Goal: Task Accomplishment & Management: Manage account settings

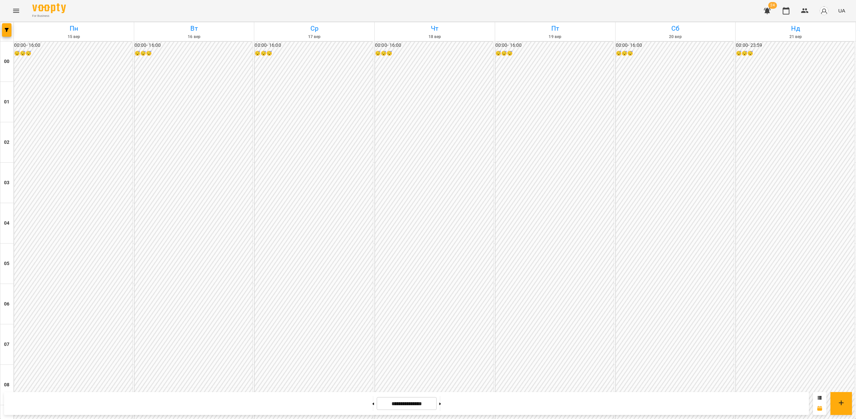
scroll to position [540, 0]
click at [16, 16] on button "Menu" at bounding box center [16, 11] width 16 height 16
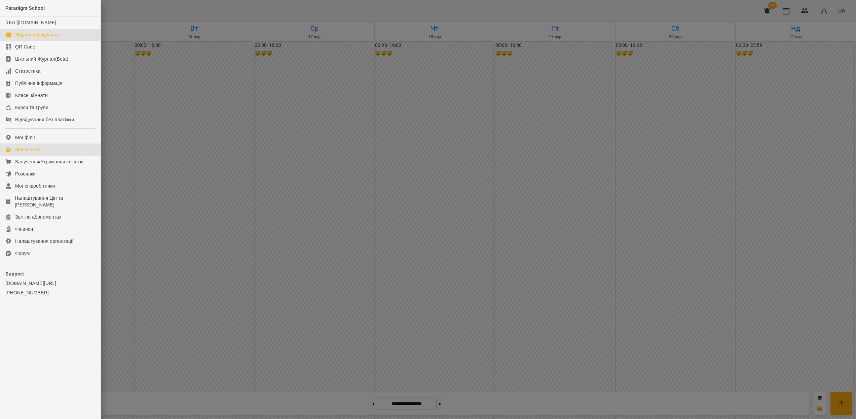
click at [40, 153] on div "Мої клієнти" at bounding box center [28, 149] width 26 height 7
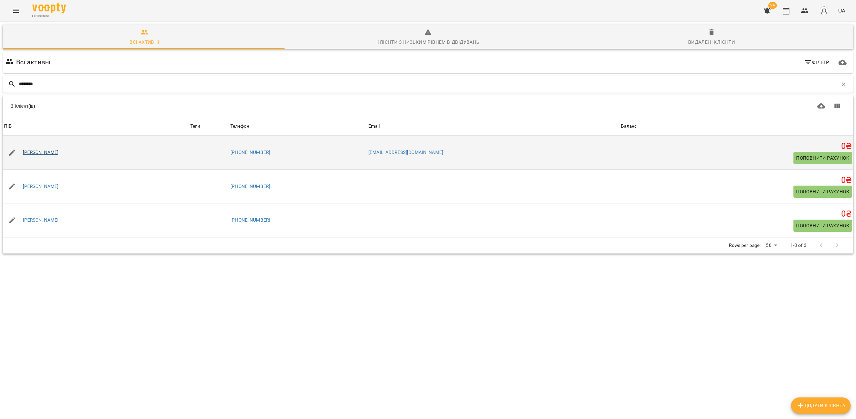
type input "********"
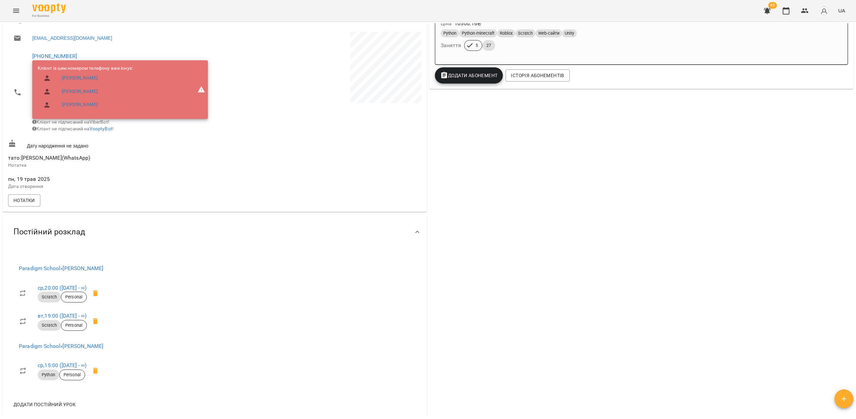
scroll to position [153, 0]
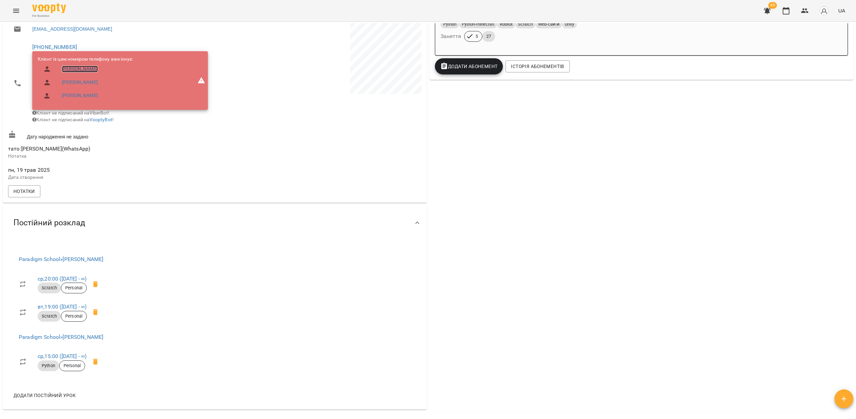
click at [70, 68] on link "Аліса Кривенко" at bounding box center [80, 69] width 36 height 7
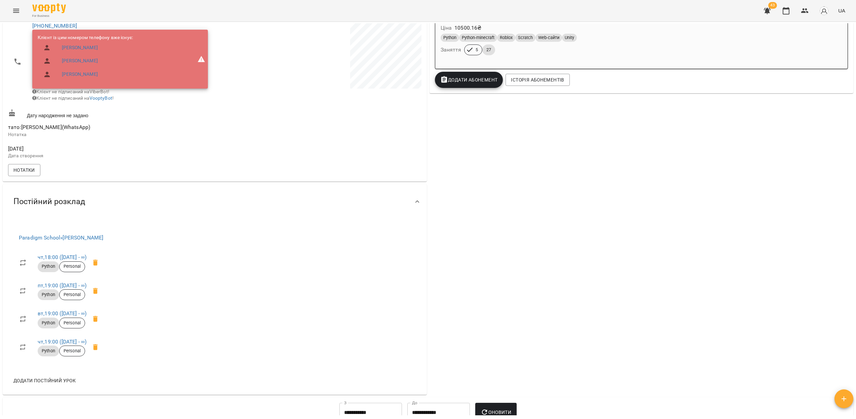
scroll to position [140, 0]
click at [98, 293] on icon at bounding box center [95, 290] width 5 height 6
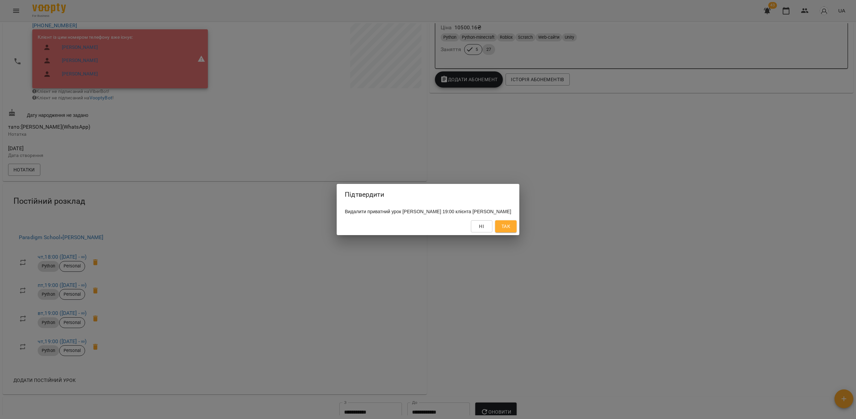
drag, startPoint x: 508, startPoint y: 237, endPoint x: 511, endPoint y: 234, distance: 4.1
click at [508, 235] on div "Ні Так" at bounding box center [428, 225] width 183 height 17
click at [510, 230] on span "Так" at bounding box center [506, 226] width 9 height 8
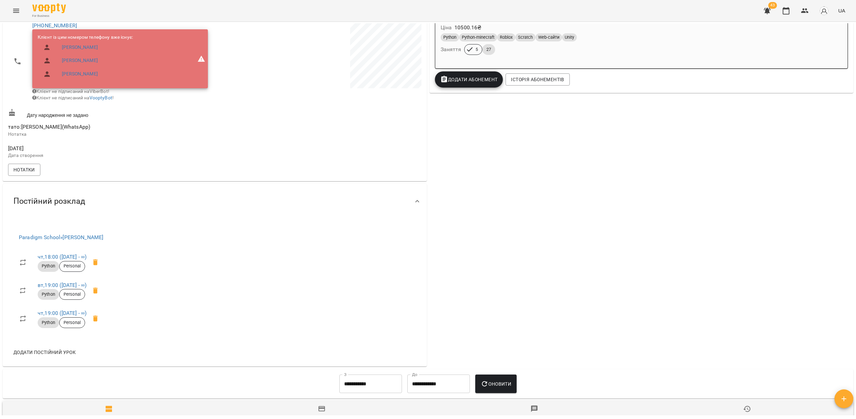
click at [9, 11] on div "For Business 43 UA" at bounding box center [428, 11] width 856 height 22
click at [17, 11] on icon "Menu" at bounding box center [16, 11] width 8 height 8
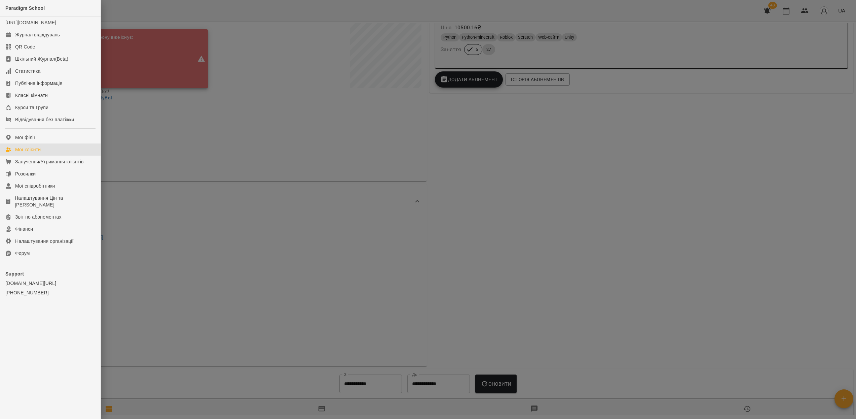
click at [49, 155] on link "Мої клієнти" at bounding box center [50, 149] width 101 height 12
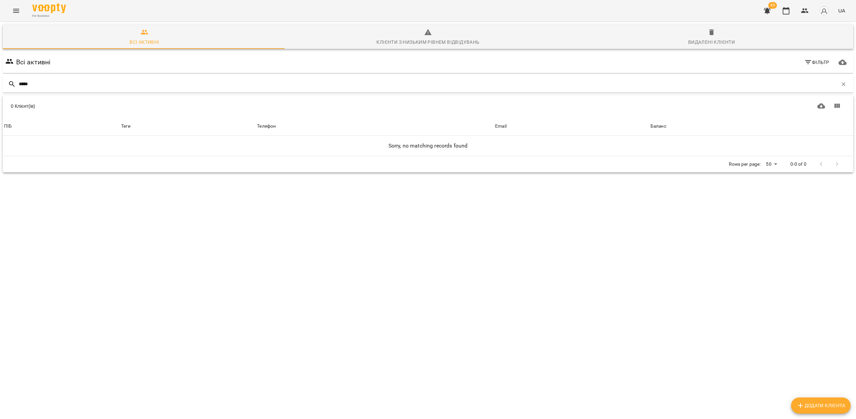
type input "*****"
click at [18, 5] on button "Menu" at bounding box center [16, 11] width 16 height 16
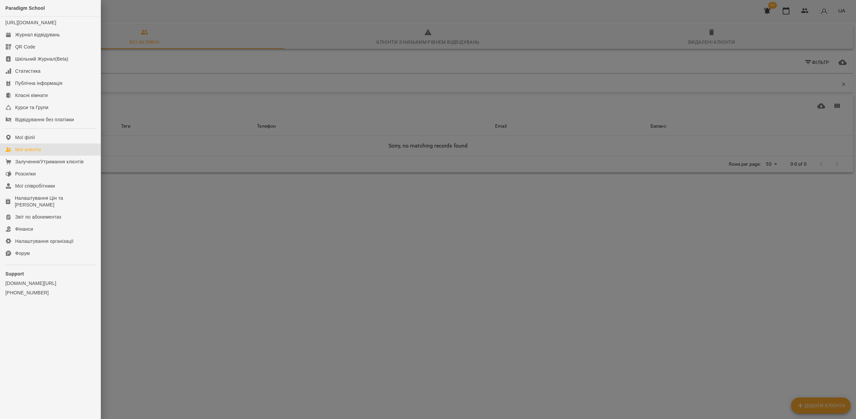
drag, startPoint x: 157, startPoint y: 81, endPoint x: 103, endPoint y: 59, distance: 59.4
click at [157, 81] on div at bounding box center [428, 209] width 856 height 419
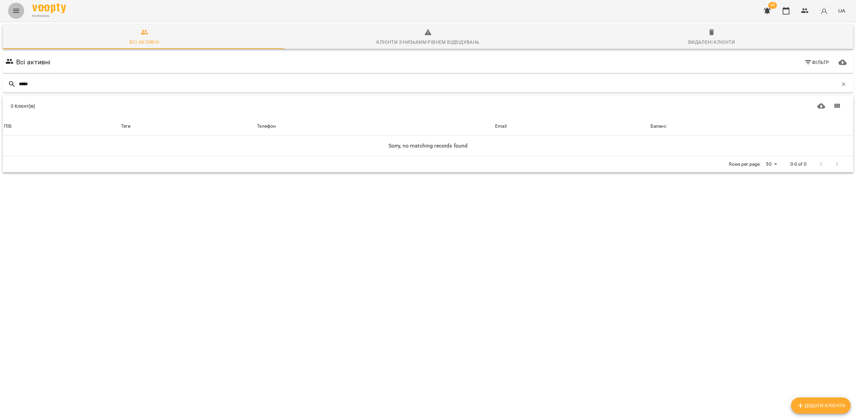
click at [12, 12] on icon "Menu" at bounding box center [16, 11] width 8 height 8
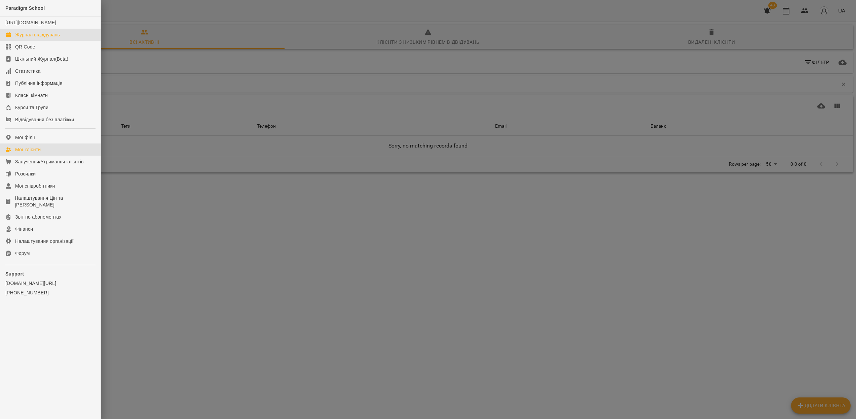
click at [36, 38] on div "Журнал відвідувань" at bounding box center [37, 34] width 45 height 7
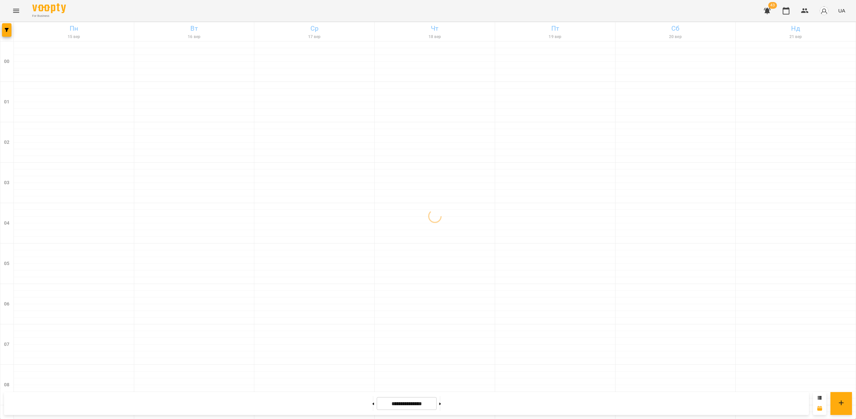
scroll to position [622, 0]
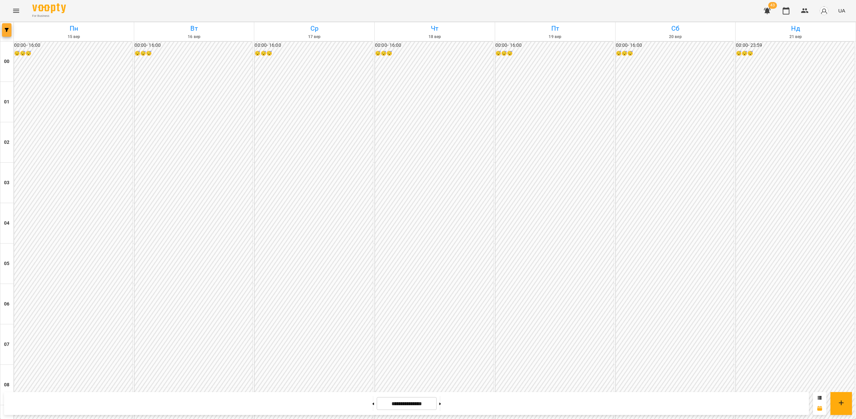
click at [5, 33] on button "button" at bounding box center [6, 29] width 9 height 13
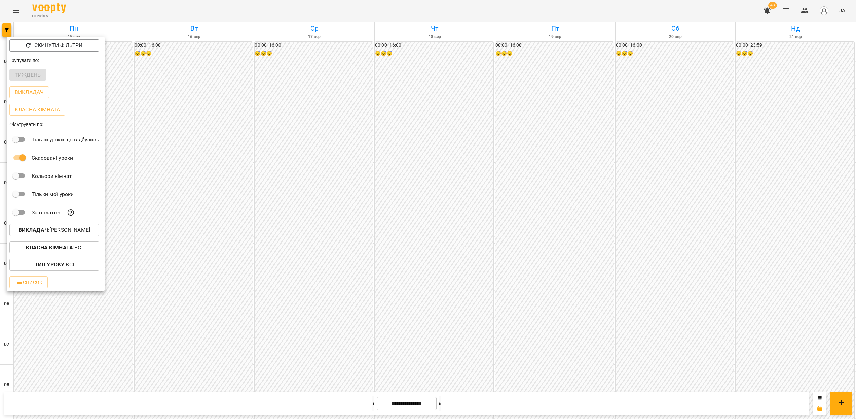
click at [40, 232] on b "Викладач :" at bounding box center [34, 229] width 31 height 6
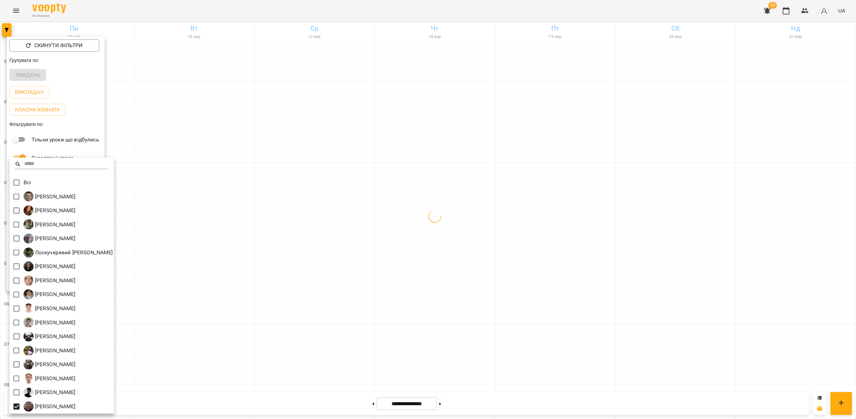
click at [279, 279] on div at bounding box center [428, 209] width 856 height 419
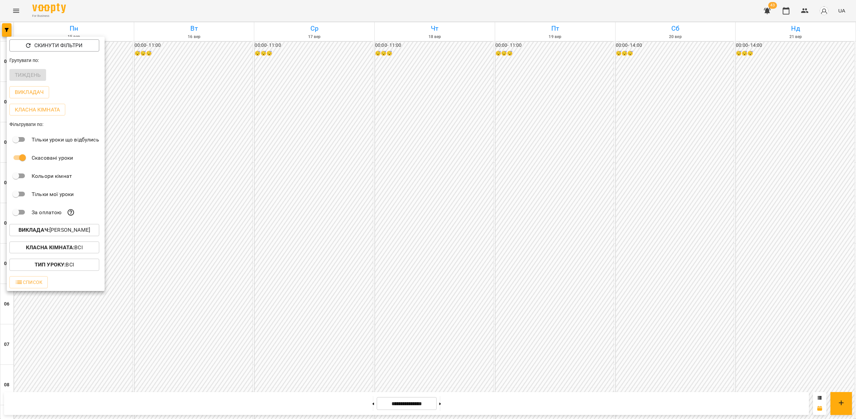
click at [301, 172] on div at bounding box center [428, 209] width 856 height 419
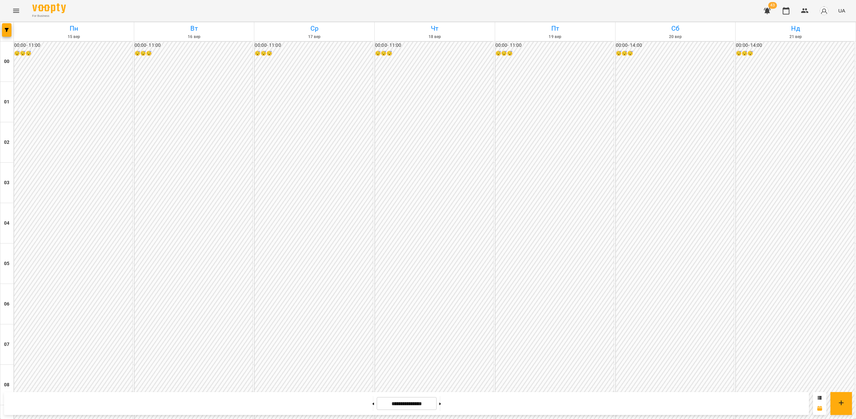
scroll to position [548, 0]
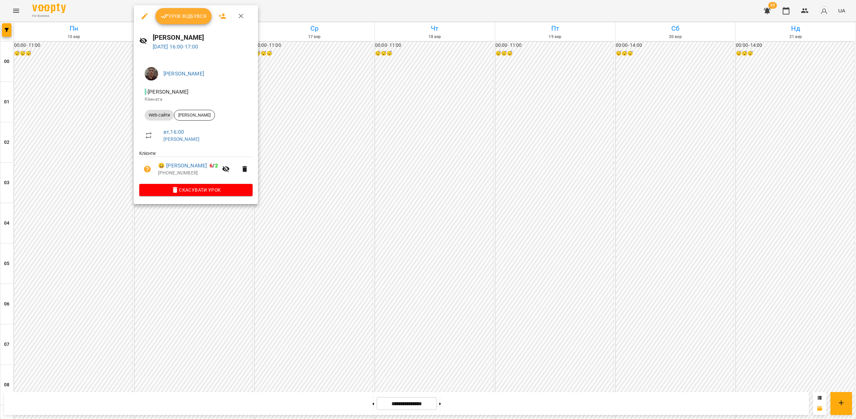
click at [213, 213] on div at bounding box center [428, 209] width 856 height 419
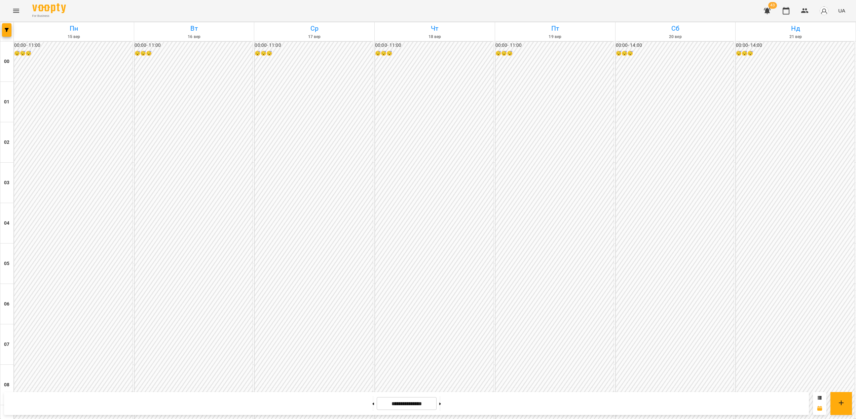
scroll to position [435, 0]
click at [20, 12] on icon "Menu" at bounding box center [16, 11] width 8 height 8
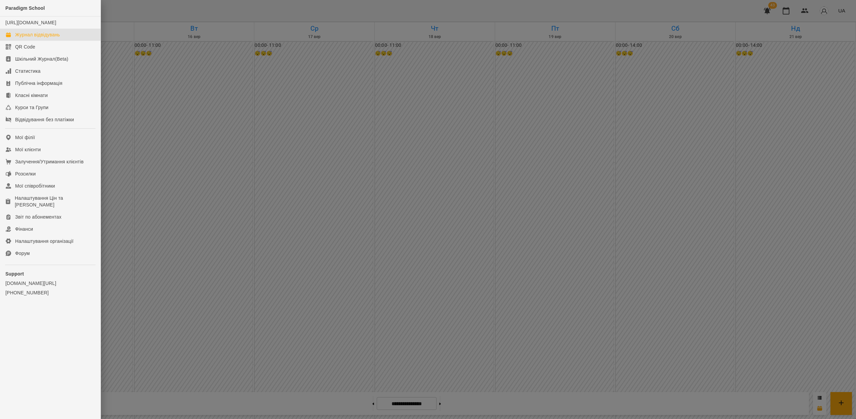
click at [153, 121] on div at bounding box center [428, 209] width 856 height 419
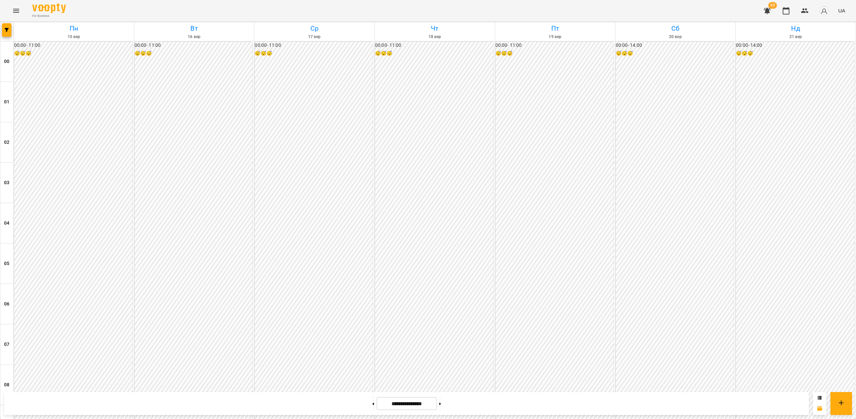
click at [18, 13] on icon "Menu" at bounding box center [16, 11] width 8 height 8
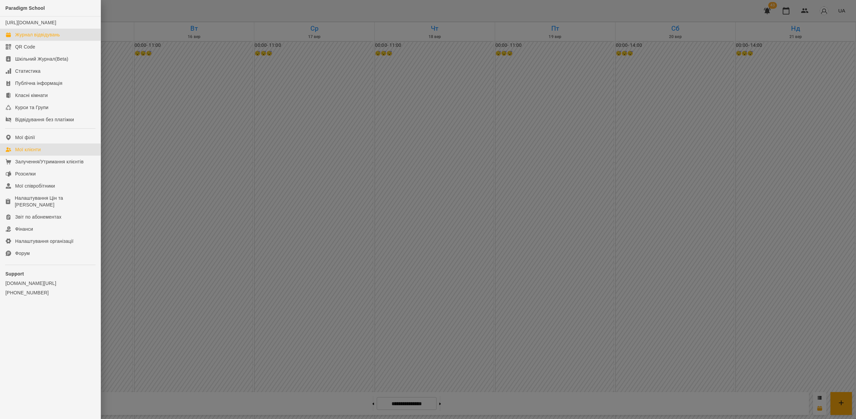
click at [37, 153] on div "Мої клієнти" at bounding box center [28, 149] width 26 height 7
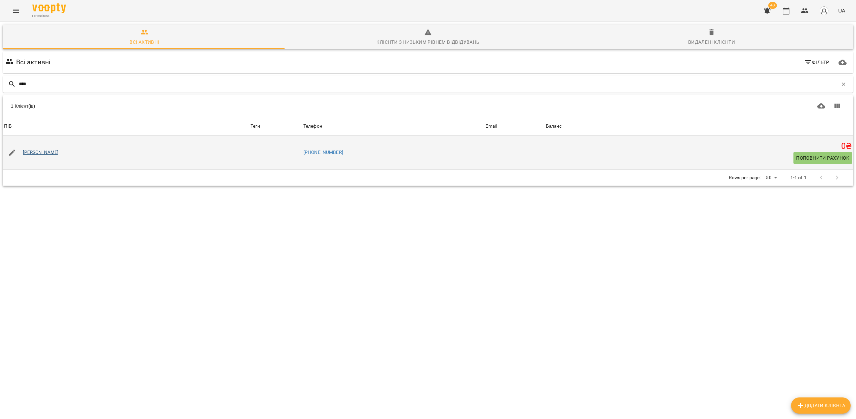
type input "****"
click at [54, 154] on link "Суль Володимир" at bounding box center [41, 152] width 36 height 7
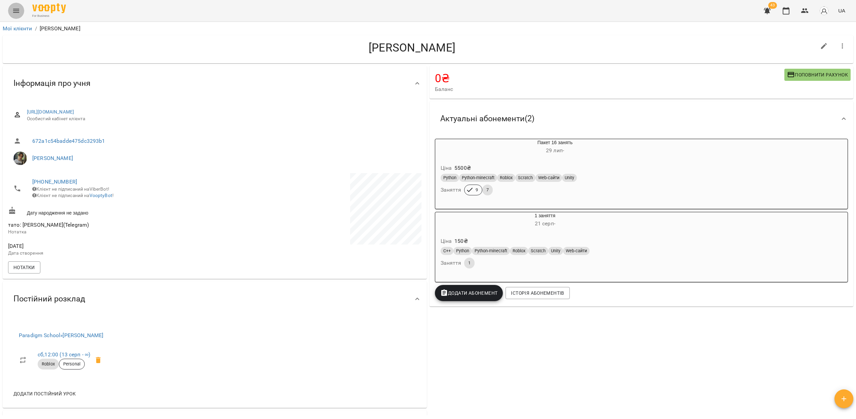
click at [9, 9] on button "Menu" at bounding box center [16, 11] width 16 height 16
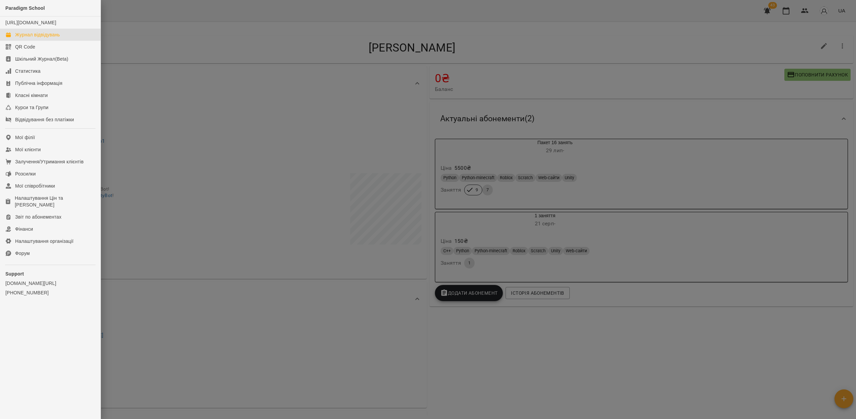
click at [50, 38] on div "Журнал відвідувань" at bounding box center [37, 34] width 45 height 7
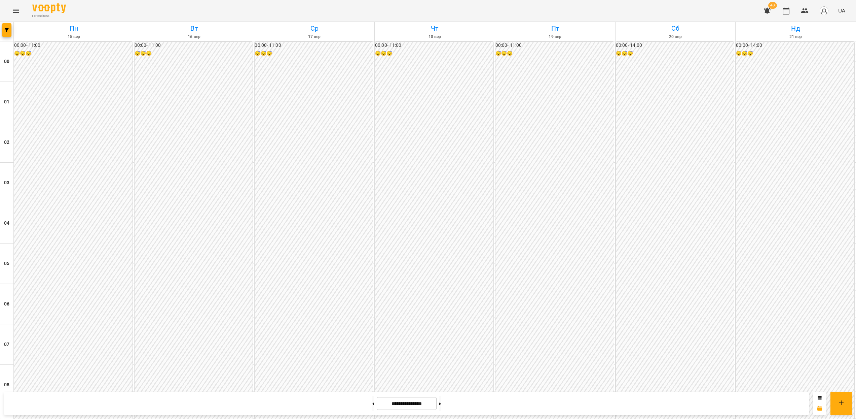
scroll to position [580, 0]
click at [7, 30] on icon "button" at bounding box center [7, 30] width 4 height 4
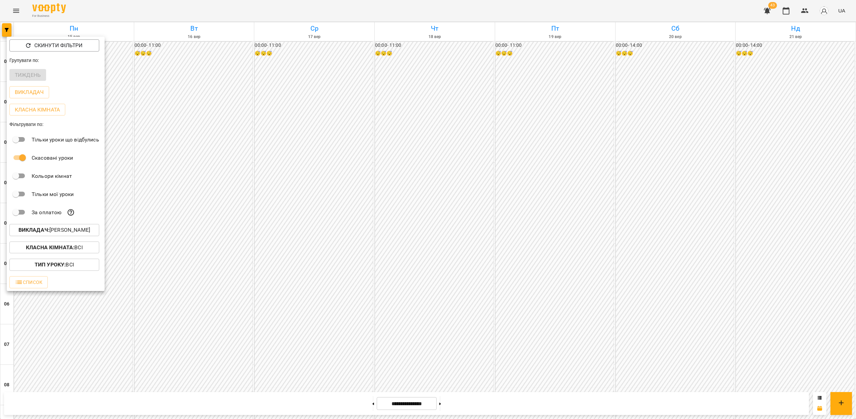
click at [84, 232] on p "Викладач : Швидкій Вадим Ігорович" at bounding box center [55, 230] width 72 height 8
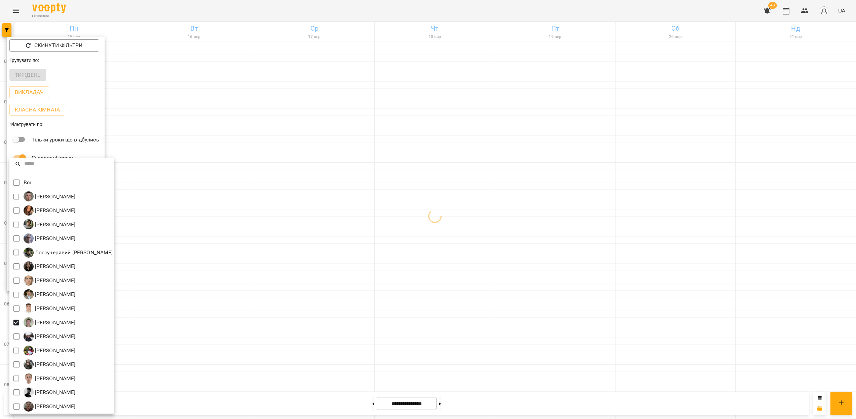
click at [603, 213] on div at bounding box center [428, 209] width 856 height 419
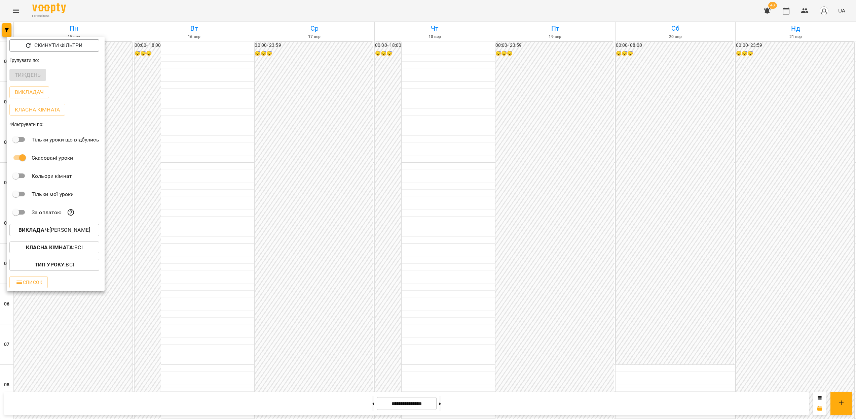
click at [714, 200] on div at bounding box center [428, 209] width 856 height 419
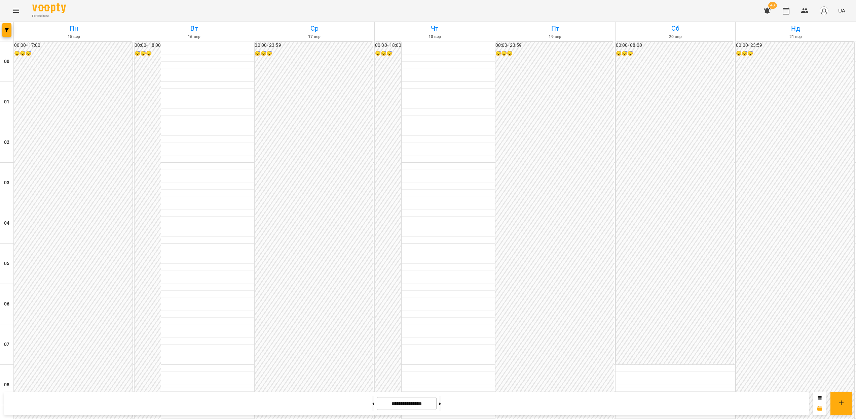
scroll to position [334, 0]
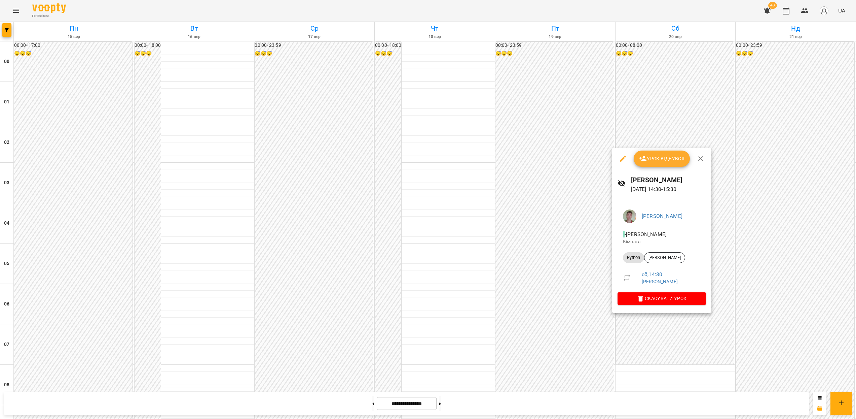
click at [654, 324] on div at bounding box center [428, 209] width 856 height 419
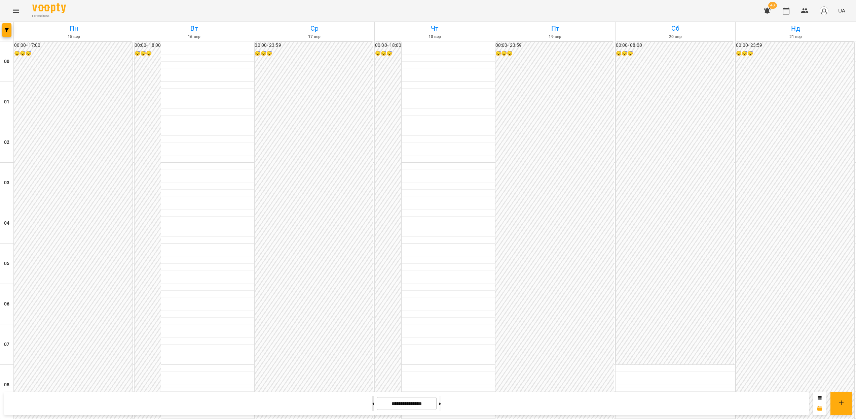
click at [372, 405] on button at bounding box center [373, 403] width 2 height 15
type input "**********"
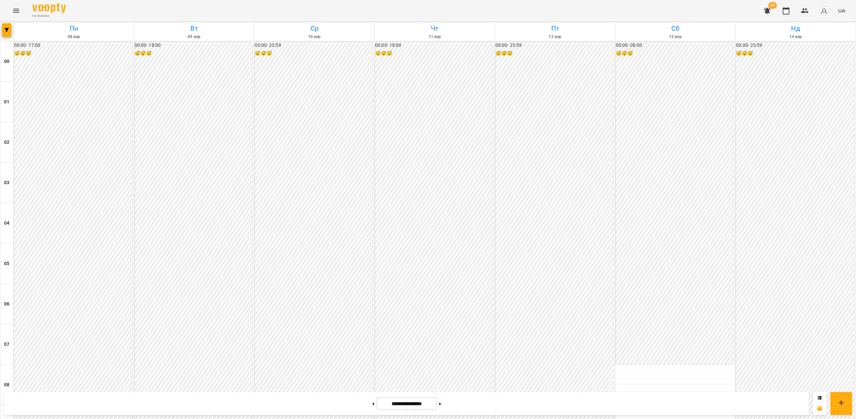
scroll to position [459, 0]
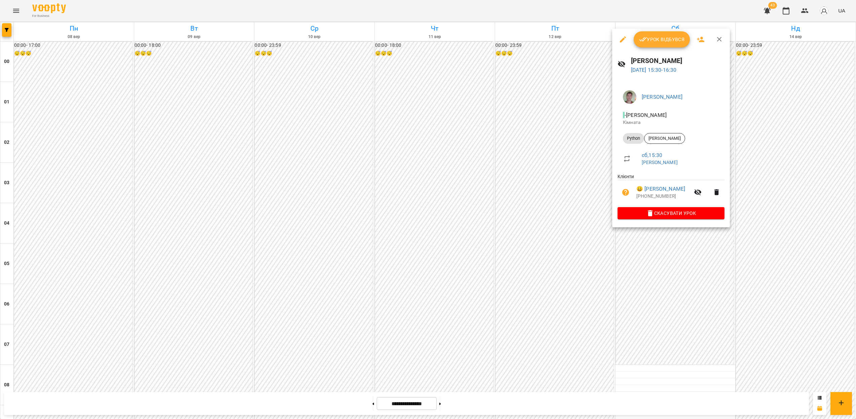
click at [562, 278] on div at bounding box center [428, 209] width 856 height 419
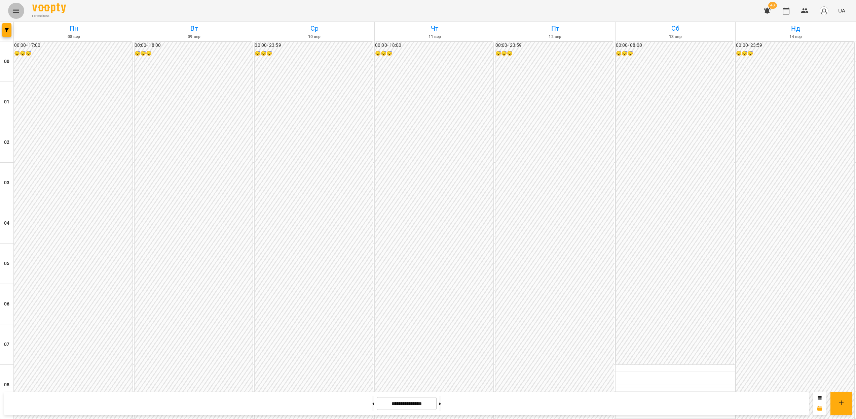
click at [14, 12] on icon "Menu" at bounding box center [16, 11] width 6 height 4
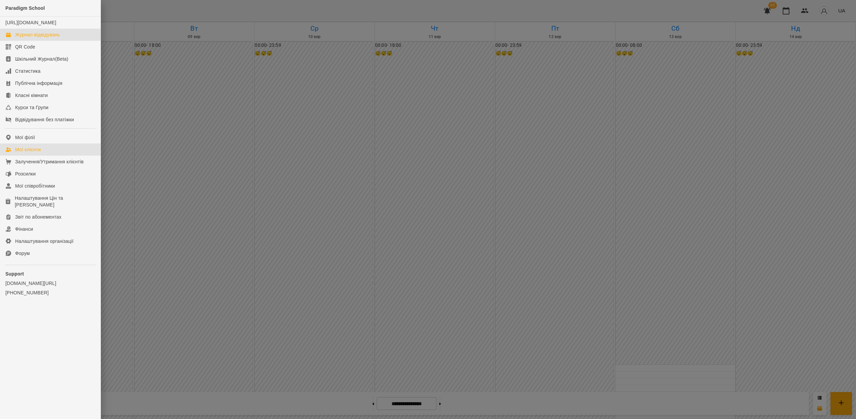
click at [33, 153] on div "Мої клієнти" at bounding box center [28, 149] width 26 height 7
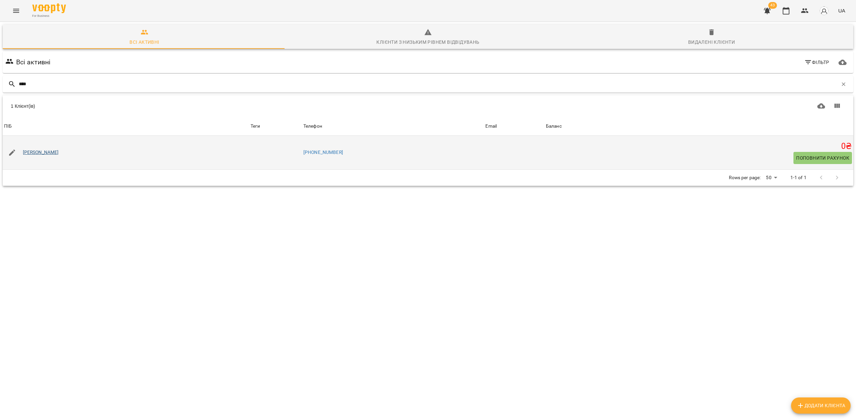
type input "****"
click at [44, 151] on link "Суль Володимир" at bounding box center [41, 152] width 36 height 7
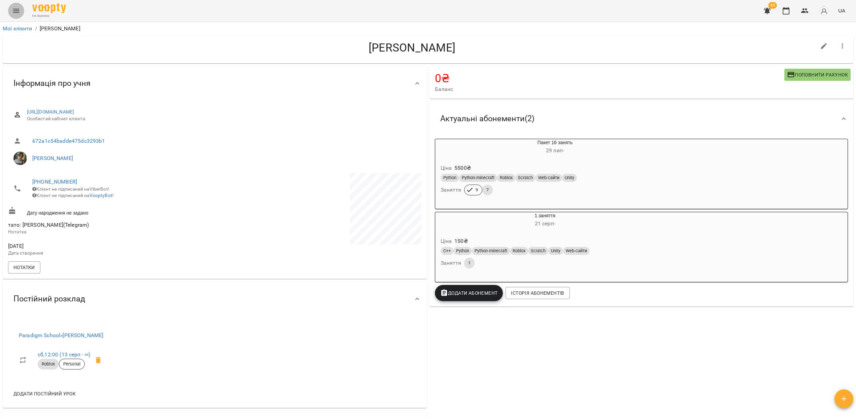
click at [11, 8] on button "Menu" at bounding box center [16, 11] width 16 height 16
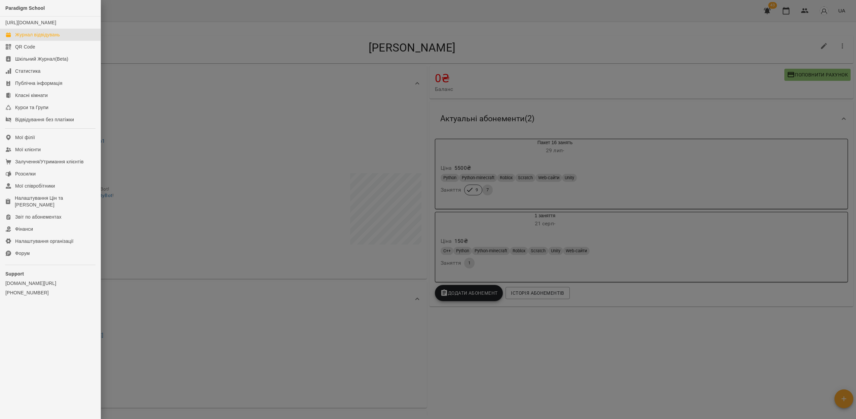
click at [29, 38] on div "Журнал відвідувань" at bounding box center [37, 34] width 45 height 7
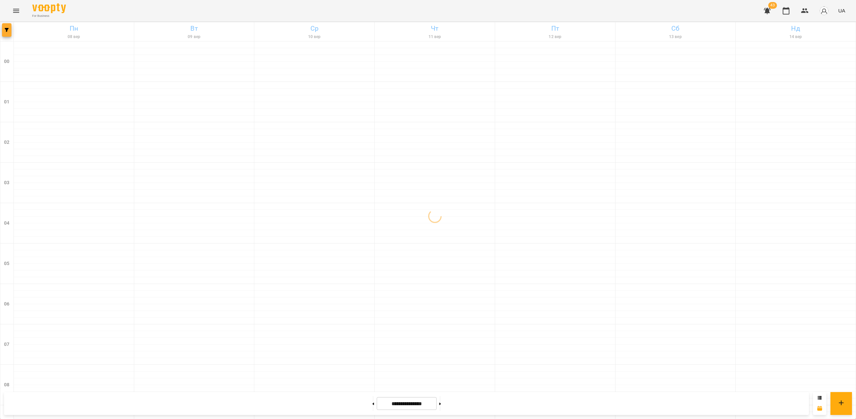
click at [7, 33] on button "button" at bounding box center [6, 29] width 9 height 13
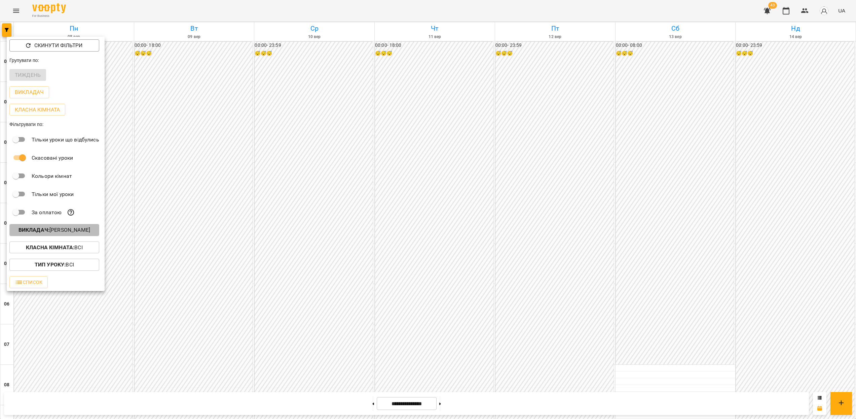
click at [82, 230] on p "Викладач : [PERSON_NAME]" at bounding box center [55, 230] width 72 height 8
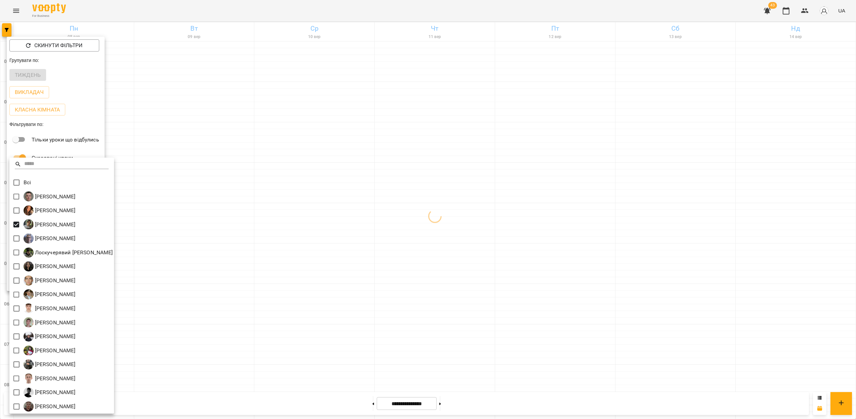
click at [692, 168] on div at bounding box center [428, 209] width 856 height 419
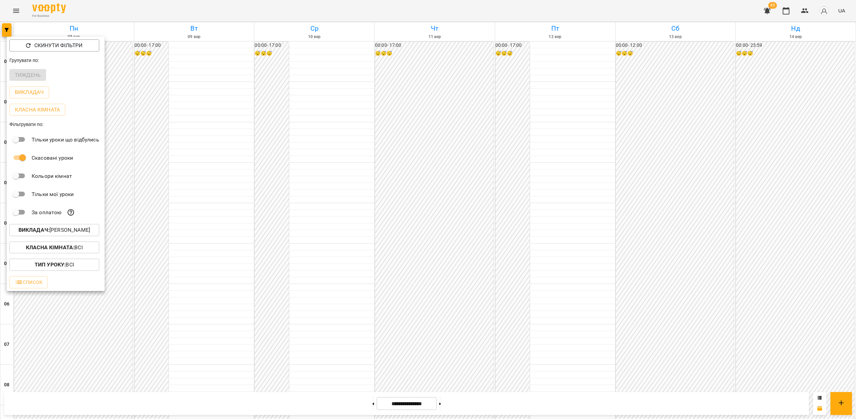
click at [698, 187] on div at bounding box center [428, 209] width 856 height 419
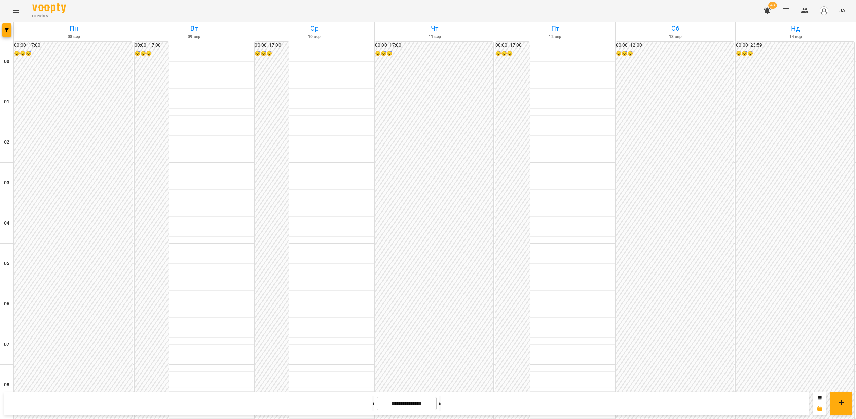
scroll to position [396, 0]
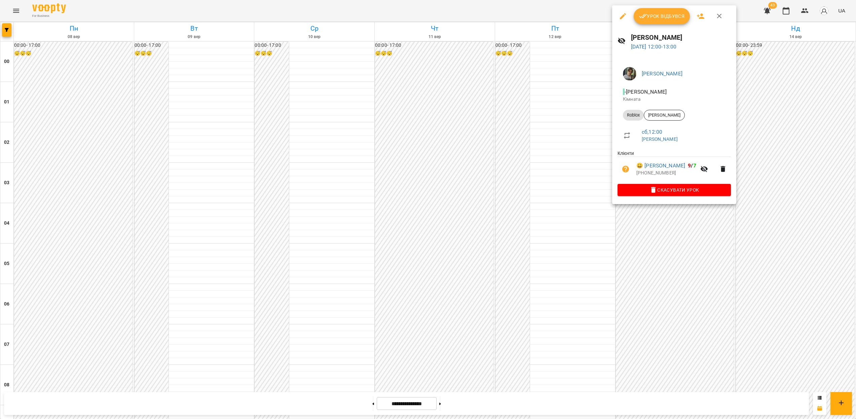
click at [663, 228] on div at bounding box center [428, 209] width 856 height 419
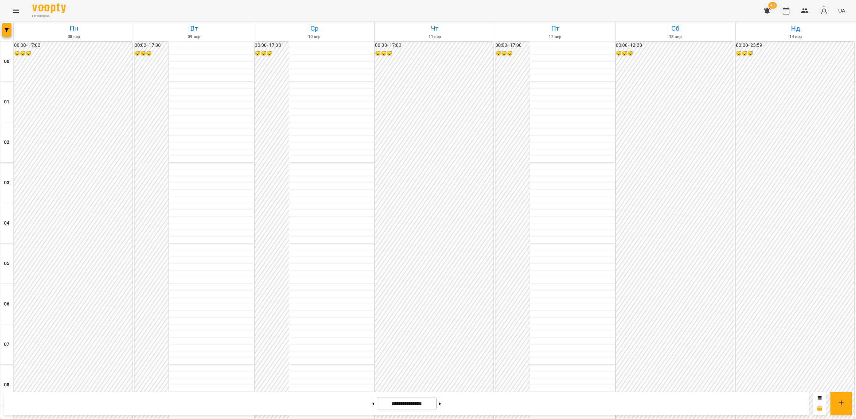
scroll to position [323, 0]
click at [4, 25] on button "button" at bounding box center [6, 29] width 9 height 13
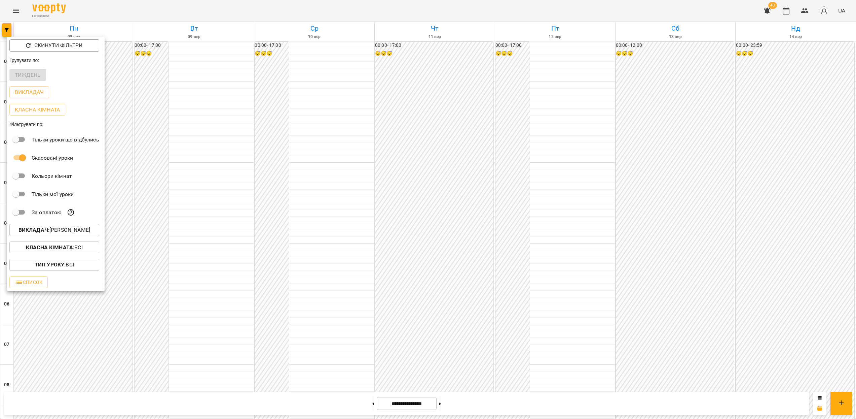
click at [53, 229] on p "Викладач : Зарічний Василь Олегович" at bounding box center [55, 230] width 72 height 8
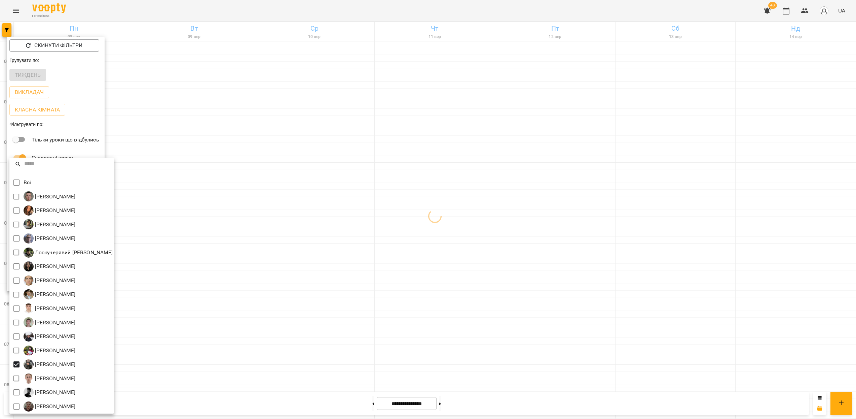
click at [447, 308] on div at bounding box center [428, 209] width 856 height 419
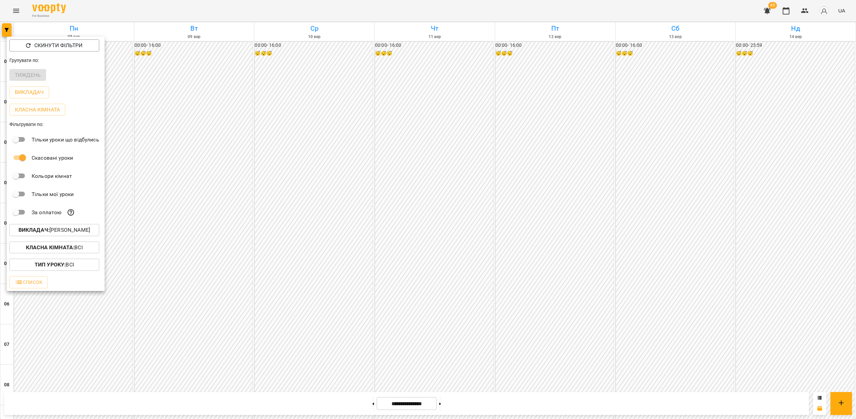
click at [713, 271] on div at bounding box center [428, 209] width 856 height 419
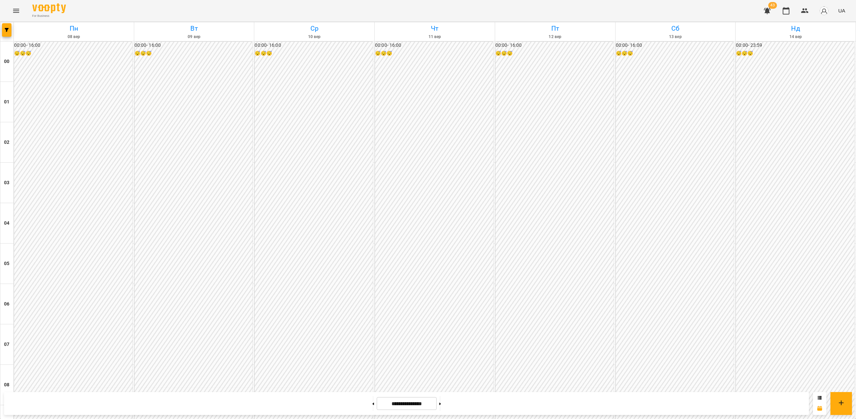
scroll to position [622, 0]
click at [5, 28] on icon "button" at bounding box center [7, 30] width 4 height 4
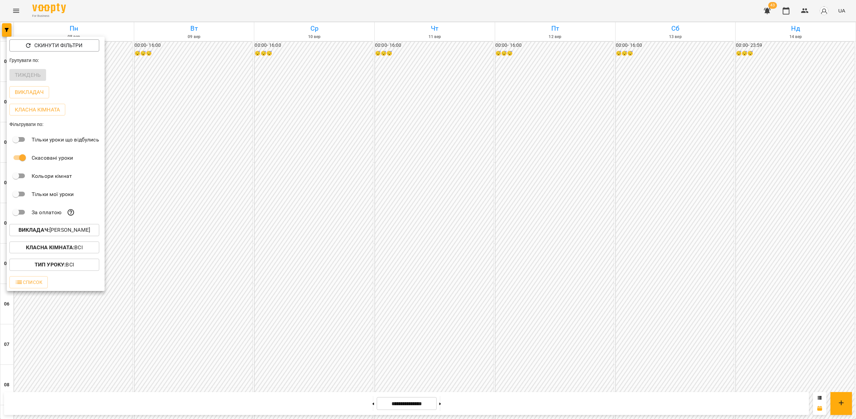
click at [80, 234] on p "Викладач : Стаховська Анастасія Русланівна" at bounding box center [55, 230] width 72 height 8
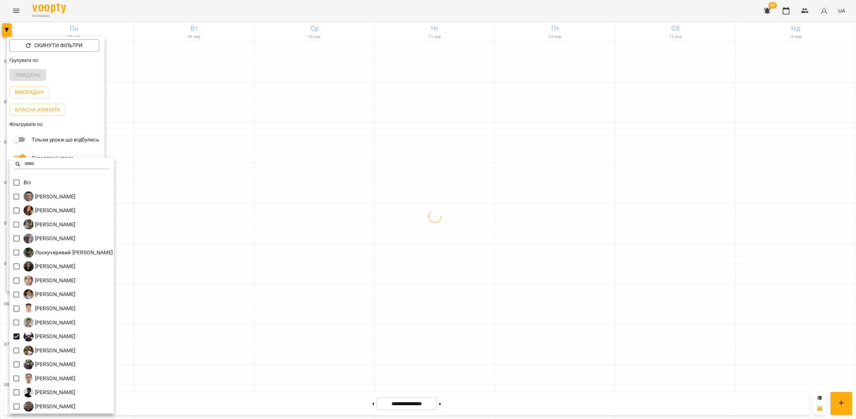
click at [416, 263] on div at bounding box center [428, 209] width 856 height 419
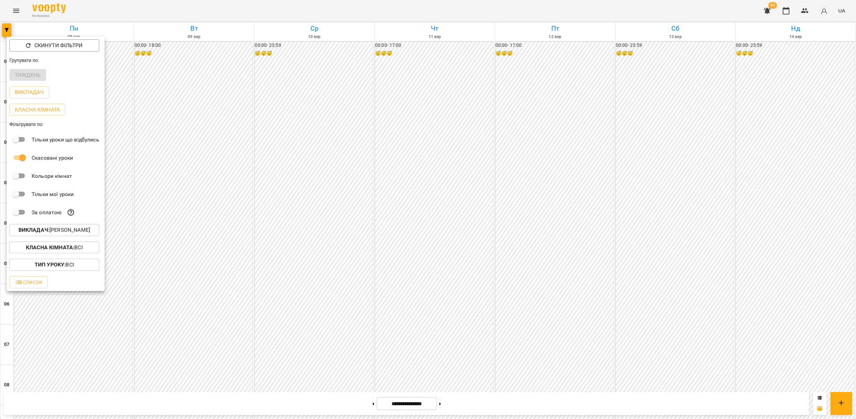
click at [581, 197] on div at bounding box center [428, 209] width 856 height 419
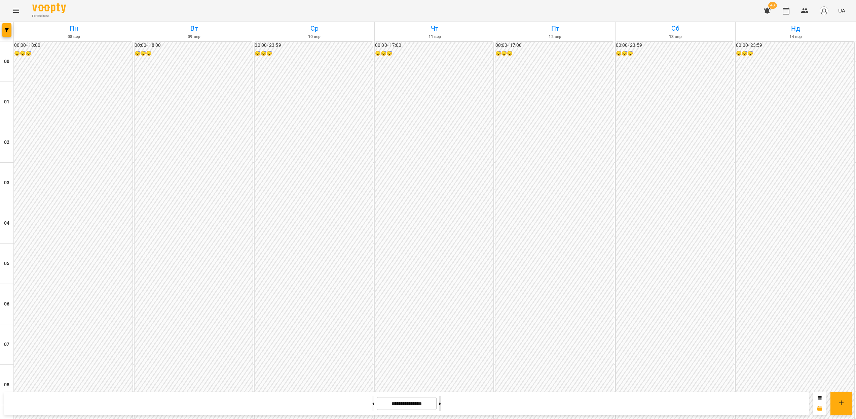
click at [441, 406] on button at bounding box center [440, 403] width 2 height 15
type input "**********"
click at [8, 33] on button "button" at bounding box center [6, 29] width 9 height 13
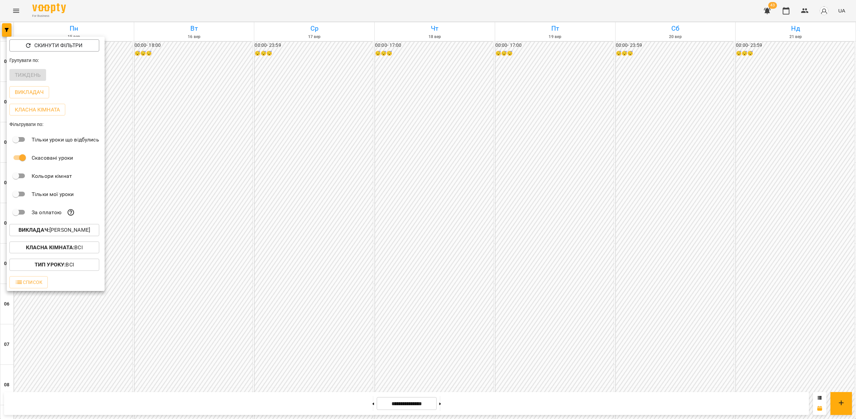
click at [90, 234] on p "Викладач : Садовський Ярослав Олександрович" at bounding box center [55, 230] width 72 height 8
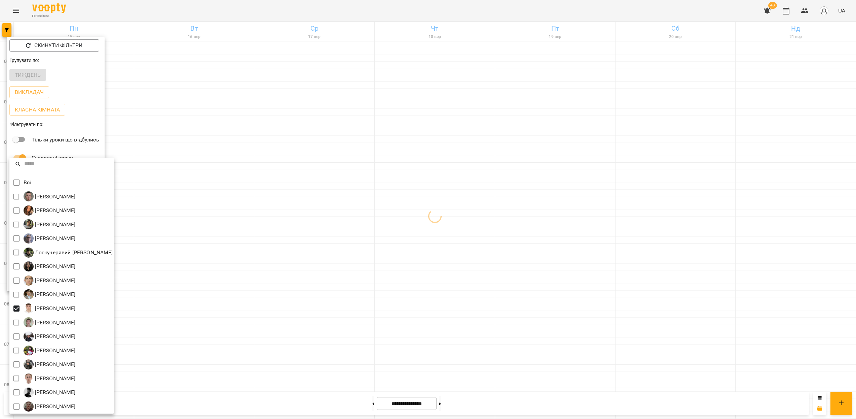
click at [790, 240] on div at bounding box center [428, 209] width 856 height 419
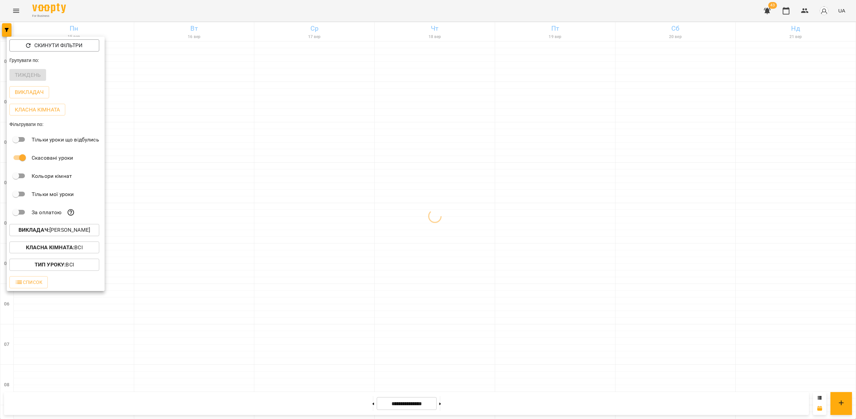
click at [770, 239] on div at bounding box center [428, 209] width 856 height 419
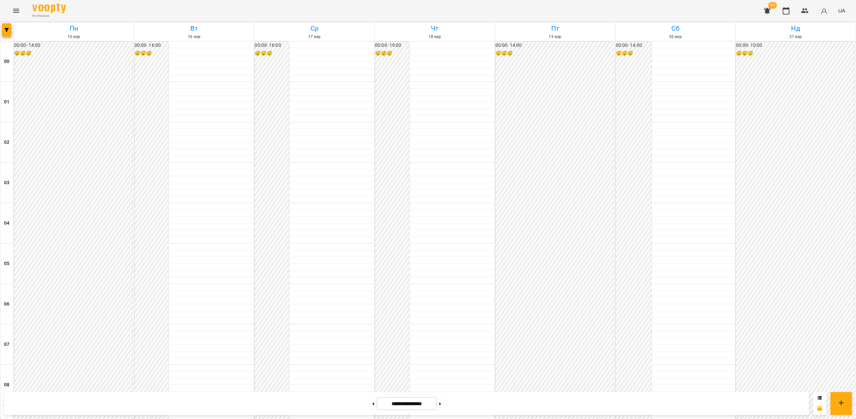
scroll to position [366, 0]
click at [12, 30] on div at bounding box center [6, 31] width 13 height 19
click at [4, 33] on button "button" at bounding box center [6, 29] width 9 height 13
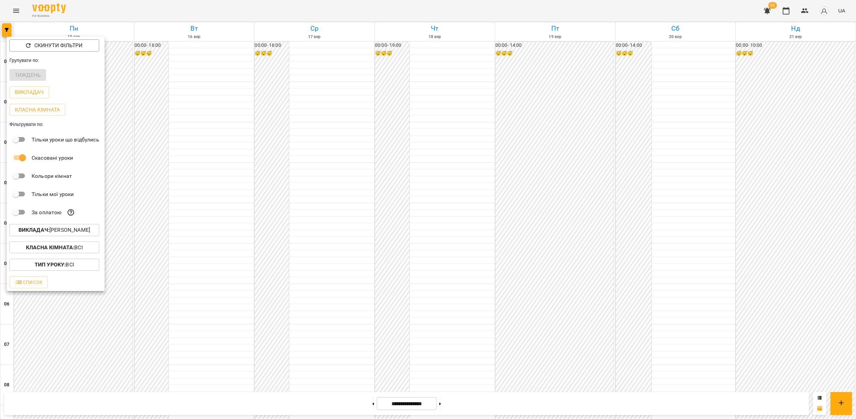
click at [67, 228] on p "Викладач : Перепечай Олег Ігорович" at bounding box center [55, 230] width 72 height 8
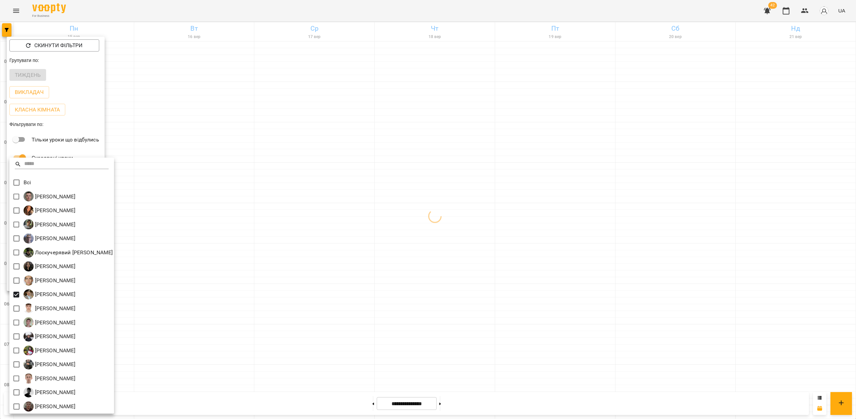
click at [183, 252] on div at bounding box center [428, 209] width 856 height 419
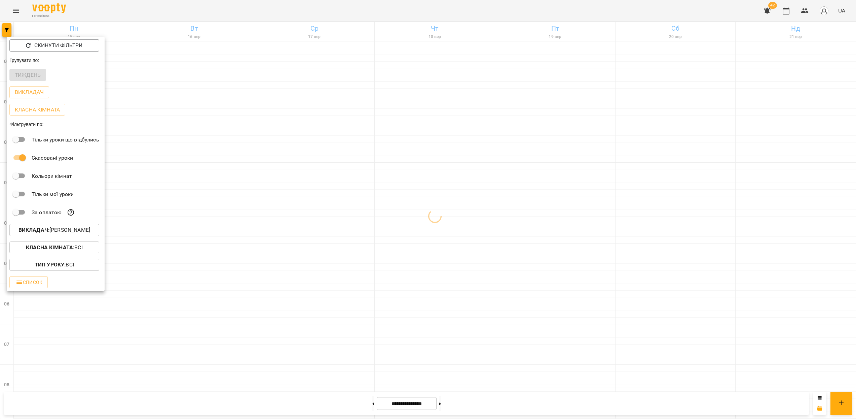
click at [249, 215] on div at bounding box center [428, 209] width 856 height 419
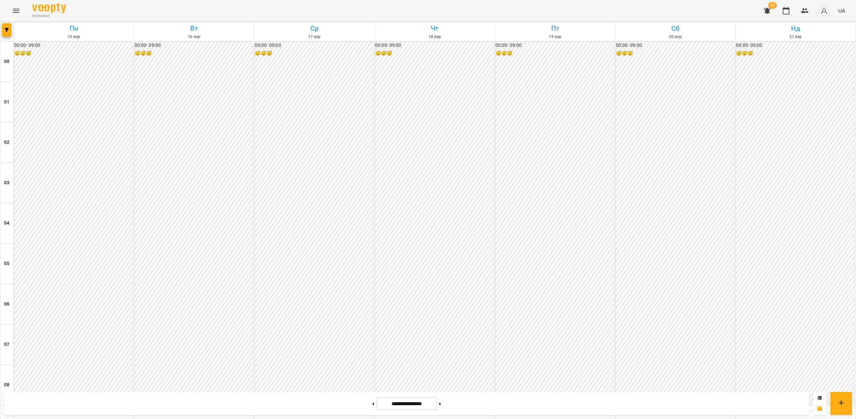
scroll to position [347, 0]
click at [17, 13] on icon "Menu" at bounding box center [16, 11] width 8 height 8
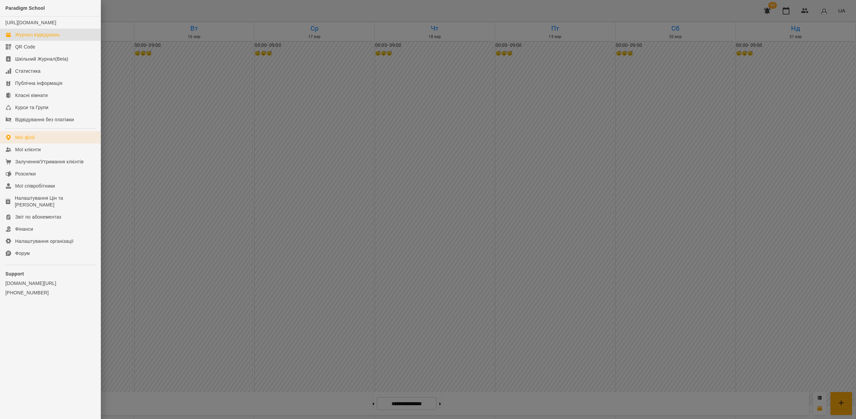
click at [33, 141] on div "Мої філії" at bounding box center [25, 137] width 20 height 7
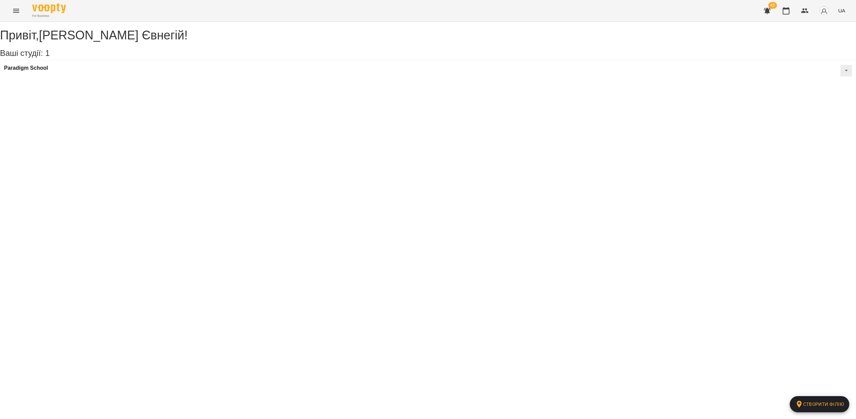
click at [16, 9] on icon "Menu" at bounding box center [16, 11] width 6 height 4
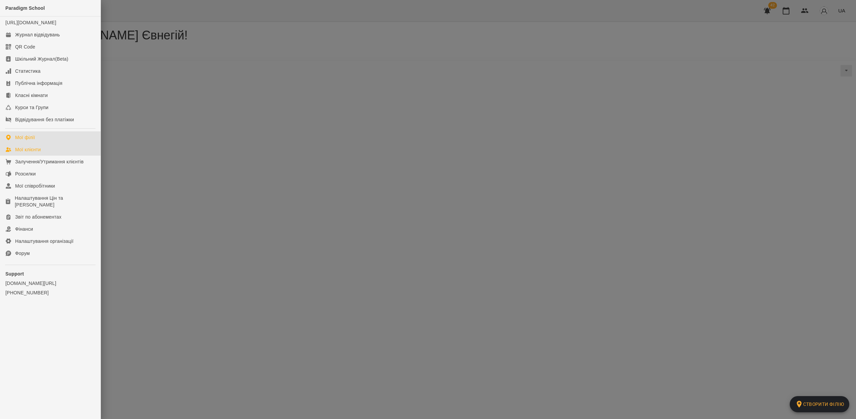
click at [46, 155] on link "Мої клієнти" at bounding box center [50, 149] width 101 height 12
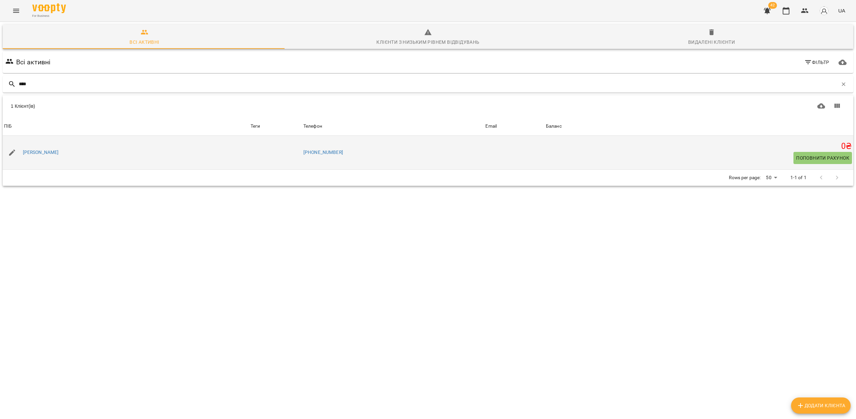
type input "****"
click at [50, 156] on div "Суль Володимир" at bounding box center [41, 152] width 39 height 9
click at [50, 153] on link "Суль Володимир" at bounding box center [41, 152] width 36 height 7
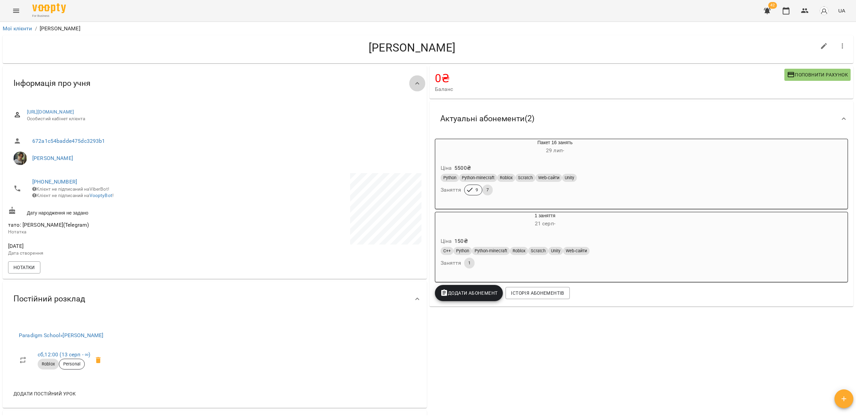
click at [413, 85] on icon at bounding box center [417, 83] width 8 height 8
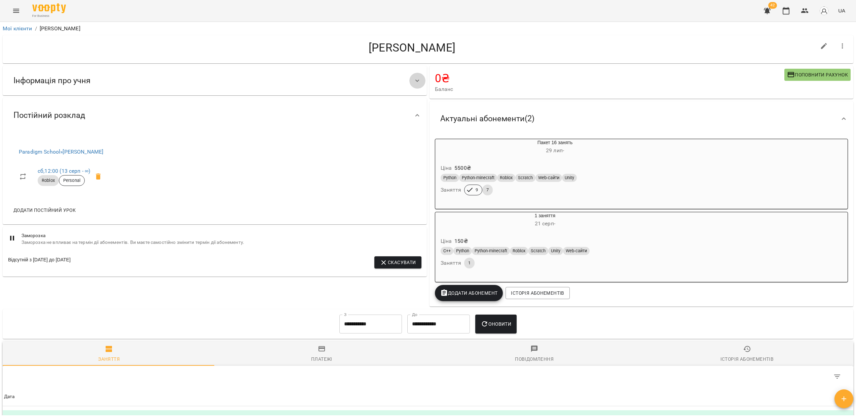
click at [417, 81] on icon at bounding box center [417, 81] width 8 height 8
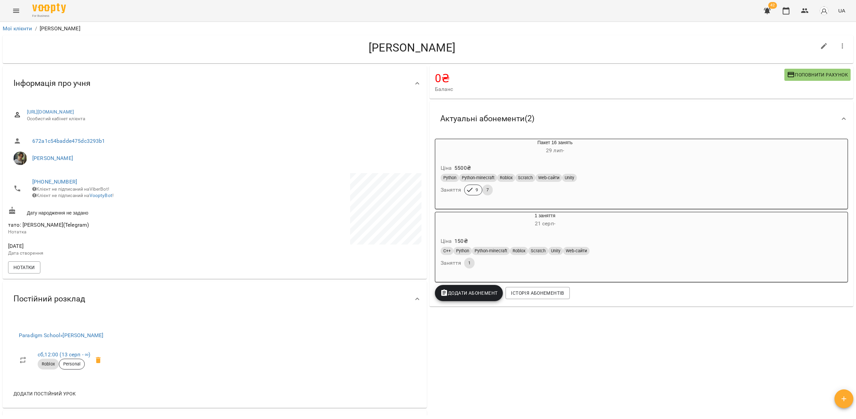
click at [417, 81] on icon at bounding box center [417, 83] width 8 height 8
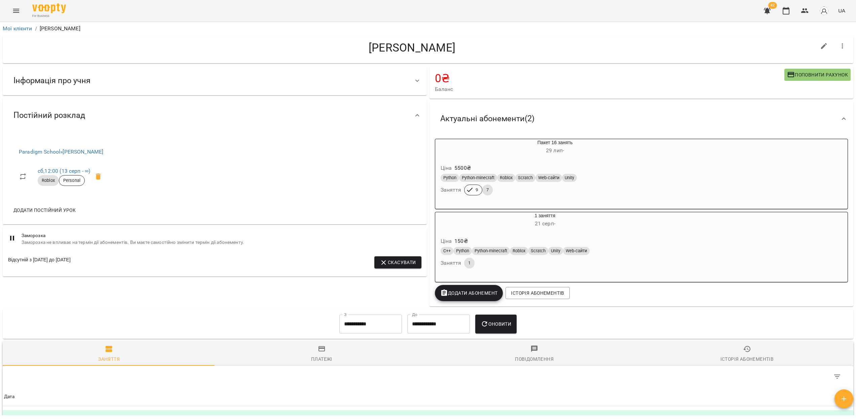
click at [471, 297] on span "Додати Абонемент" at bounding box center [469, 293] width 58 height 8
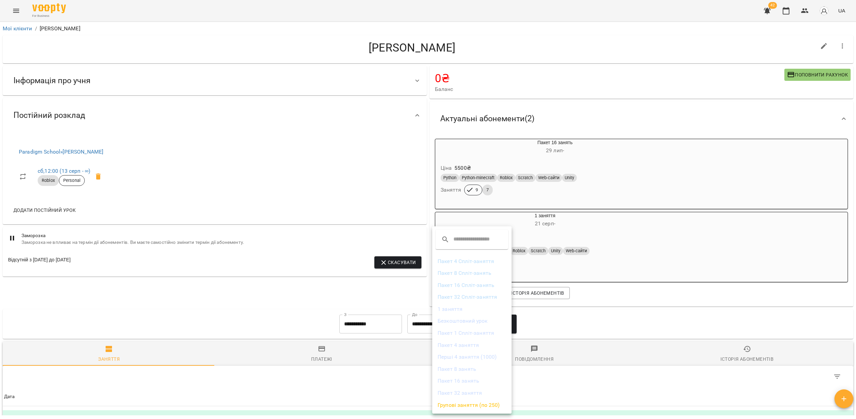
click at [716, 289] on div at bounding box center [428, 209] width 856 height 419
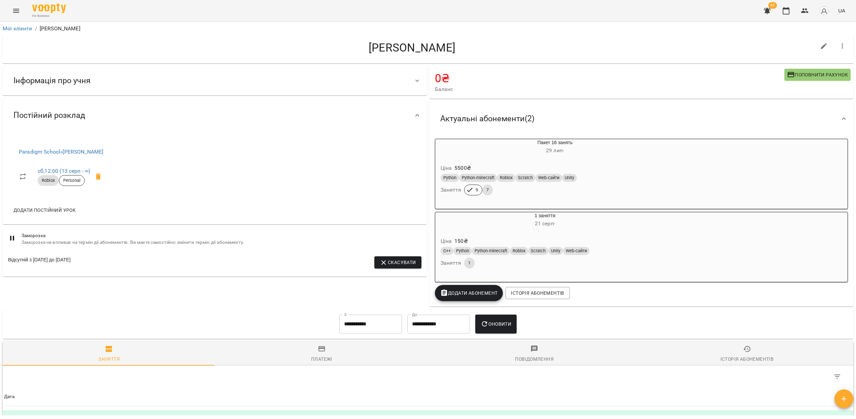
click at [464, 293] on span "Додати Абонемент" at bounding box center [469, 293] width 58 height 8
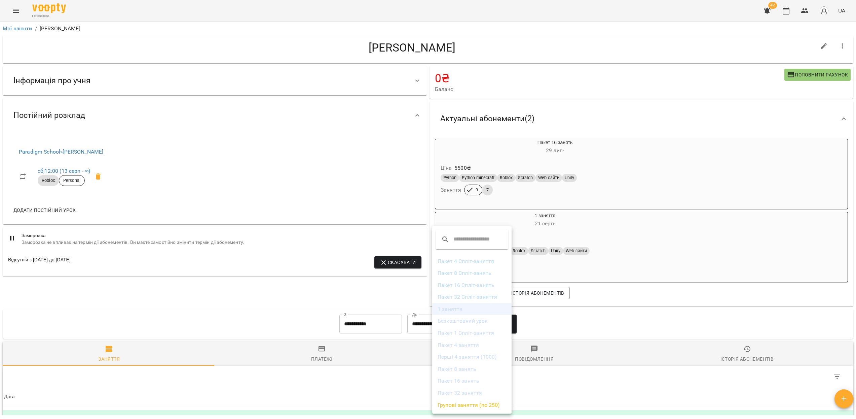
click at [457, 314] on li "1 заняття" at bounding box center [471, 309] width 79 height 12
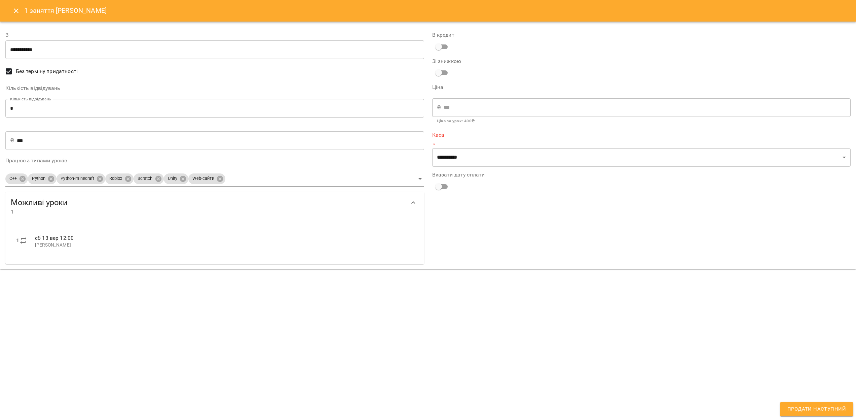
click at [18, 11] on icon "Close" at bounding box center [16, 11] width 8 height 8
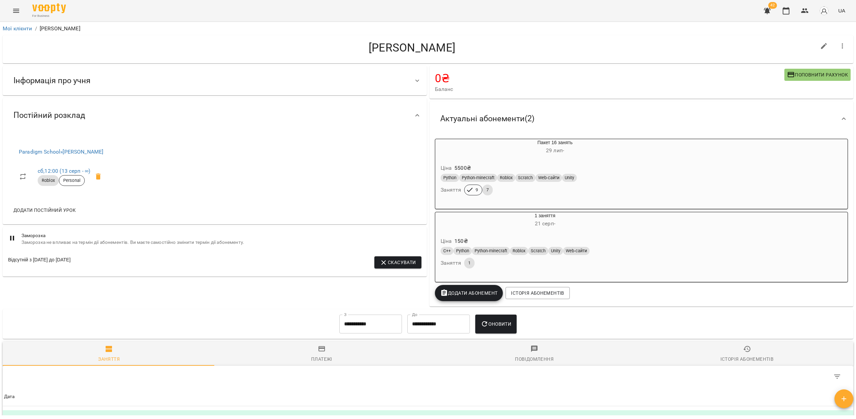
click at [522, 241] on div "Ціна 150 ₴" at bounding box center [545, 241] width 212 height 12
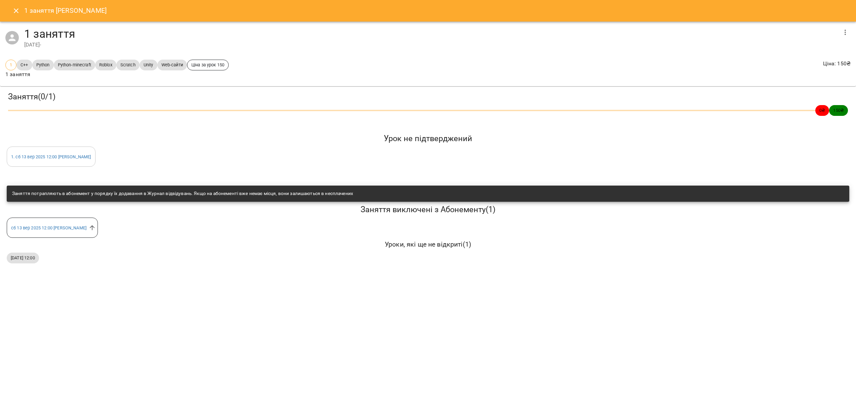
click at [10, 6] on button "Close" at bounding box center [16, 11] width 16 height 16
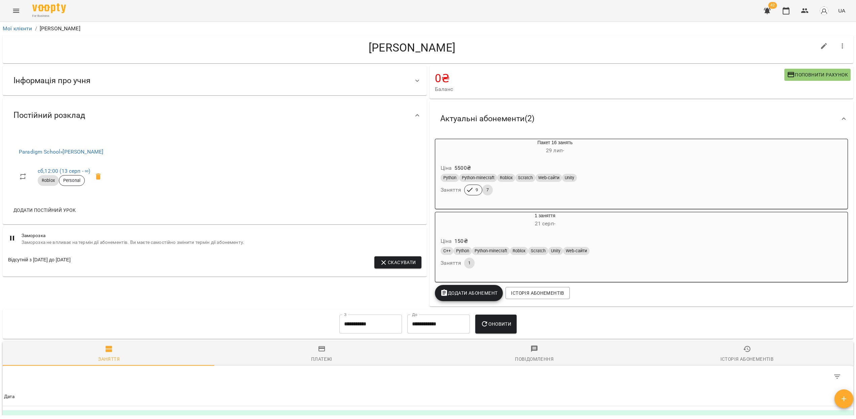
click at [470, 297] on span "Додати Абонемент" at bounding box center [469, 293] width 58 height 8
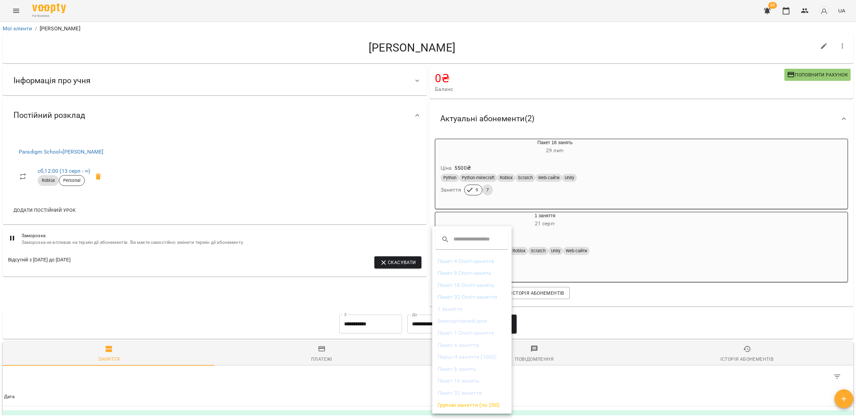
click at [467, 310] on li "1 заняття" at bounding box center [471, 309] width 79 height 12
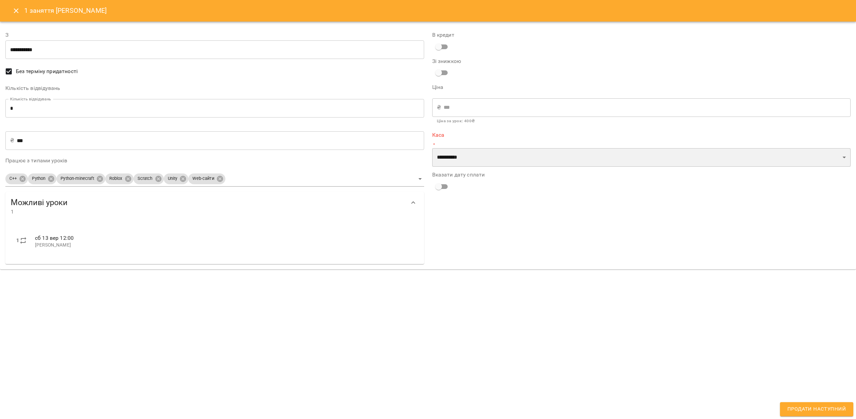
click at [480, 152] on select "**********" at bounding box center [641, 157] width 419 height 19
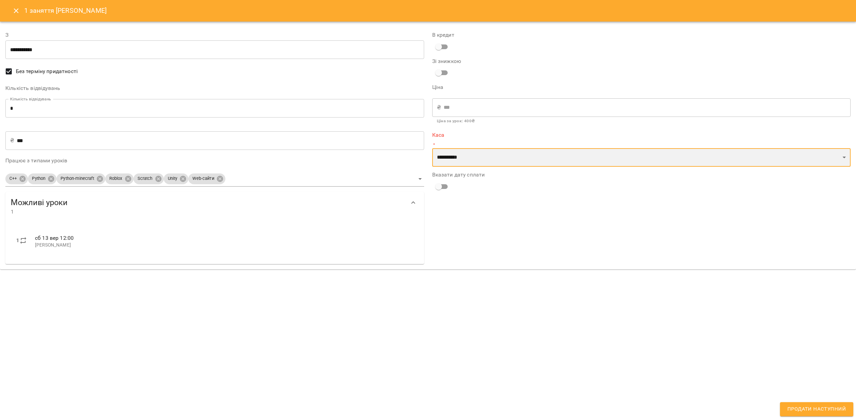
select select "****"
click at [432, 148] on select "**********" at bounding box center [641, 157] width 419 height 19
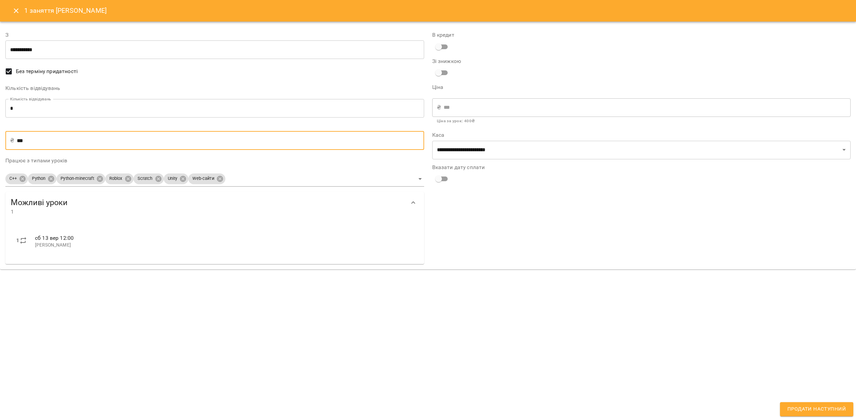
click at [53, 143] on input "***" at bounding box center [220, 140] width 407 height 19
type input "*"
type input "**"
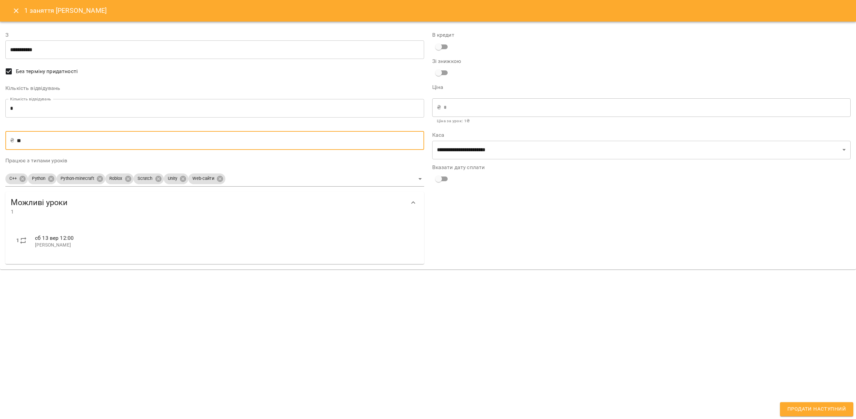
type input "**"
type input "***"
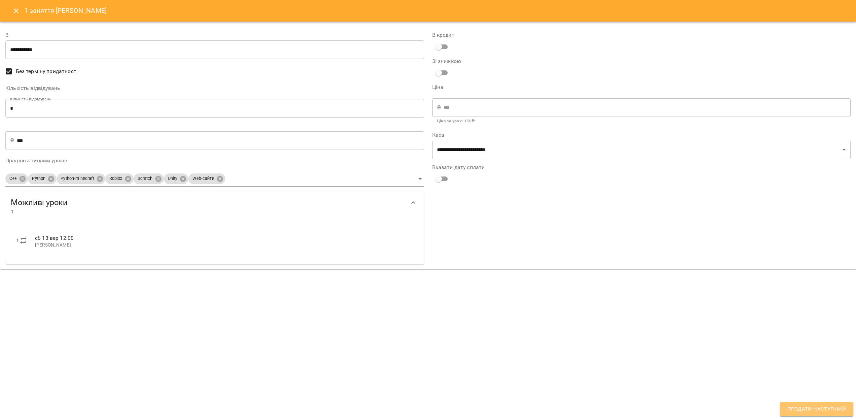
click at [834, 411] on span "Продати наступний" at bounding box center [817, 408] width 59 height 9
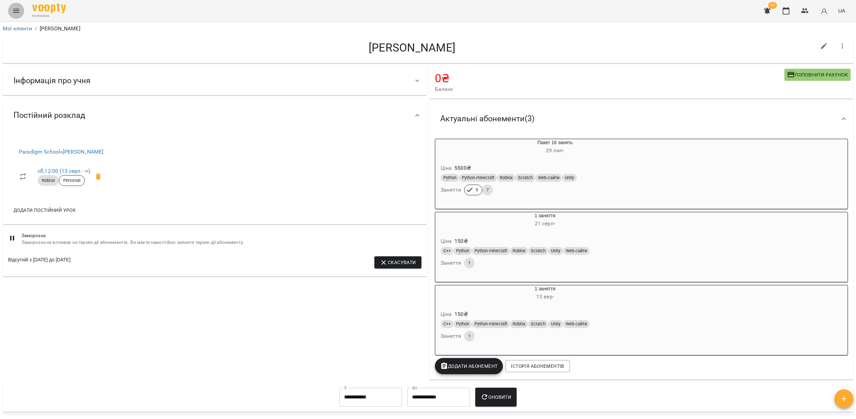
click at [17, 13] on icon "Menu" at bounding box center [16, 11] width 8 height 8
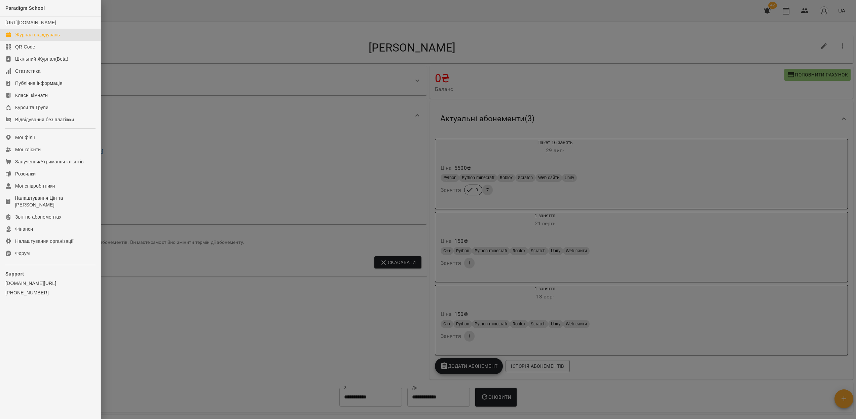
click at [41, 38] on div "Журнал відвідувань" at bounding box center [37, 34] width 45 height 7
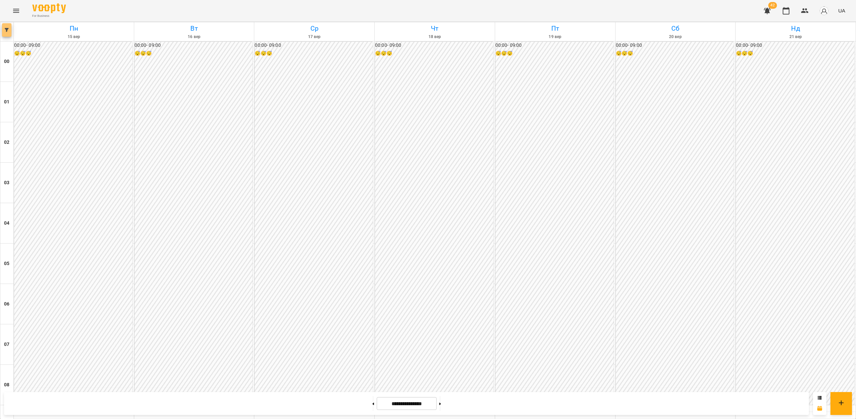
click at [9, 34] on button "button" at bounding box center [6, 29] width 9 height 13
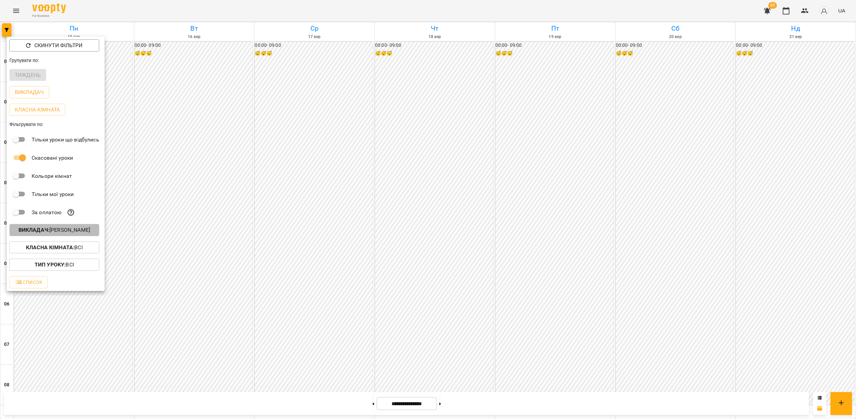
click at [71, 230] on p "Викладач : [PERSON_NAME]" at bounding box center [55, 230] width 72 height 8
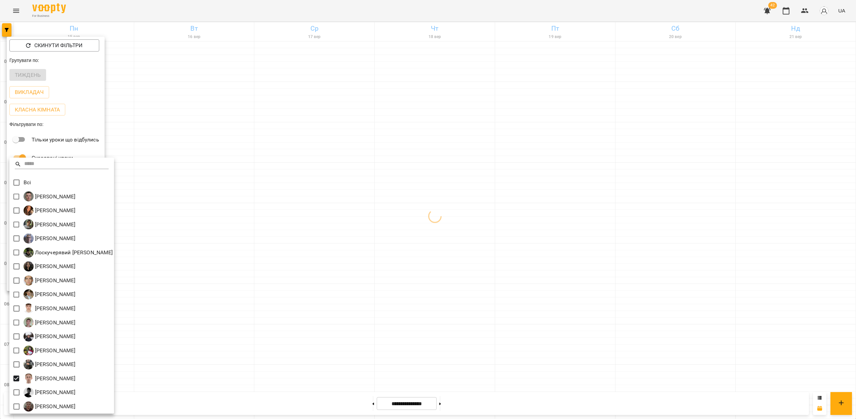
click at [284, 310] on div at bounding box center [428, 209] width 856 height 419
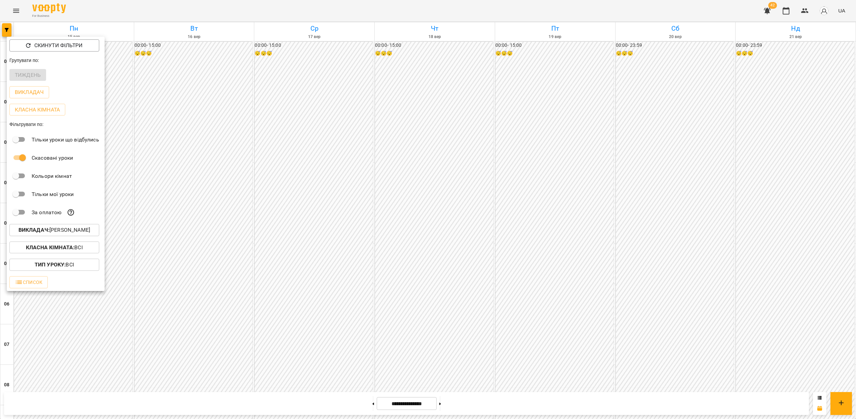
click at [285, 268] on div at bounding box center [428, 209] width 856 height 419
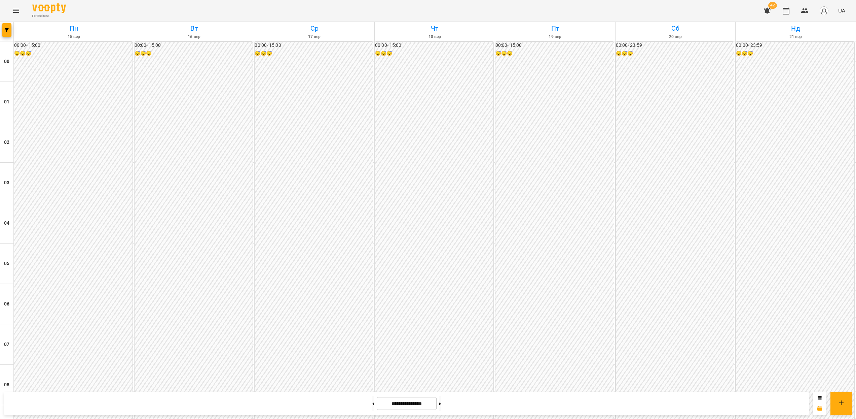
scroll to position [622, 0]
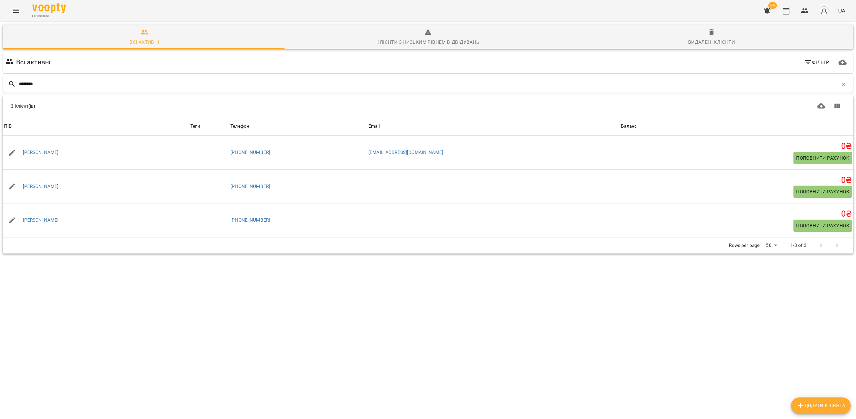
click at [10, 2] on div "For Business 24 UA" at bounding box center [428, 11] width 856 height 22
click at [13, 13] on icon "Menu" at bounding box center [16, 11] width 8 height 8
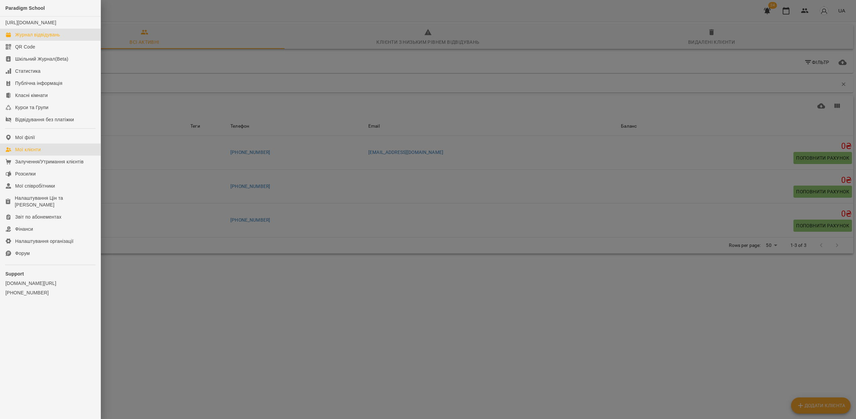
drag, startPoint x: 23, startPoint y: 40, endPoint x: 161, endPoint y: 78, distance: 144.0
click at [23, 38] on div "Журнал відвідувань" at bounding box center [37, 34] width 45 height 7
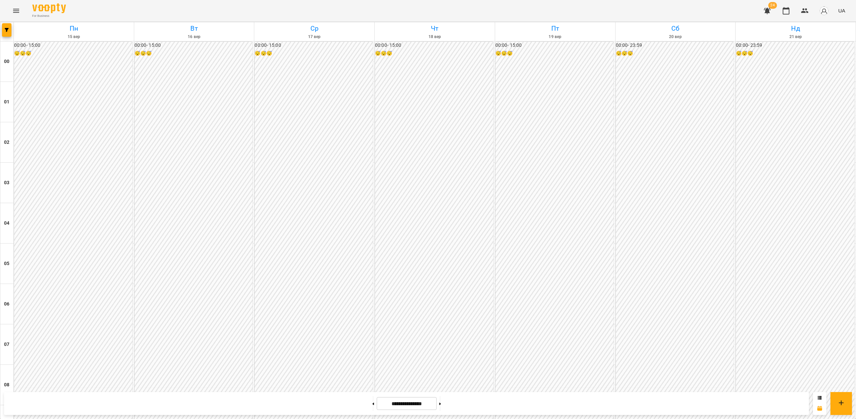
scroll to position [488, 0]
click at [6, 35] on button "button" at bounding box center [6, 29] width 9 height 13
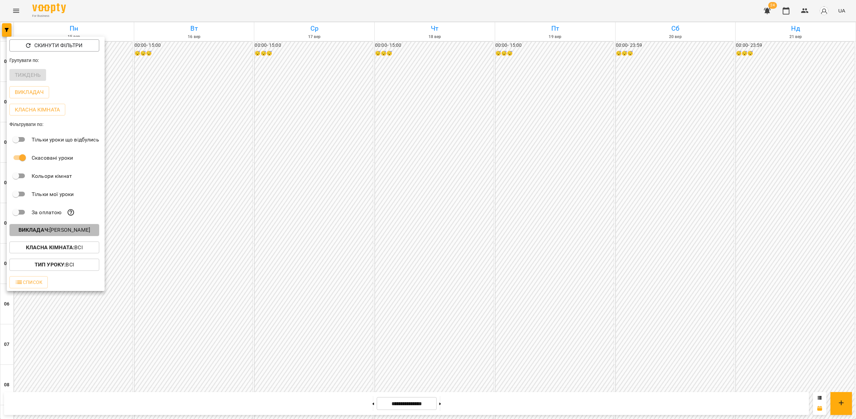
click at [63, 232] on p "Викладач : Цомпель Олександр Ігорович" at bounding box center [55, 230] width 72 height 8
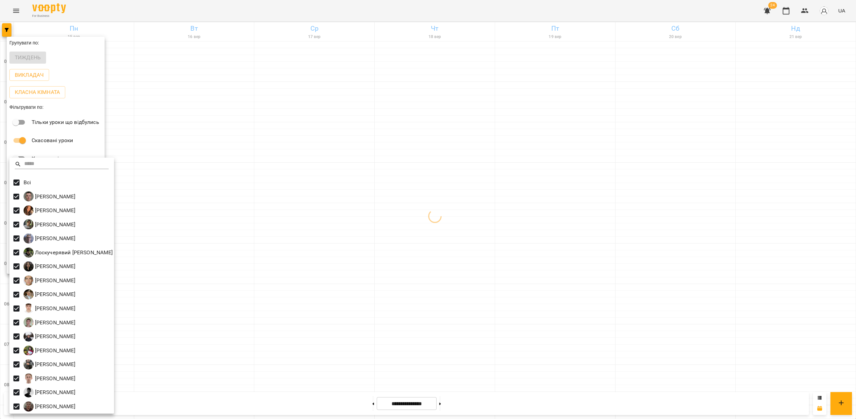
click at [501, 243] on div at bounding box center [428, 209] width 856 height 419
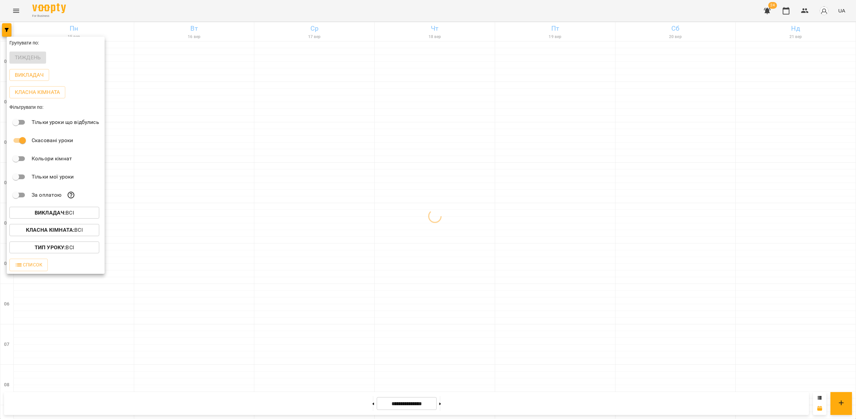
click at [523, 160] on div at bounding box center [428, 209] width 856 height 419
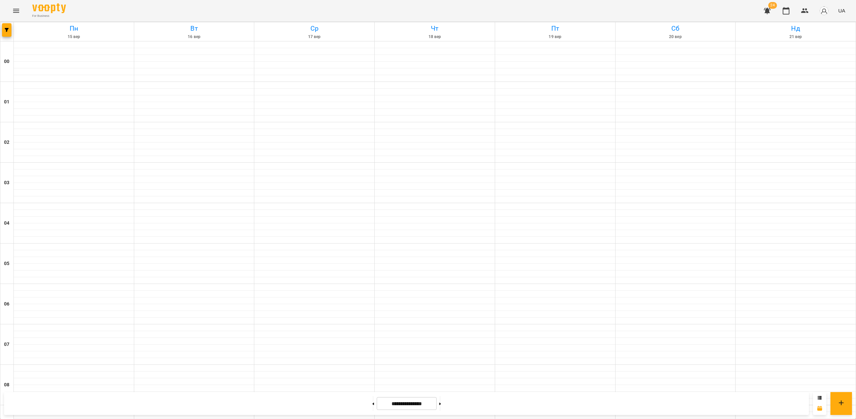
scroll to position [486, 0]
click at [372, 403] on button at bounding box center [373, 403] width 2 height 15
type input "**********"
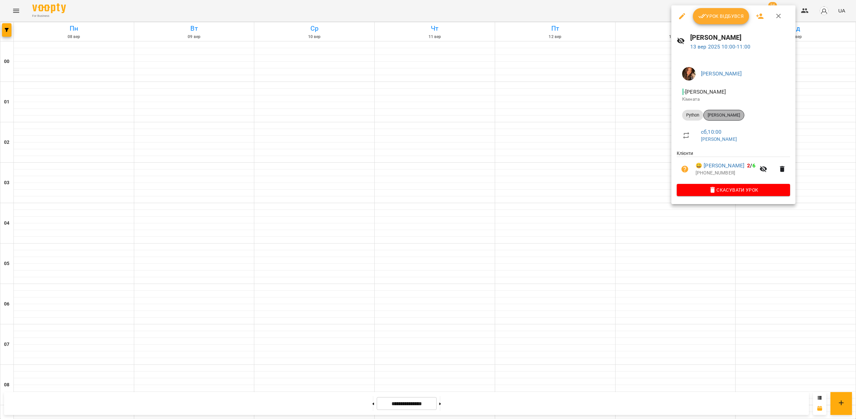
click at [722, 116] on span "Нєженцев Єгор" at bounding box center [724, 115] width 40 height 6
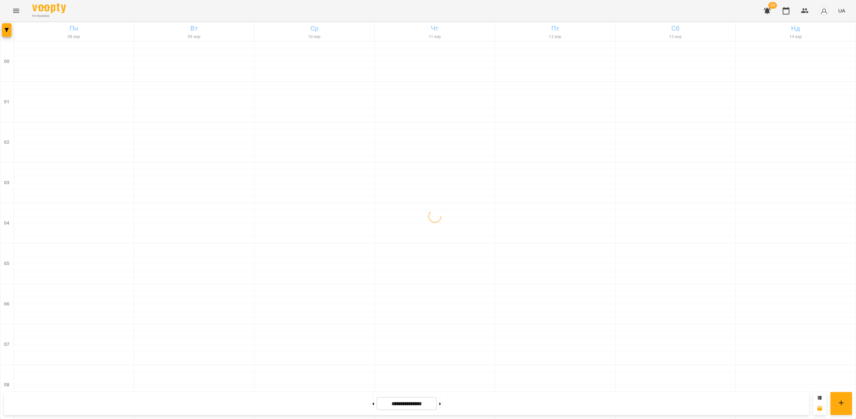
click at [767, 12] on icon "button" at bounding box center [767, 11] width 7 height 6
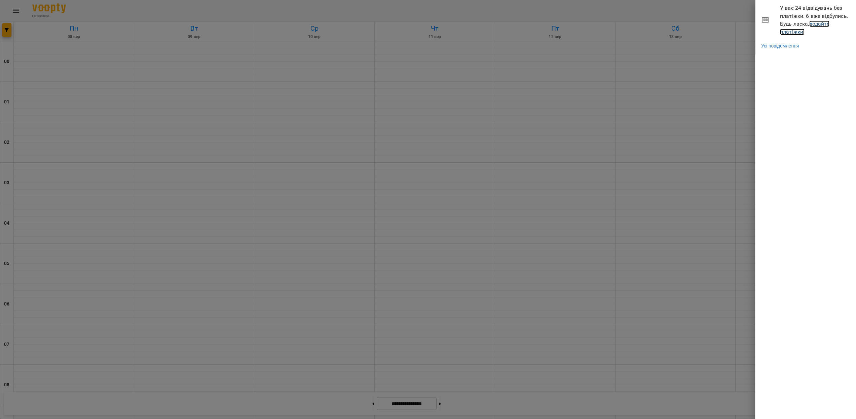
click at [801, 29] on link "додайте платіжки!" at bounding box center [804, 28] width 49 height 14
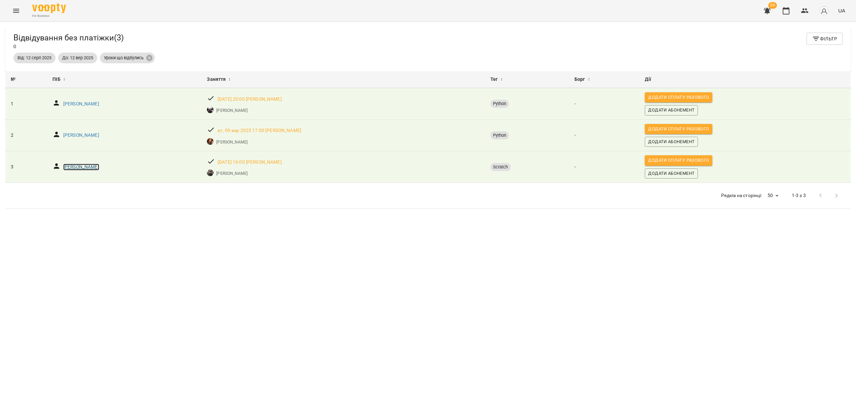
click at [69, 168] on p "Пічій Данііл" at bounding box center [81, 167] width 36 height 7
click at [13, 14] on icon "Menu" at bounding box center [16, 11] width 8 height 8
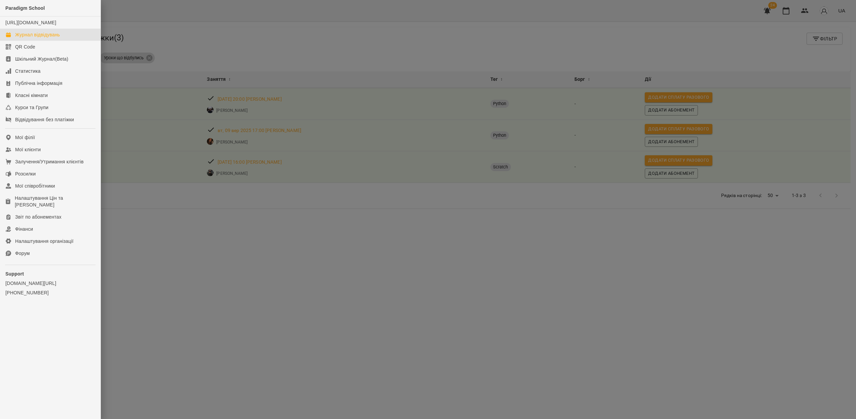
click at [41, 38] on div "Журнал відвідувань" at bounding box center [37, 34] width 45 height 7
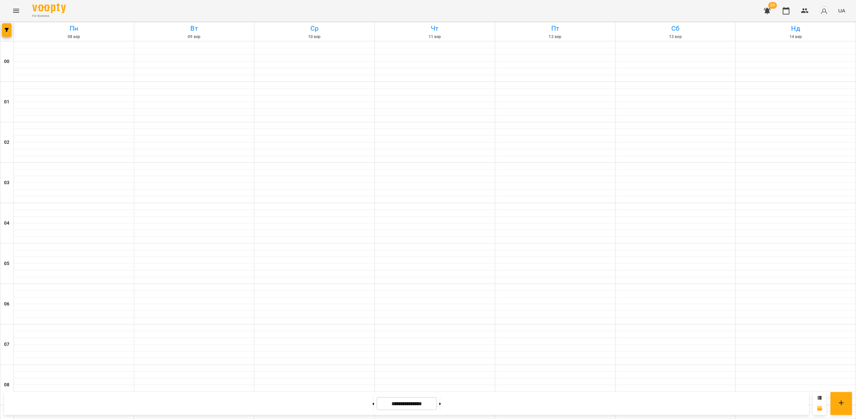
scroll to position [293, 0]
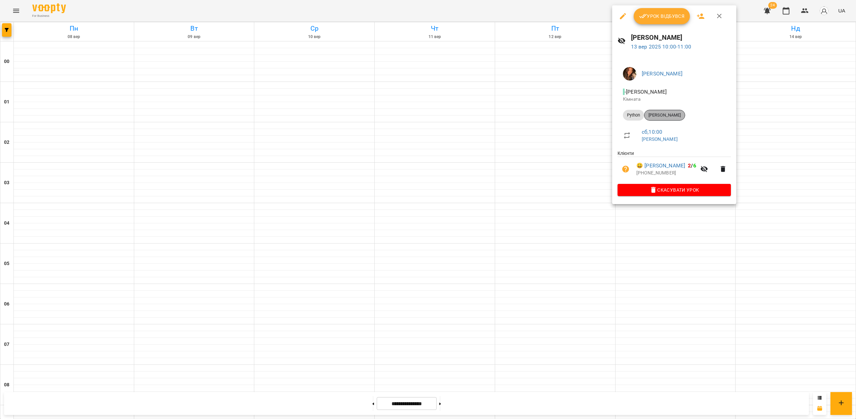
click at [660, 112] on span "Нєженцев Єгор" at bounding box center [665, 115] width 40 height 6
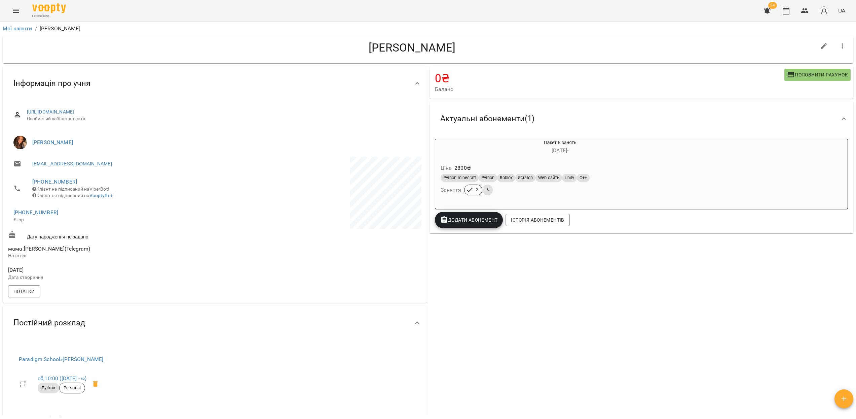
drag, startPoint x: 589, startPoint y: 202, endPoint x: 592, endPoint y: 205, distance: 3.8
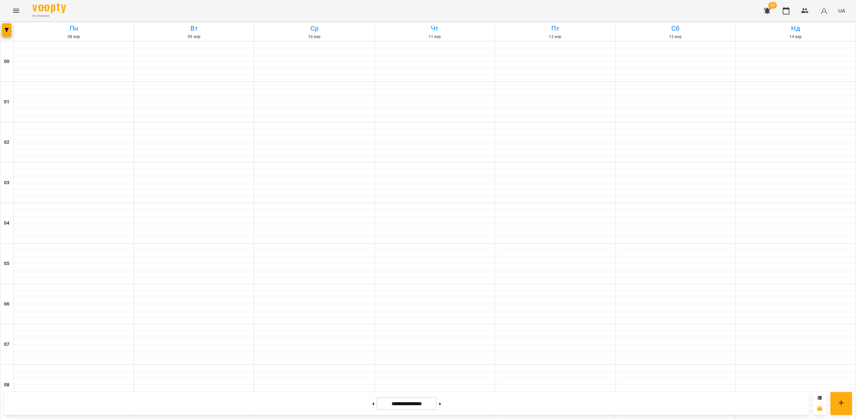
scroll to position [403, 0]
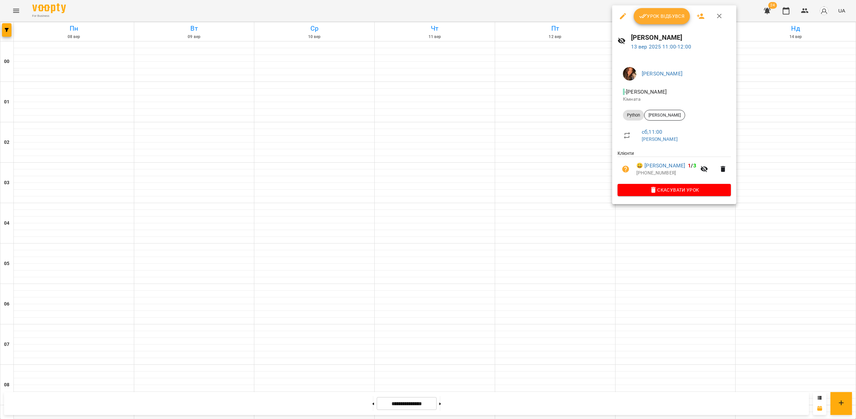
click at [680, 236] on div at bounding box center [428, 209] width 856 height 419
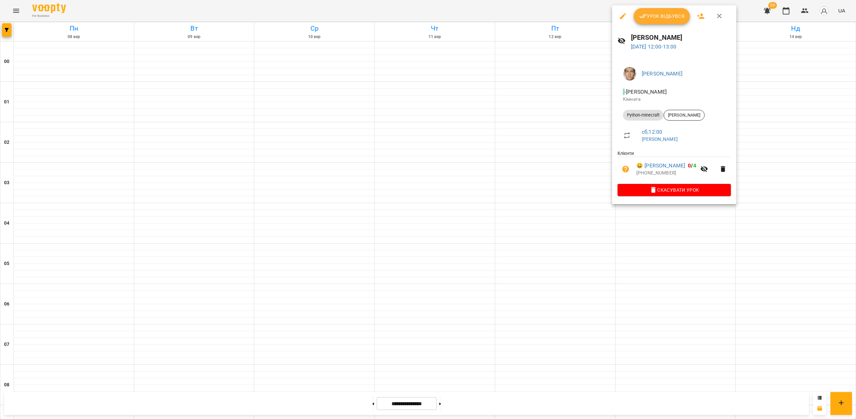
click at [682, 241] on div at bounding box center [428, 209] width 856 height 419
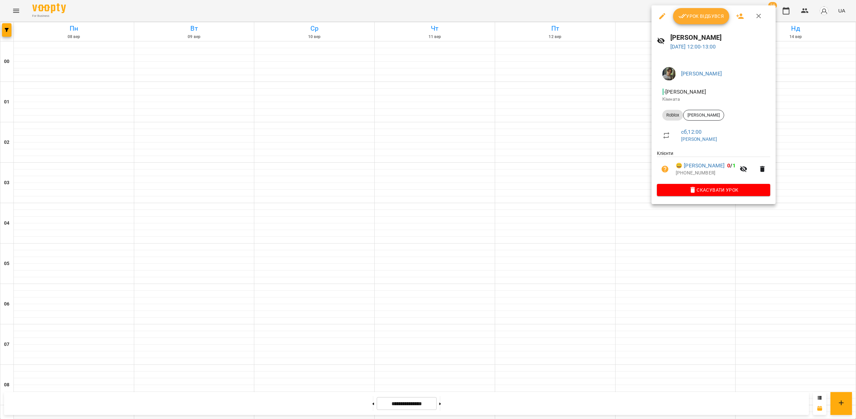
click at [700, 251] on div at bounding box center [428, 209] width 856 height 419
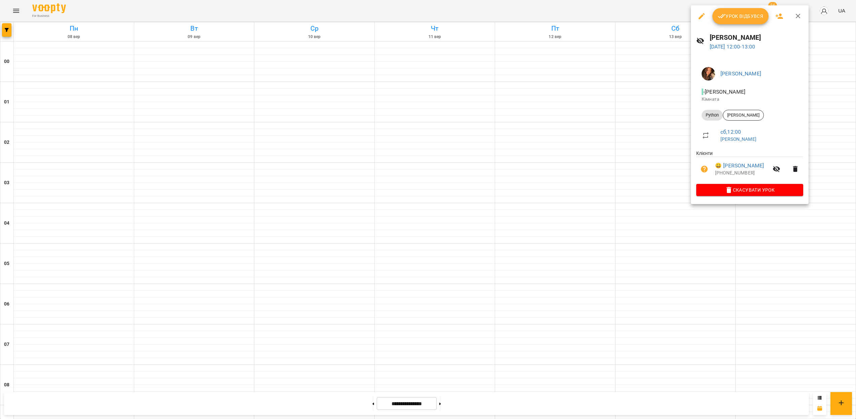
click at [702, 251] on div at bounding box center [428, 209] width 856 height 419
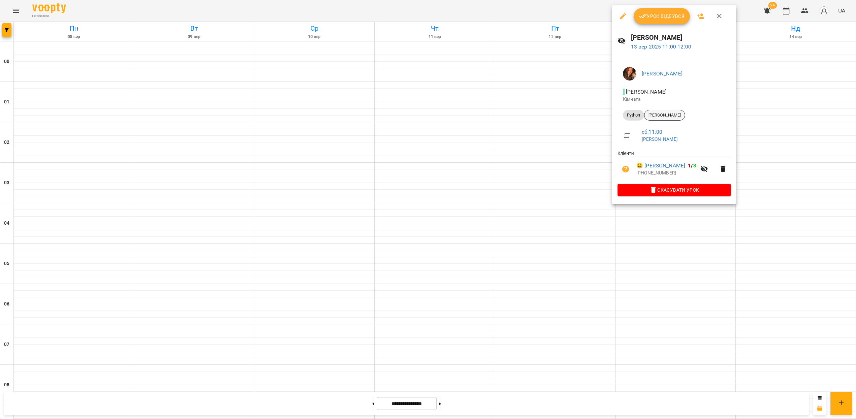
click at [668, 114] on span "Балабан Олександр" at bounding box center [665, 115] width 40 height 6
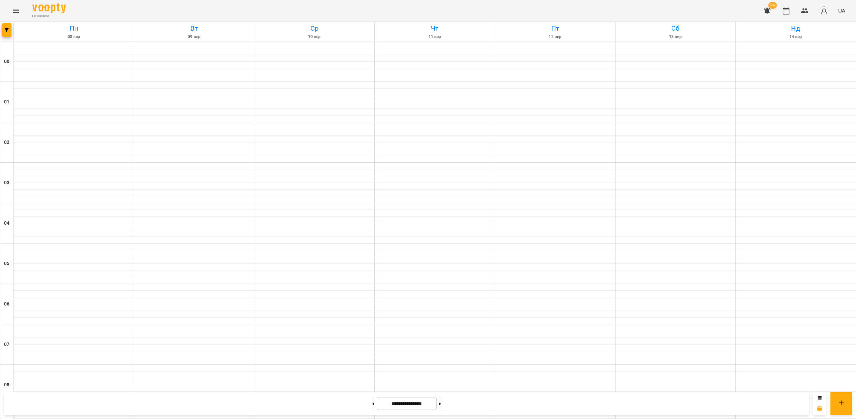
scroll to position [391, 0]
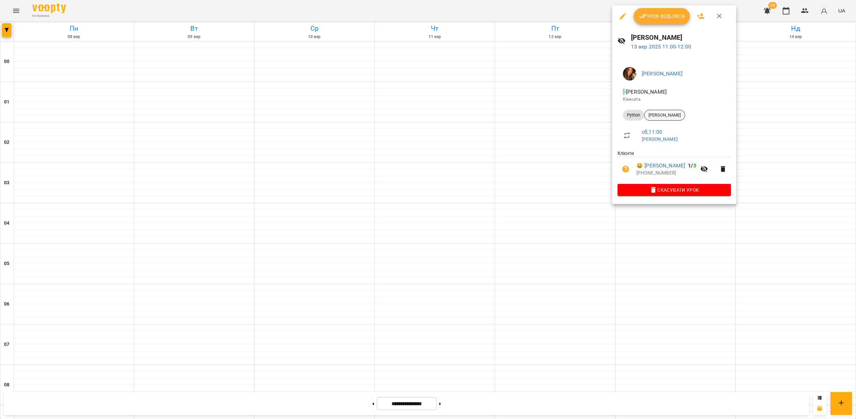
click at [664, 109] on li "Python Балабан Олександр" at bounding box center [674, 115] width 113 height 16
click at [669, 113] on span "Балабан Олександр" at bounding box center [665, 115] width 40 height 6
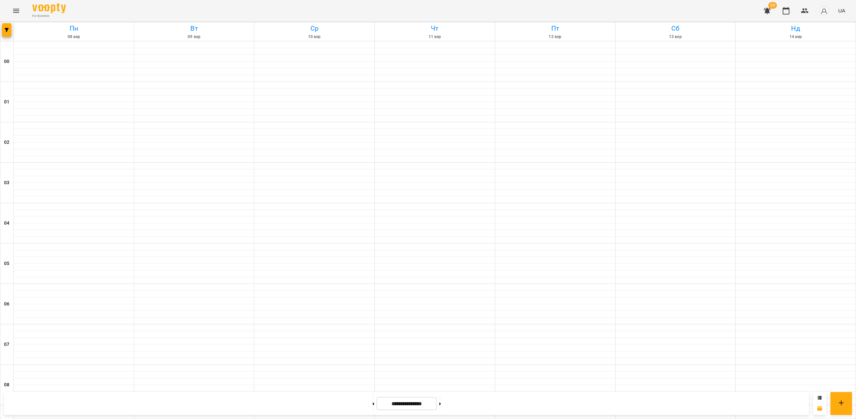
scroll to position [298, 0]
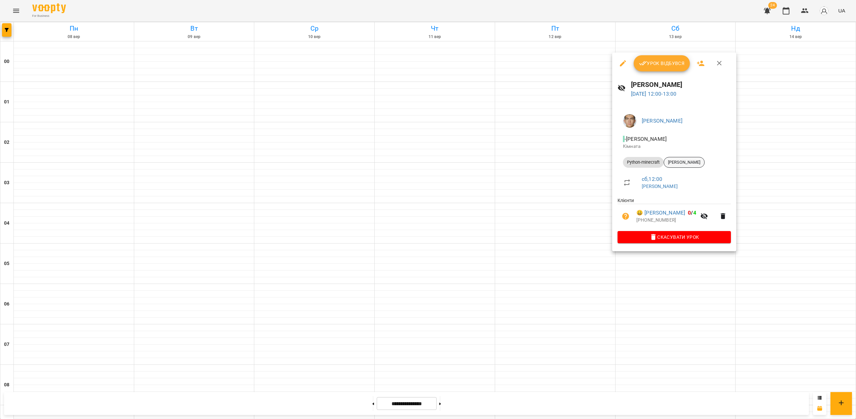
click at [677, 166] on div "Хоменко Марк" at bounding box center [684, 162] width 41 height 11
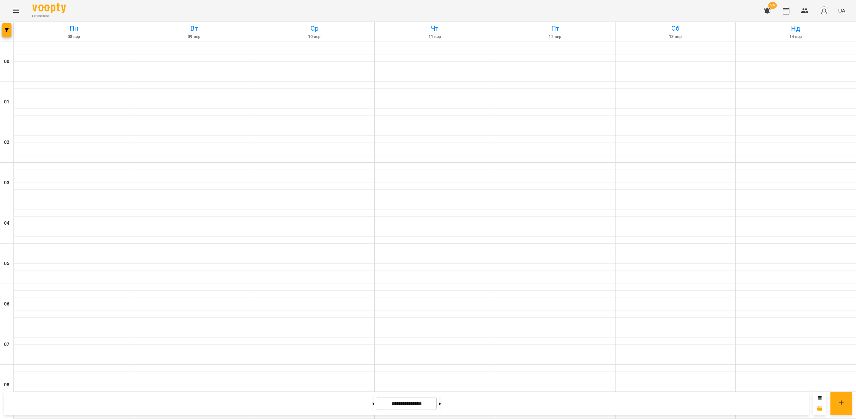
scroll to position [324, 0]
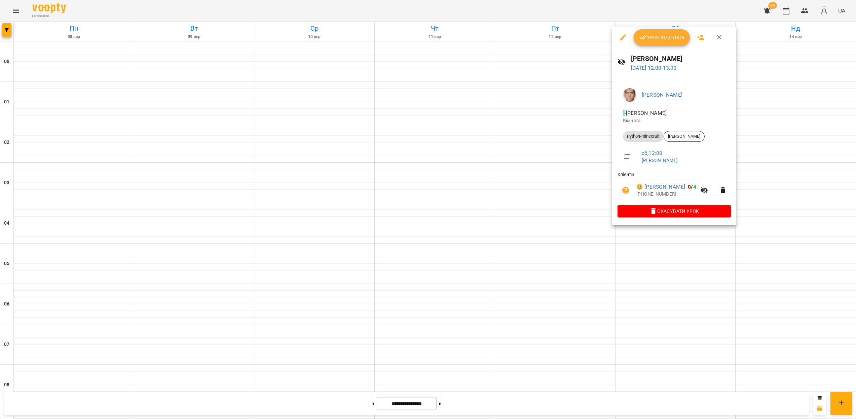
click at [676, 286] on div at bounding box center [428, 209] width 856 height 419
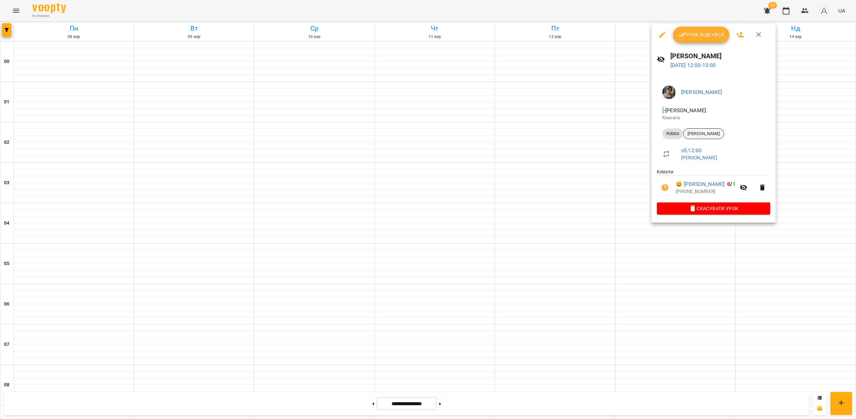
click at [715, 139] on li "Roblox Суль Володимир" at bounding box center [713, 133] width 113 height 16
click at [713, 132] on span "Суль Володимир" at bounding box center [704, 134] width 40 height 6
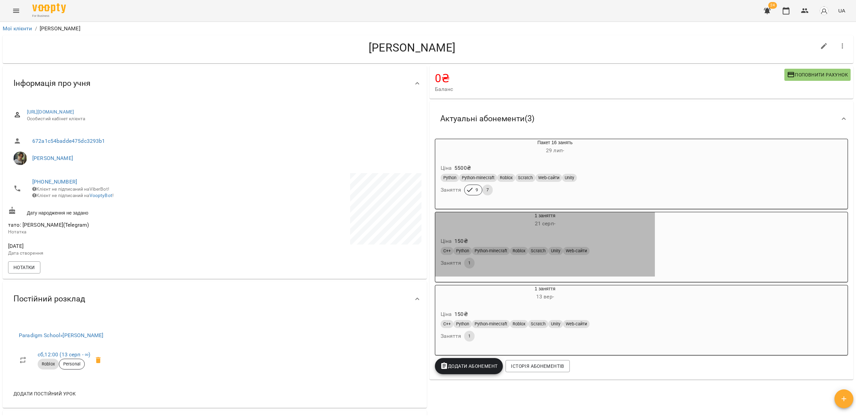
drag, startPoint x: 513, startPoint y: 256, endPoint x: 517, endPoint y: 255, distance: 3.8
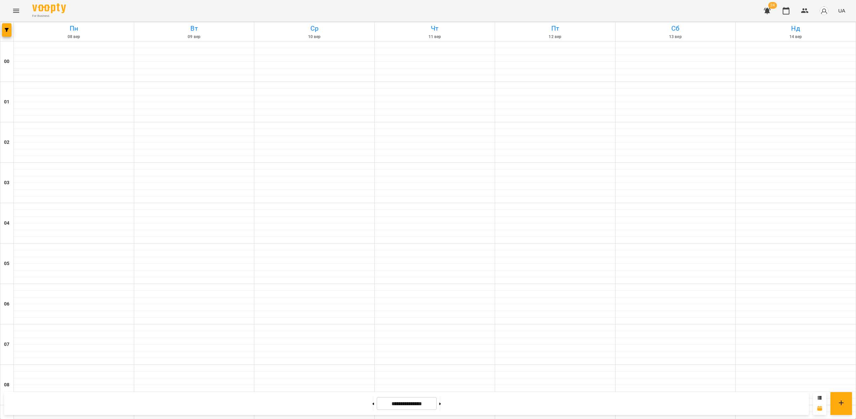
scroll to position [271, 0]
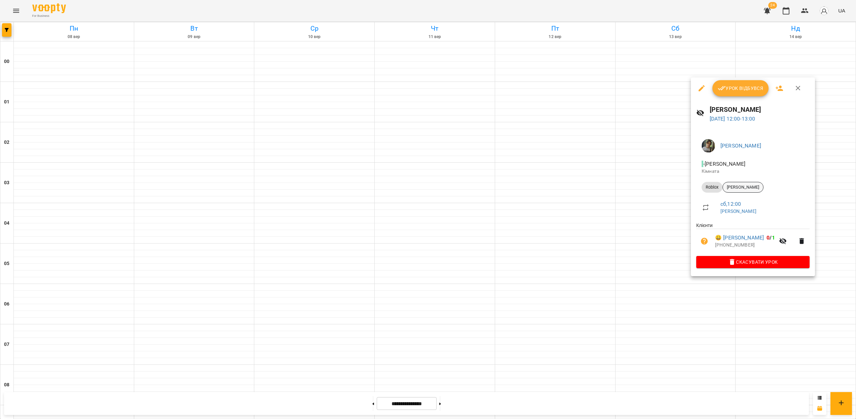
click at [736, 190] on span "Суль Володимир" at bounding box center [743, 187] width 40 height 6
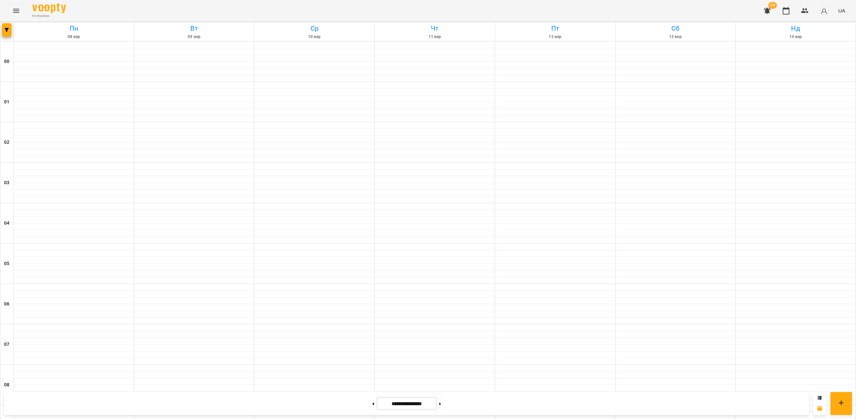
scroll to position [407, 0]
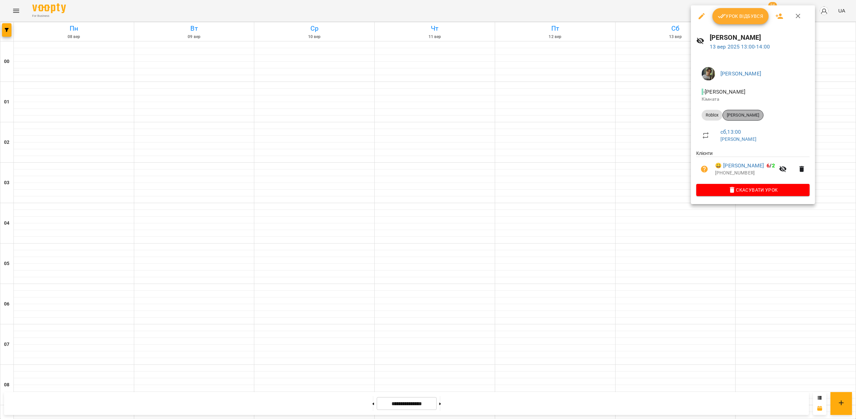
click at [741, 116] on span "Євгеній Федотов" at bounding box center [743, 115] width 40 height 6
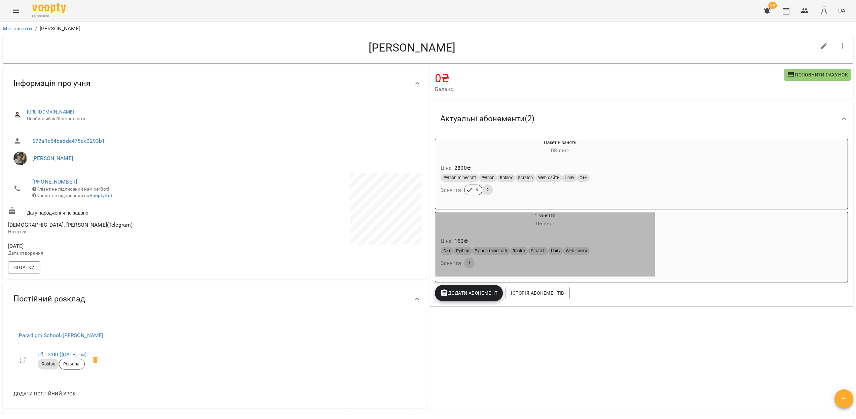
drag, startPoint x: 580, startPoint y: 230, endPoint x: 576, endPoint y: 229, distance: 3.6
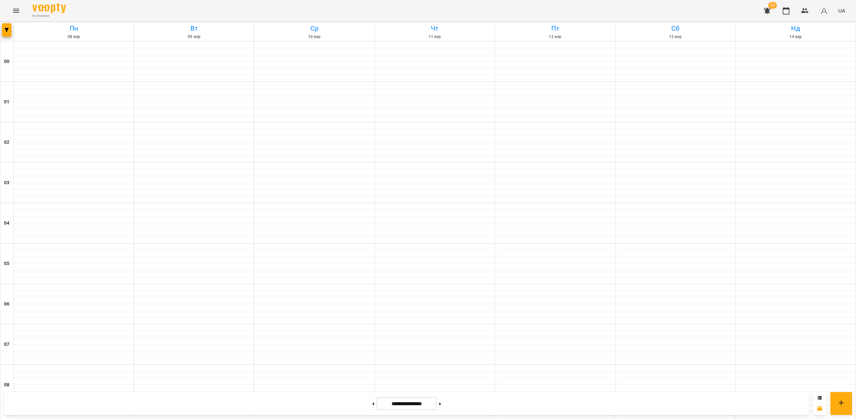
scroll to position [407, 0]
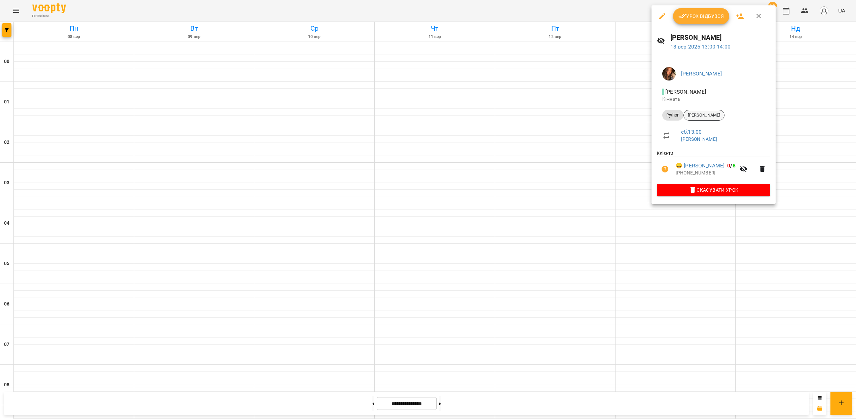
click at [712, 116] on span "Андрій Різаєв" at bounding box center [704, 115] width 40 height 6
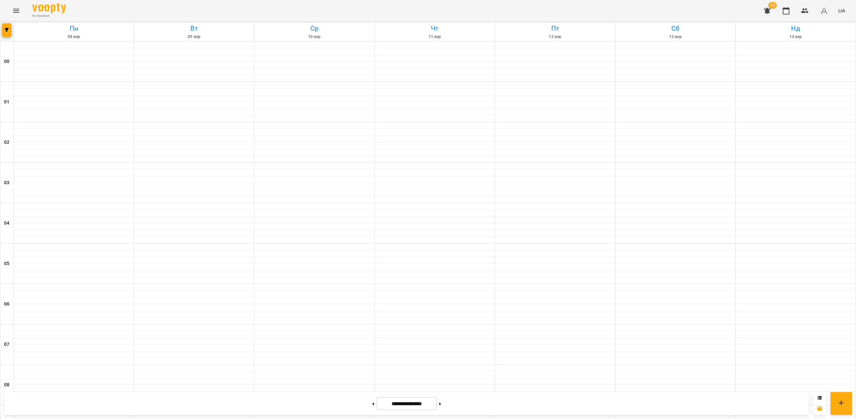
scroll to position [441, 0]
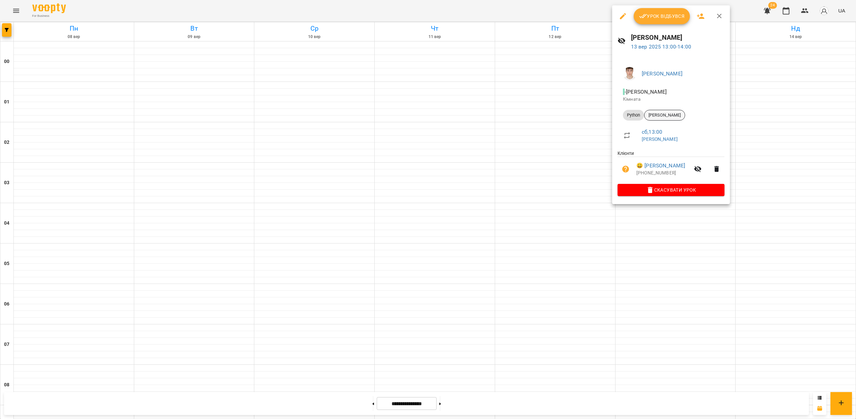
click at [675, 118] on span "Дудяк Давид" at bounding box center [665, 115] width 40 height 6
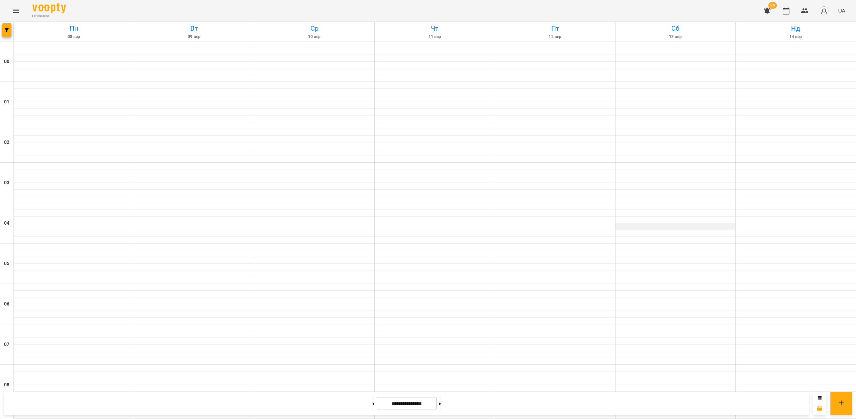
scroll to position [448, 0]
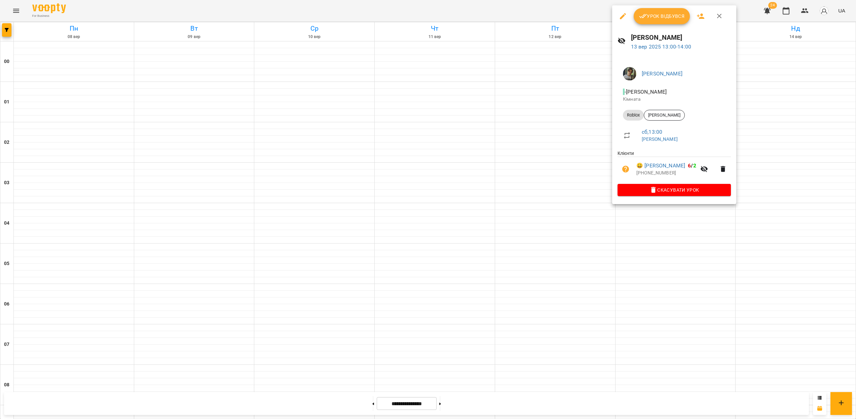
click at [698, 223] on div at bounding box center [428, 209] width 856 height 419
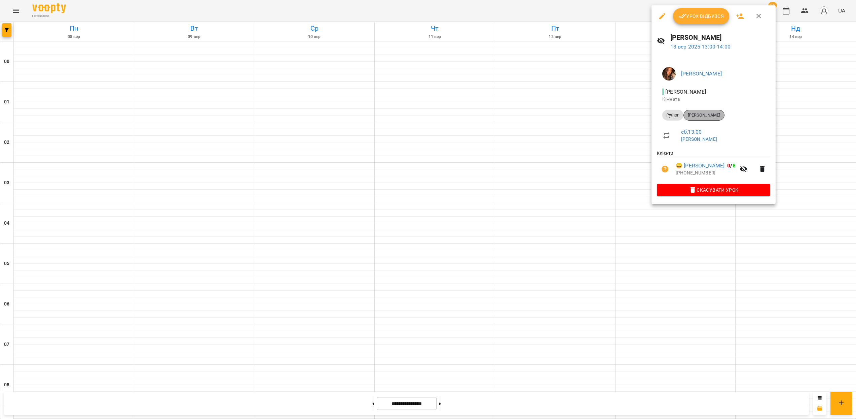
click at [705, 116] on span "Андрій Різаєв" at bounding box center [704, 115] width 40 height 6
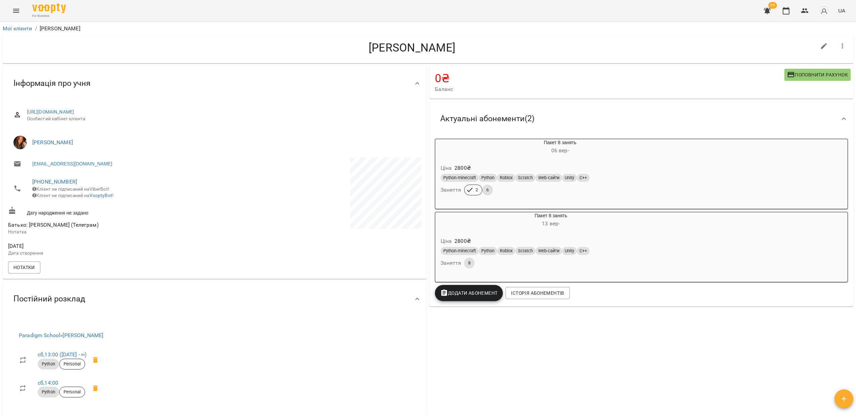
drag, startPoint x: 391, startPoint y: 255, endPoint x: 382, endPoint y: 251, distance: 9.9
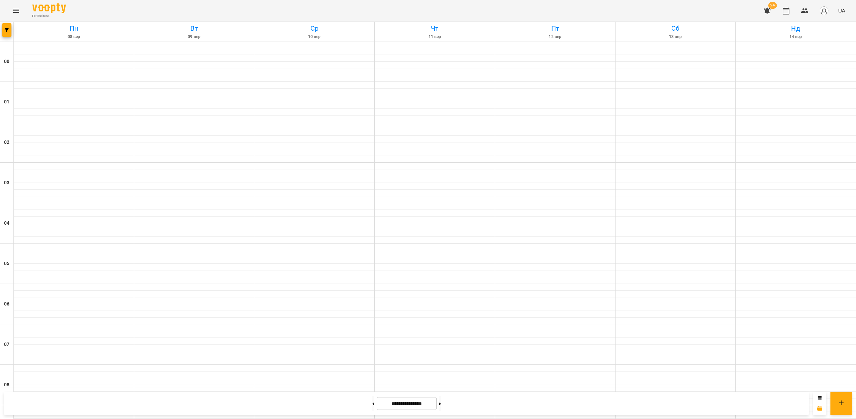
scroll to position [390, 0]
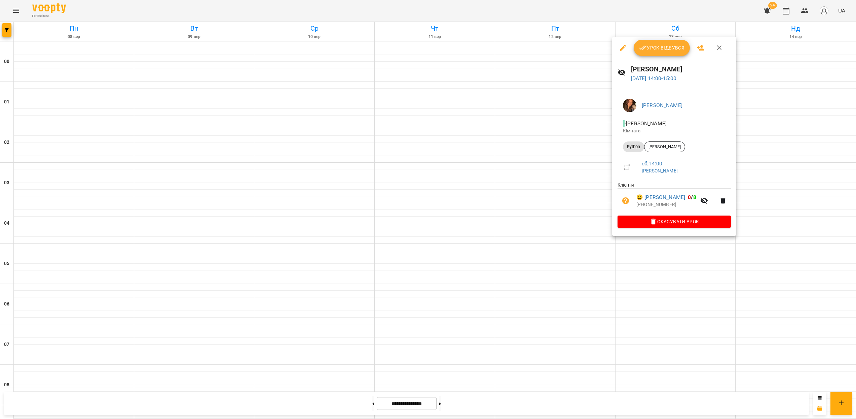
click at [688, 263] on div at bounding box center [428, 209] width 856 height 419
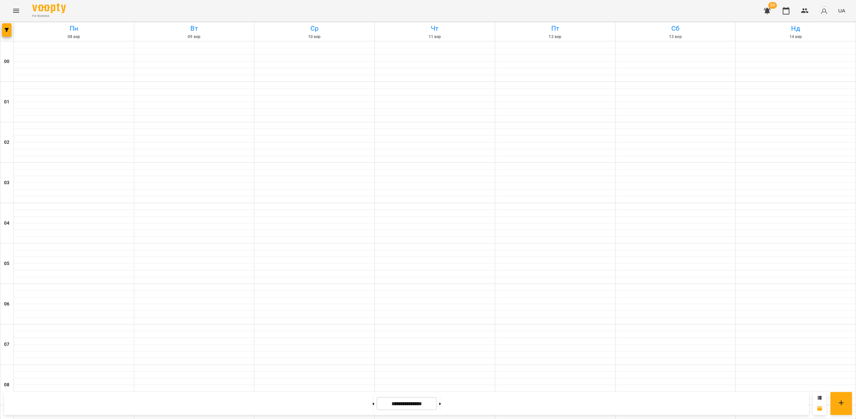
scroll to position [453, 0]
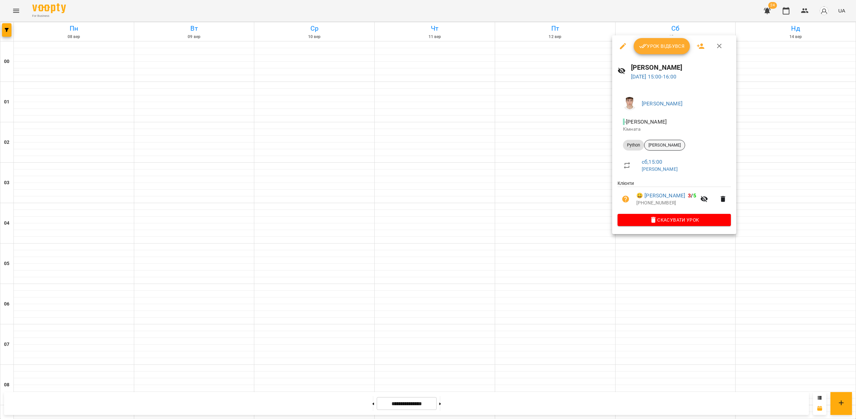
click at [666, 146] on span "Денис Наливайко" at bounding box center [665, 145] width 40 height 6
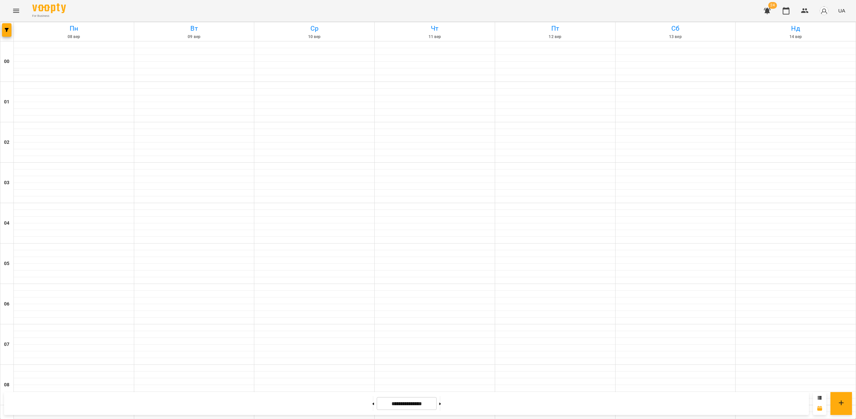
scroll to position [483, 0]
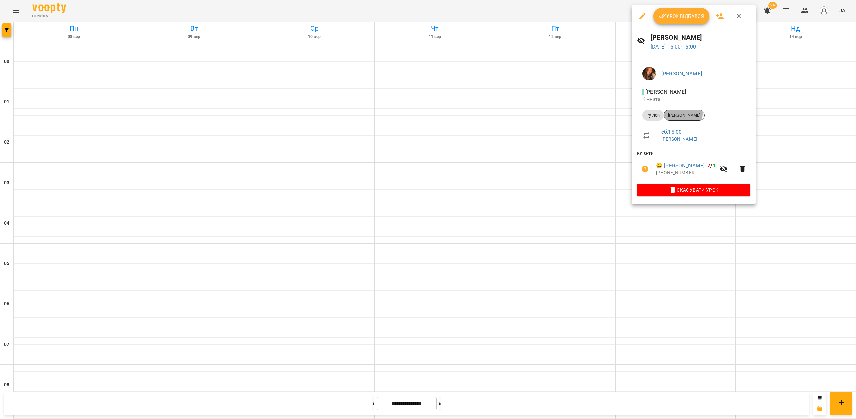
click at [682, 113] on span "Албул Валерій" at bounding box center [684, 115] width 40 height 6
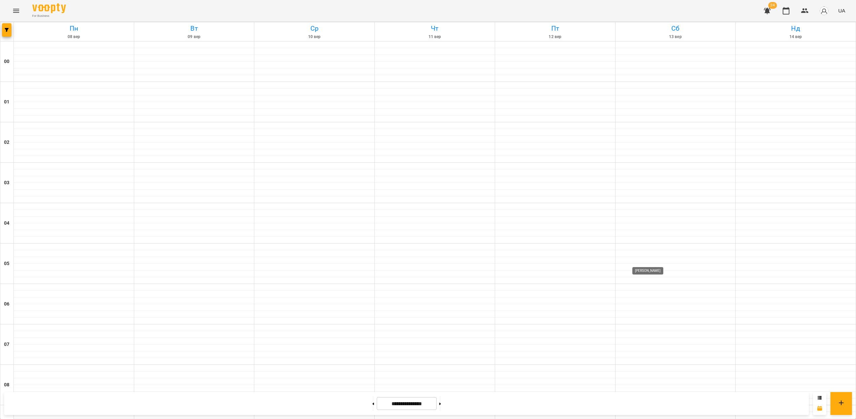
scroll to position [469, 0]
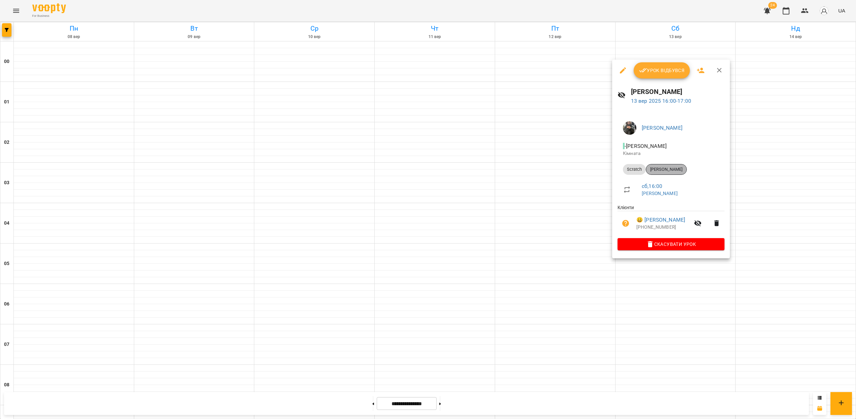
click at [666, 170] on span "Зозуля Ліза" at bounding box center [666, 169] width 40 height 6
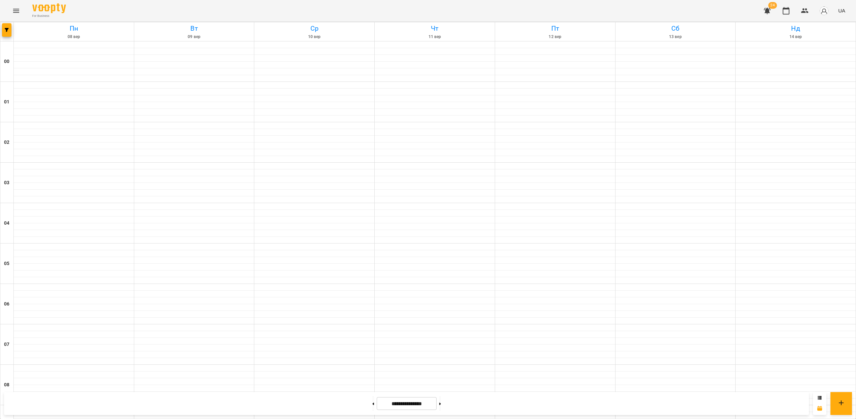
scroll to position [477, 0]
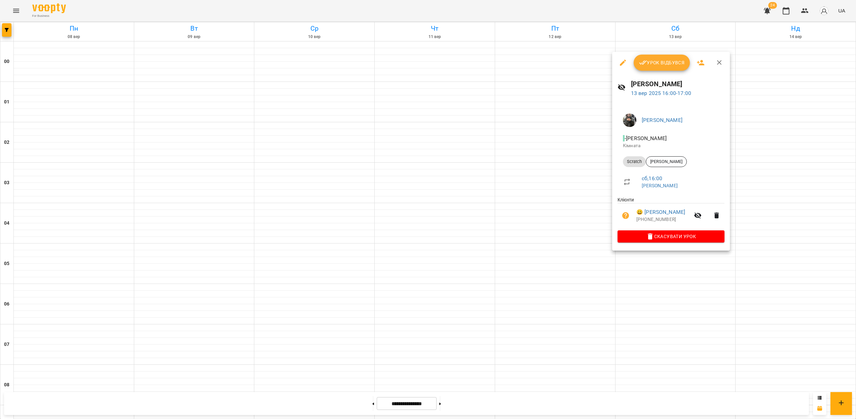
click at [665, 264] on div at bounding box center [428, 209] width 856 height 419
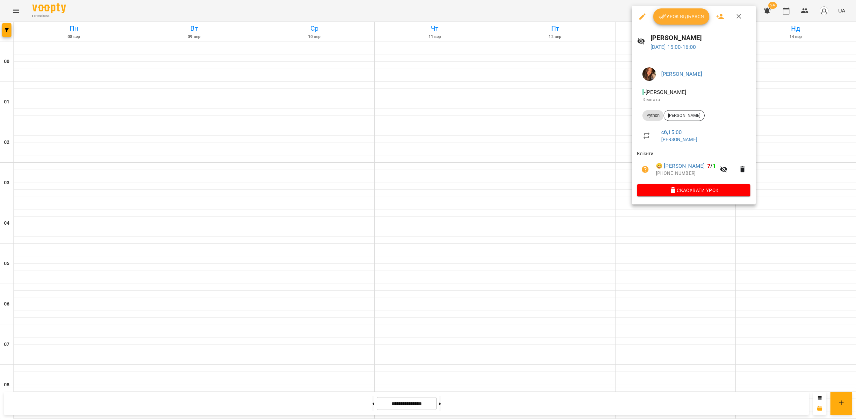
click at [640, 213] on div at bounding box center [428, 209] width 856 height 419
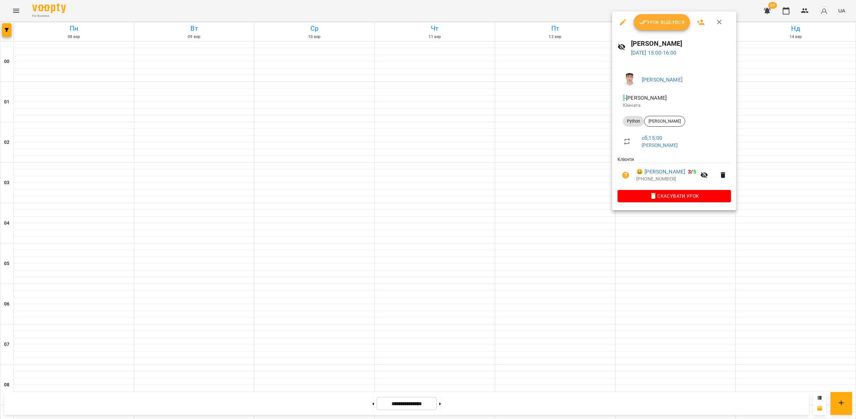
click at [647, 244] on div at bounding box center [428, 209] width 856 height 419
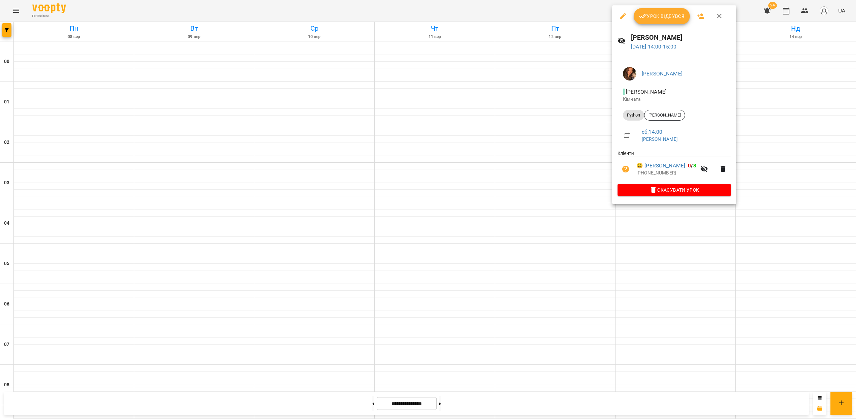
click at [636, 232] on div at bounding box center [428, 209] width 856 height 419
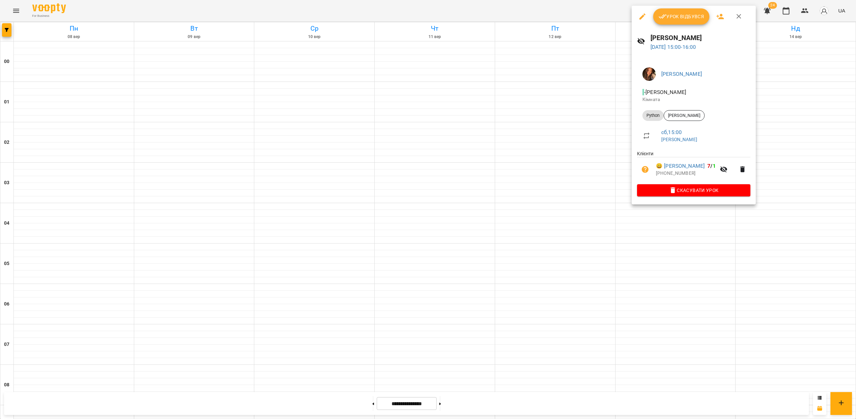
click at [704, 290] on div at bounding box center [428, 209] width 856 height 419
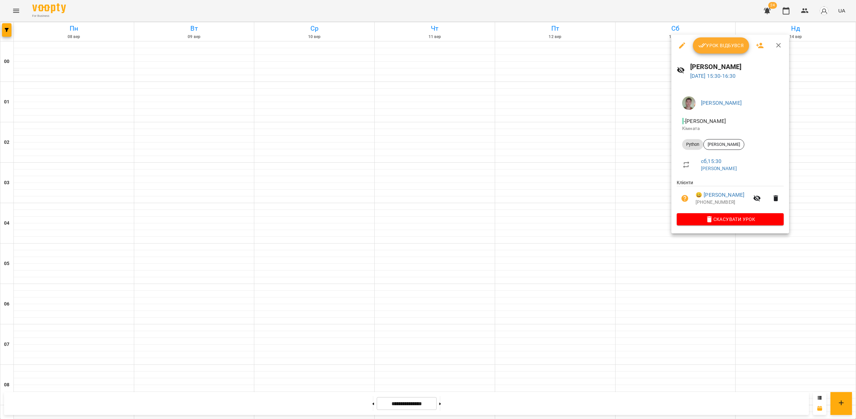
click at [698, 286] on div at bounding box center [428, 209] width 856 height 419
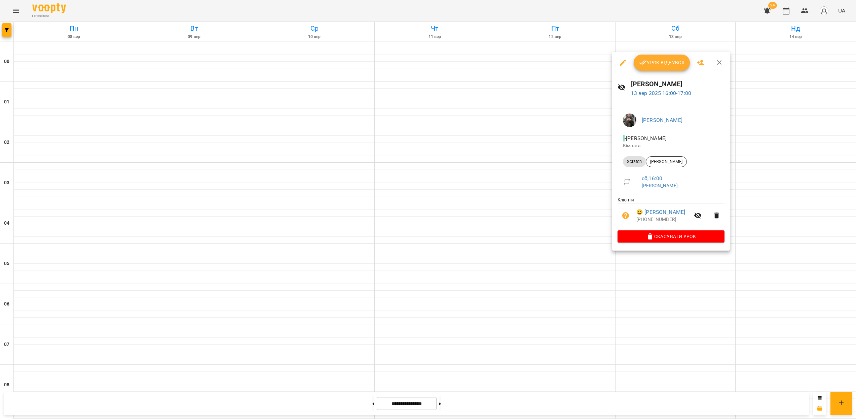
click at [667, 296] on div at bounding box center [428, 209] width 856 height 419
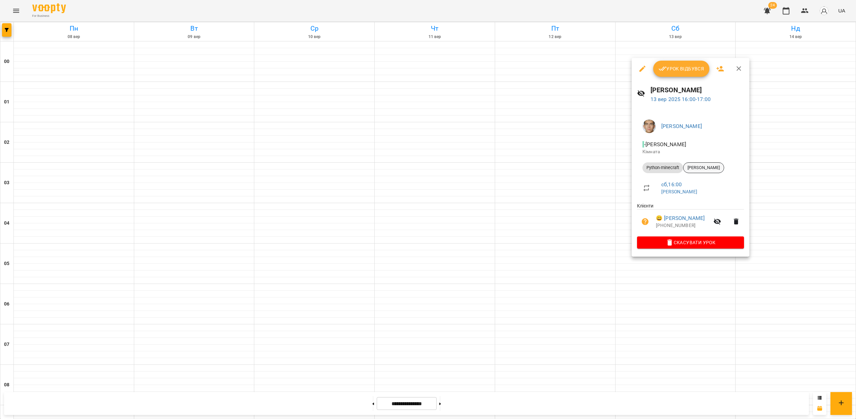
click at [709, 169] on span "Терновський Олексій" at bounding box center [704, 168] width 40 height 6
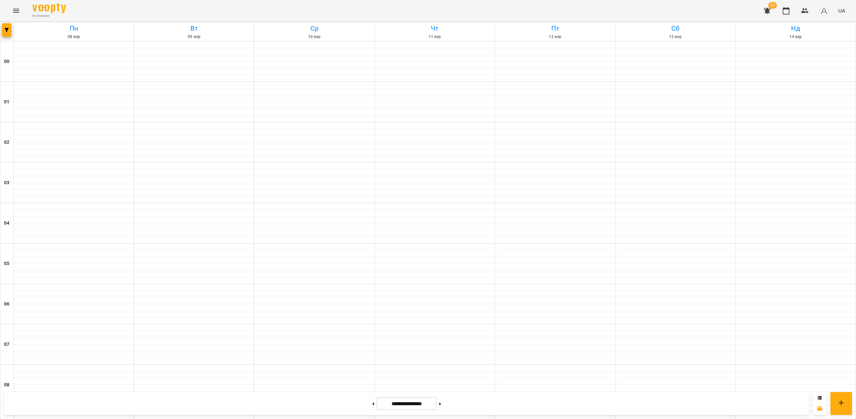
scroll to position [394, 0]
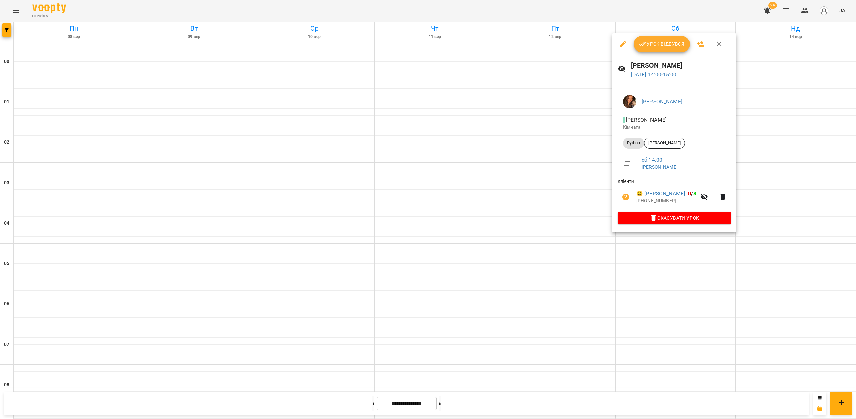
click at [643, 279] on div at bounding box center [428, 209] width 856 height 419
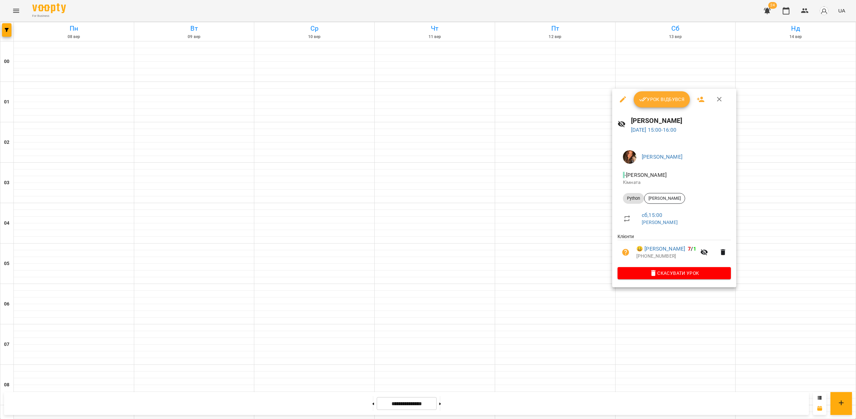
click at [659, 333] on div at bounding box center [428, 209] width 856 height 419
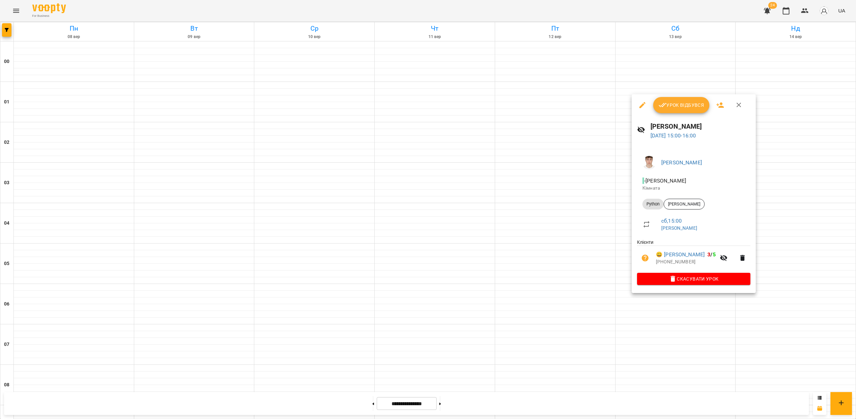
click at [643, 317] on div at bounding box center [428, 209] width 856 height 419
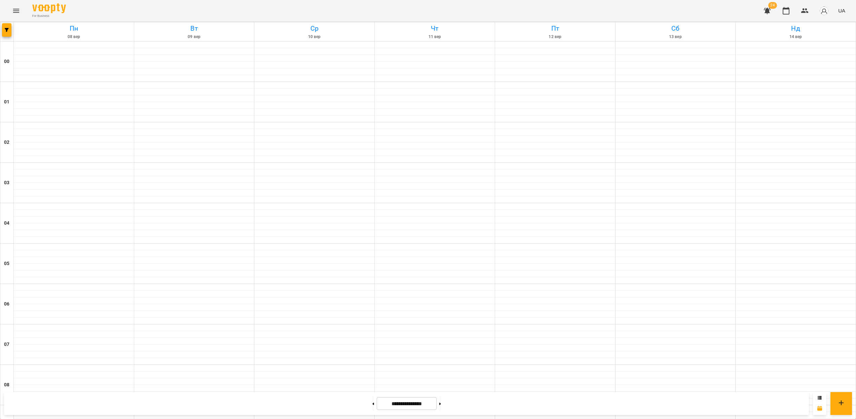
scroll to position [524, 0]
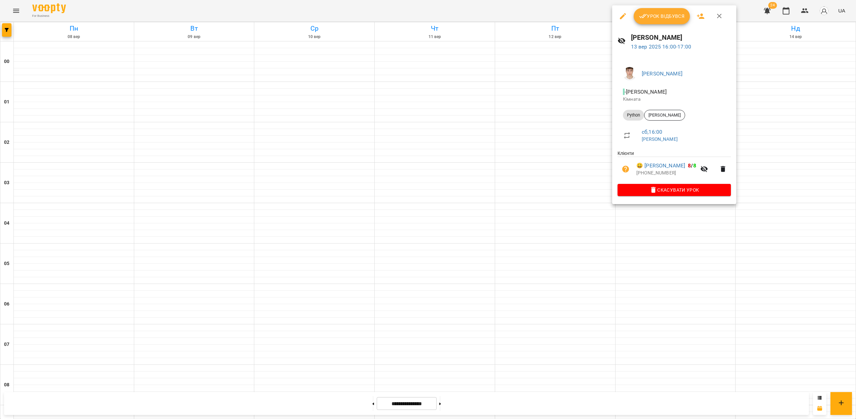
click at [651, 235] on div at bounding box center [428, 209] width 856 height 419
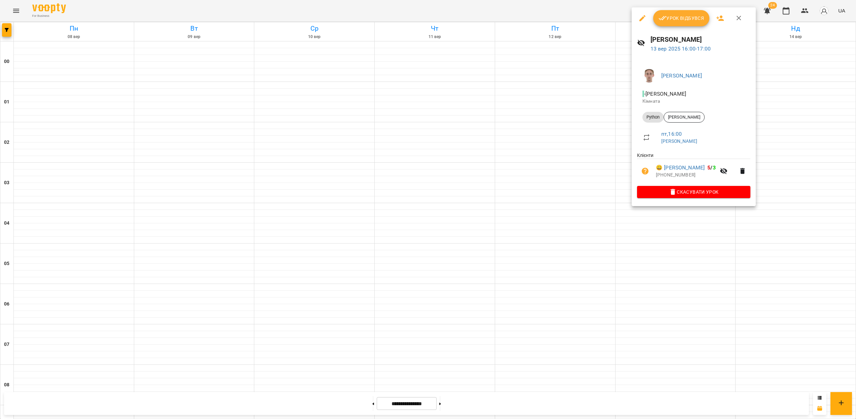
click at [623, 201] on div at bounding box center [428, 209] width 856 height 419
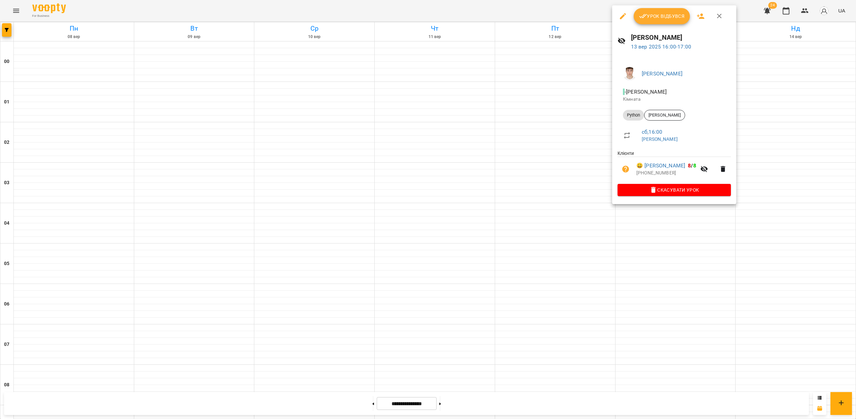
drag, startPoint x: 650, startPoint y: 246, endPoint x: 653, endPoint y: 241, distance: 5.1
click at [650, 246] on div at bounding box center [428, 209] width 856 height 419
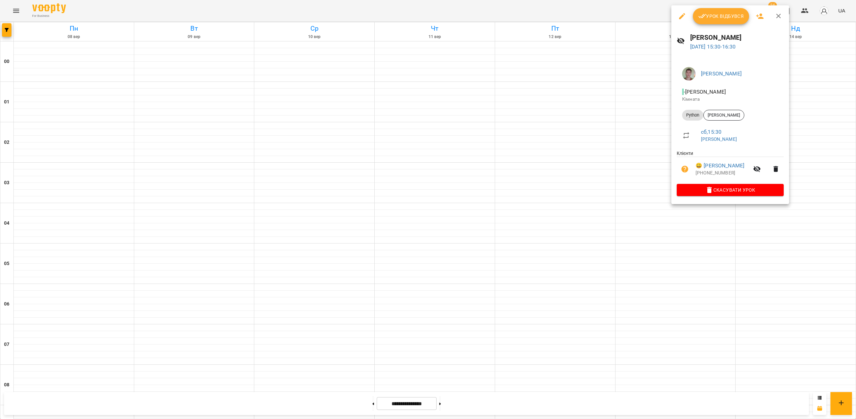
click at [634, 218] on div at bounding box center [428, 209] width 856 height 419
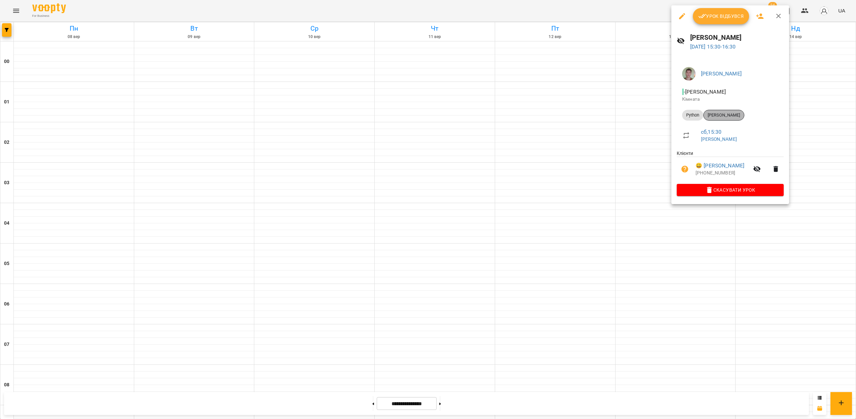
click at [724, 117] on span "[PERSON_NAME]" at bounding box center [724, 115] width 40 height 6
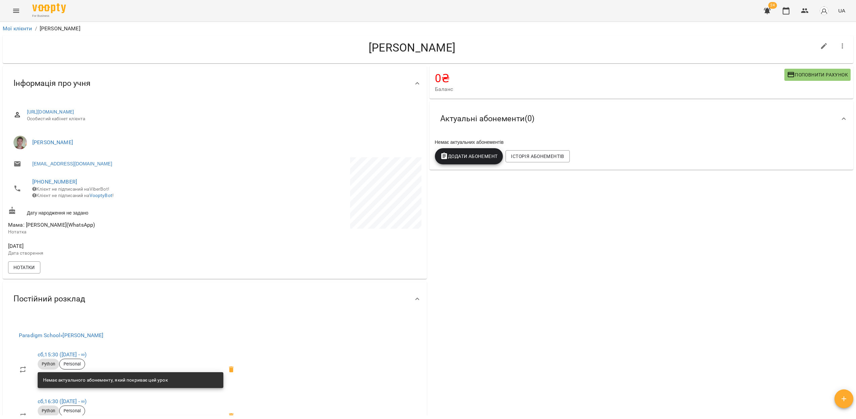
drag, startPoint x: 586, startPoint y: 276, endPoint x: 621, endPoint y: 281, distance: 35.1
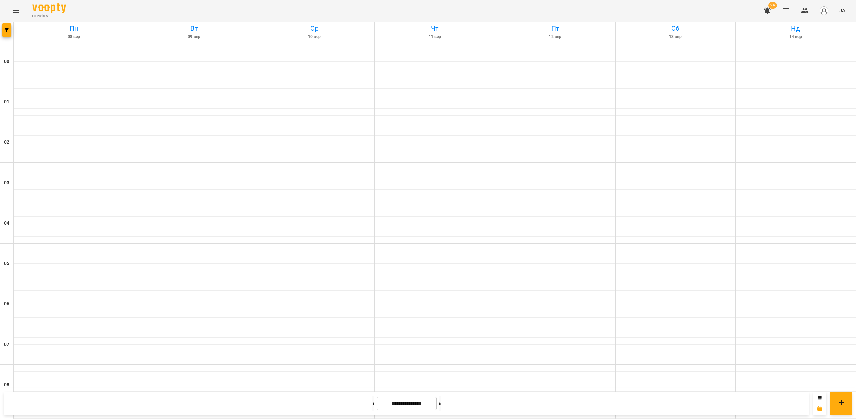
scroll to position [438, 0]
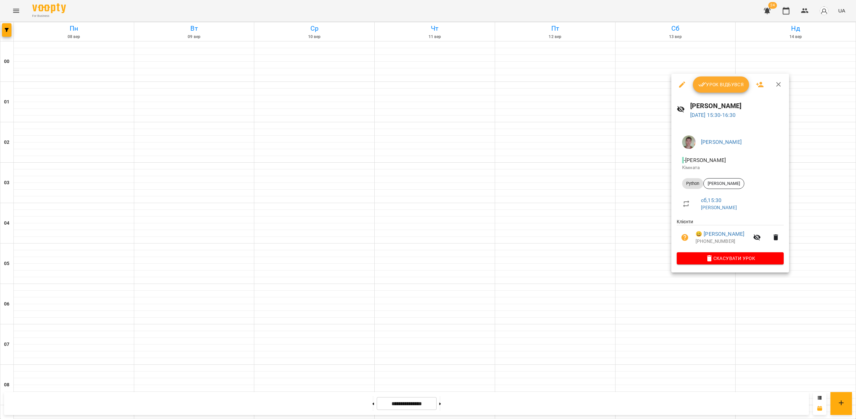
click at [684, 285] on div at bounding box center [428, 209] width 856 height 419
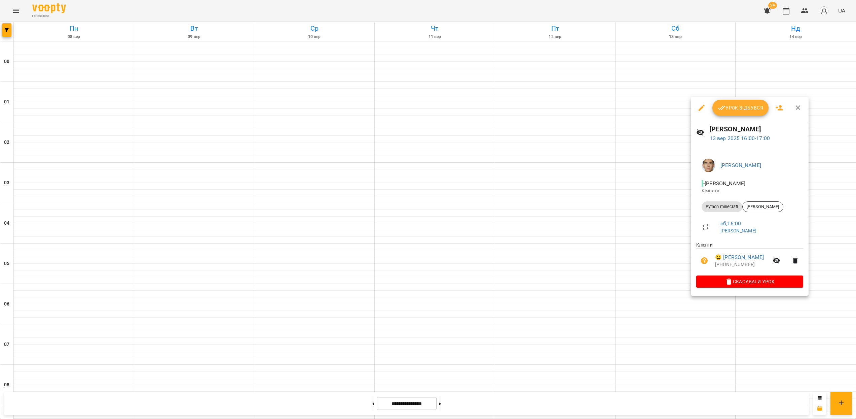
click at [715, 302] on div at bounding box center [428, 209] width 856 height 419
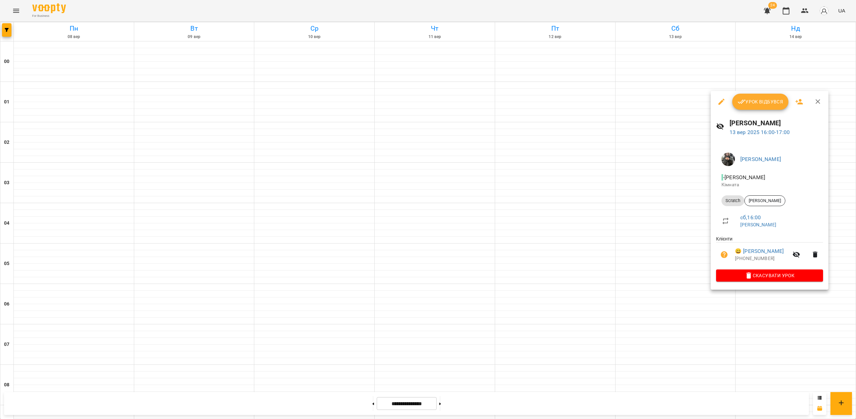
click at [671, 334] on div at bounding box center [428, 209] width 856 height 419
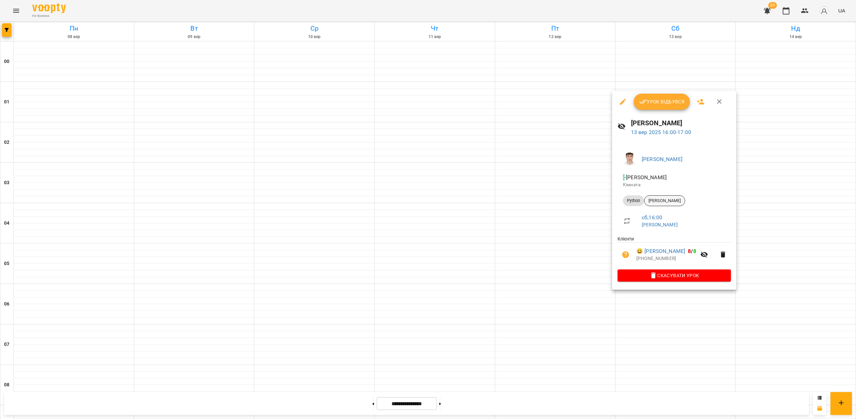
click at [671, 201] on span "Солодун Михайло" at bounding box center [665, 200] width 40 height 6
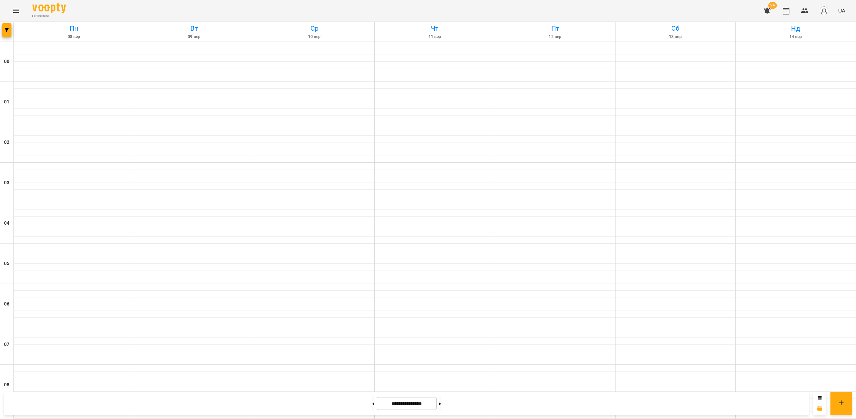
scroll to position [479, 0]
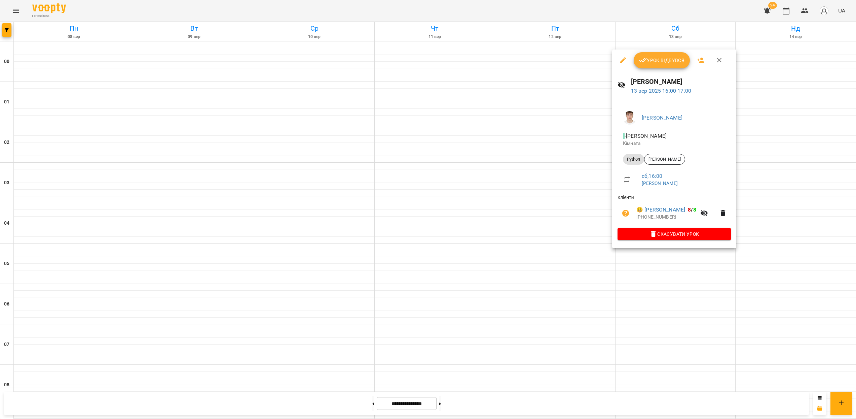
click at [651, 305] on div at bounding box center [428, 209] width 856 height 419
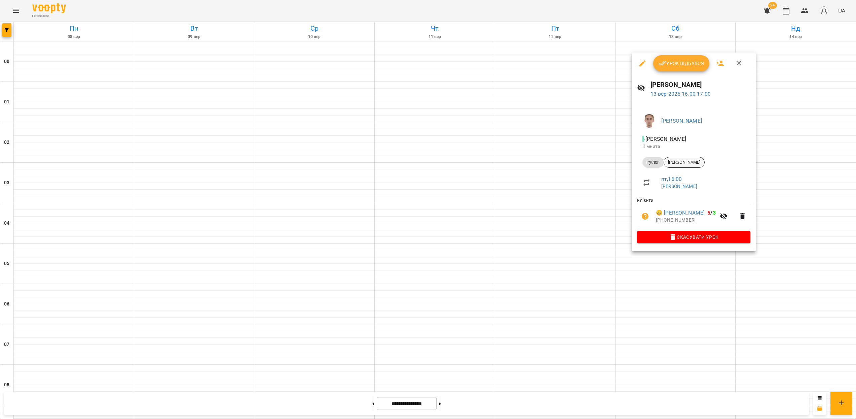
click at [693, 159] on span "Білоус Володимир" at bounding box center [684, 162] width 40 height 6
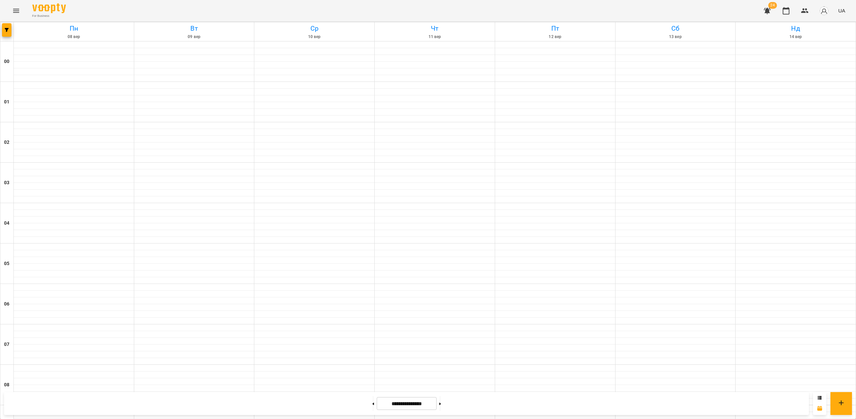
scroll to position [552, 0]
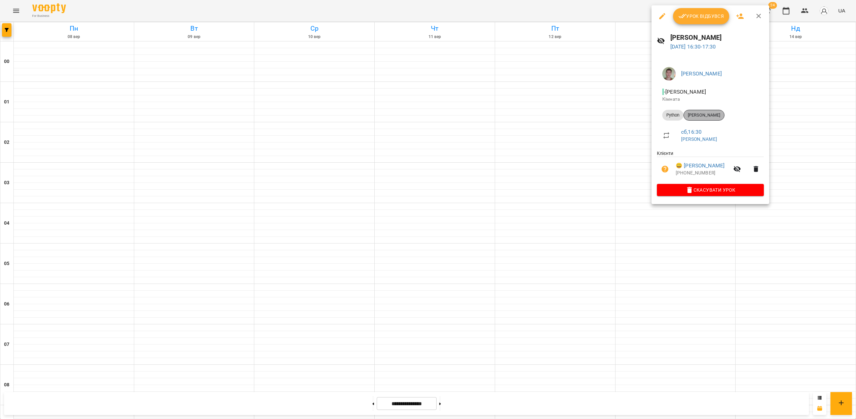
click at [706, 114] on span "[PERSON_NAME]" at bounding box center [704, 115] width 40 height 6
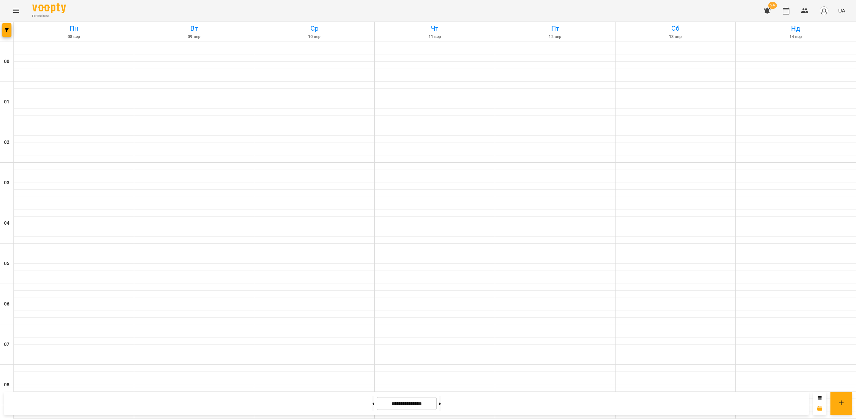
scroll to position [479, 0]
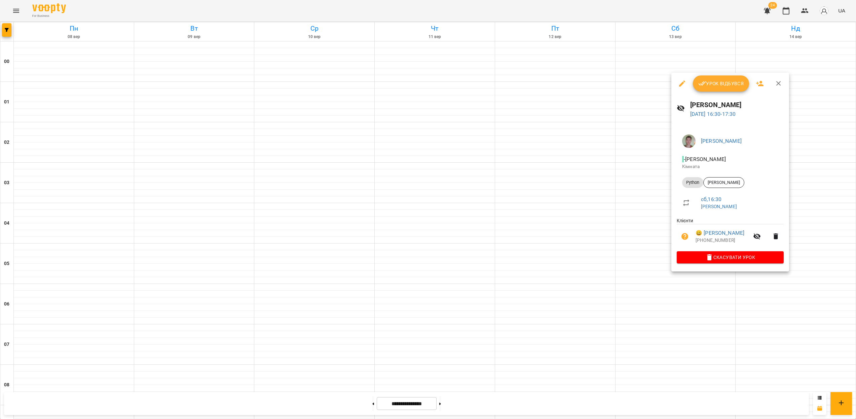
click at [677, 287] on div at bounding box center [428, 209] width 856 height 419
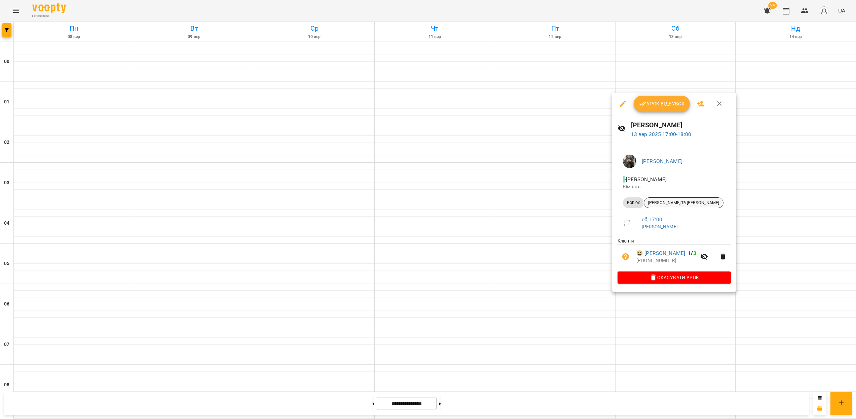
click at [679, 202] on span "Панченко Матвій та Соколов Тимофій" at bounding box center [683, 203] width 79 height 6
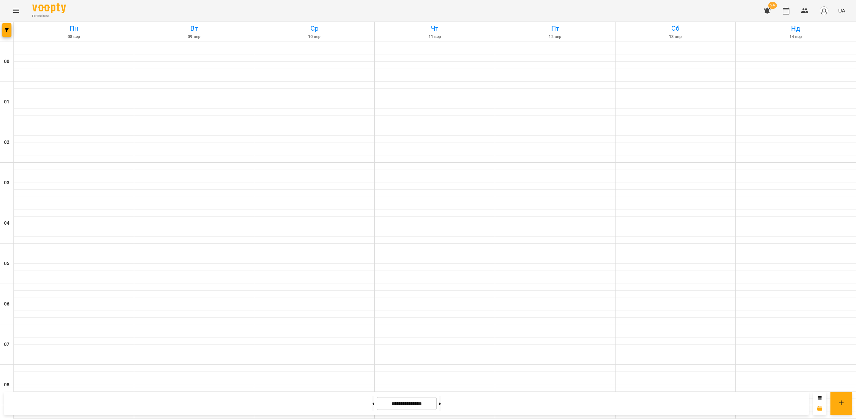
scroll to position [553, 0]
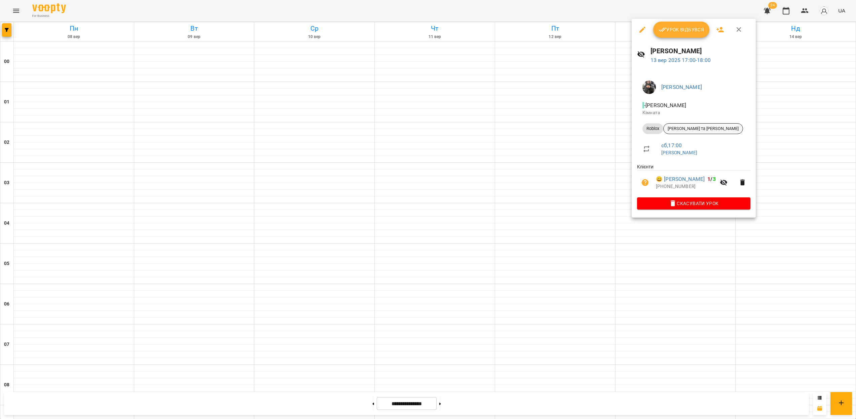
click at [709, 126] on span "Панченко Матвій та Соколов Тимофій" at bounding box center [703, 128] width 79 height 6
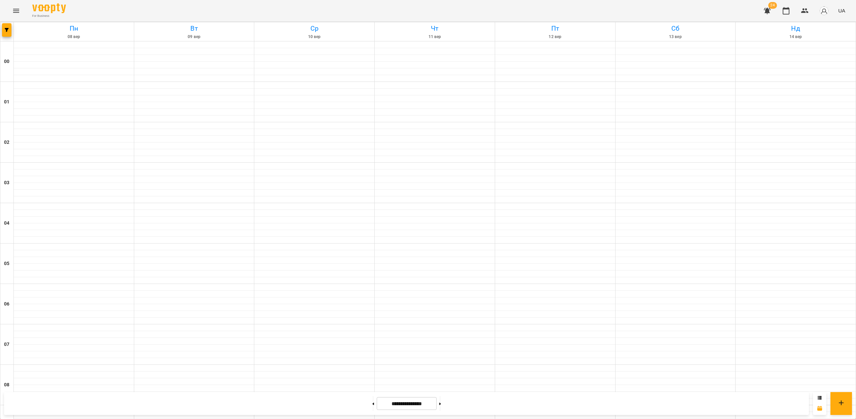
scroll to position [496, 0]
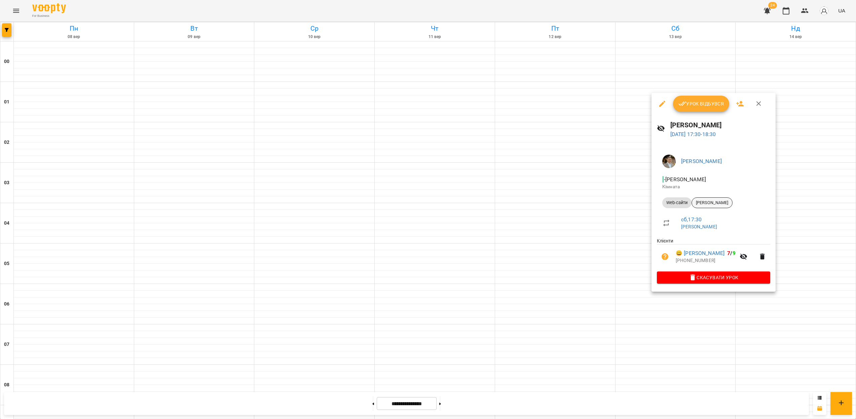
click at [707, 203] on span "[PERSON_NAME]" at bounding box center [712, 203] width 40 height 6
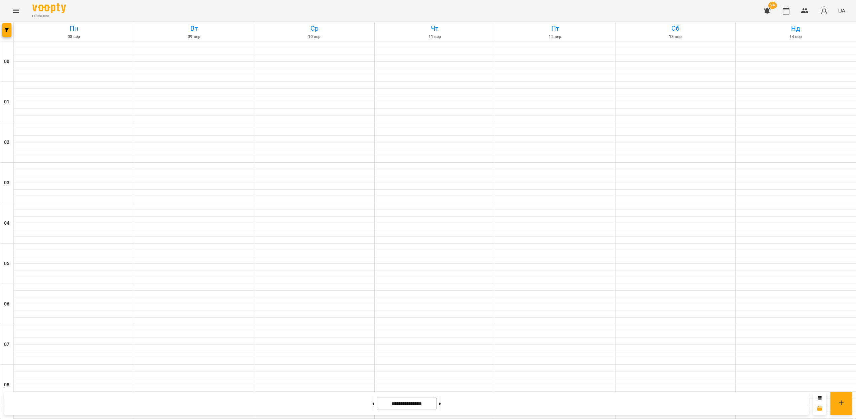
scroll to position [622, 0]
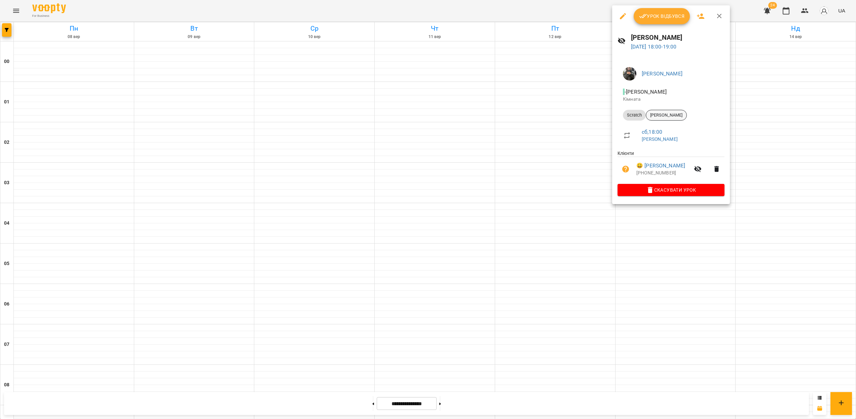
click at [665, 114] on span "Крюков Даніїл" at bounding box center [666, 115] width 40 height 6
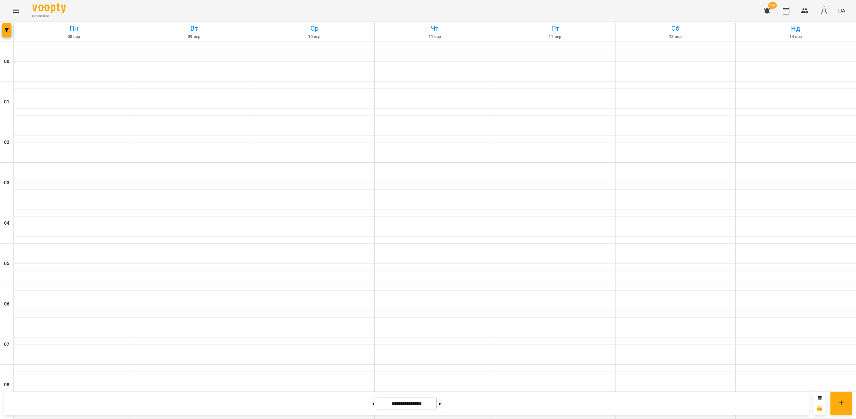
scroll to position [545, 0]
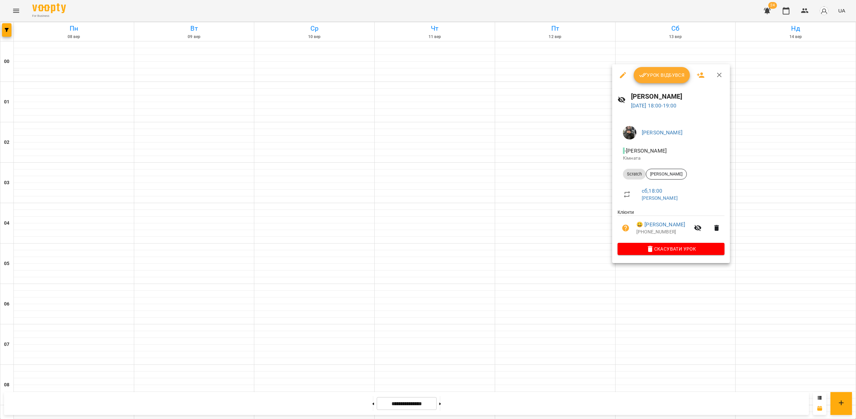
click at [652, 336] on div at bounding box center [428, 209] width 856 height 419
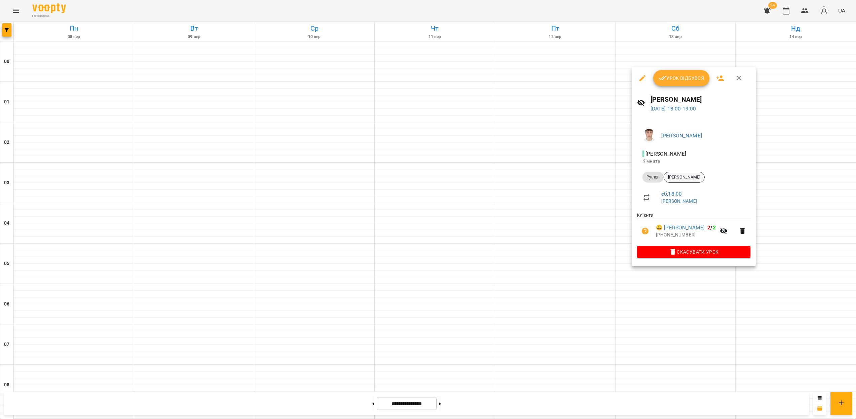
click at [685, 180] on div "Карпенко Володимир" at bounding box center [684, 177] width 41 height 11
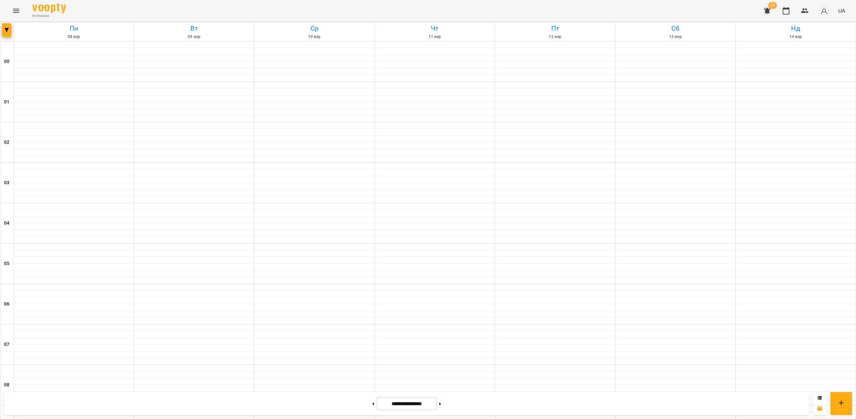
scroll to position [622, 0]
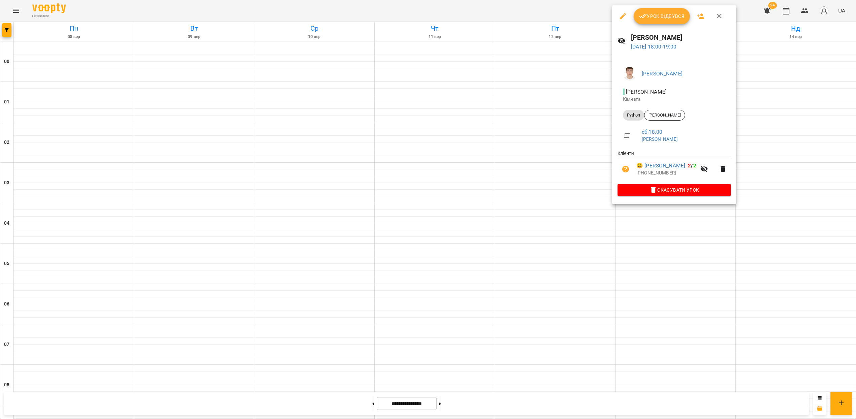
click at [680, 245] on div at bounding box center [428, 209] width 856 height 419
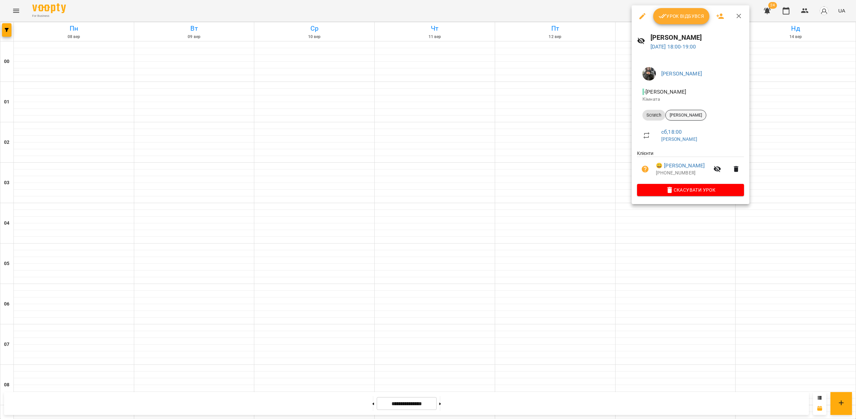
click at [691, 114] on span "Крюков Даніїл" at bounding box center [686, 115] width 40 height 6
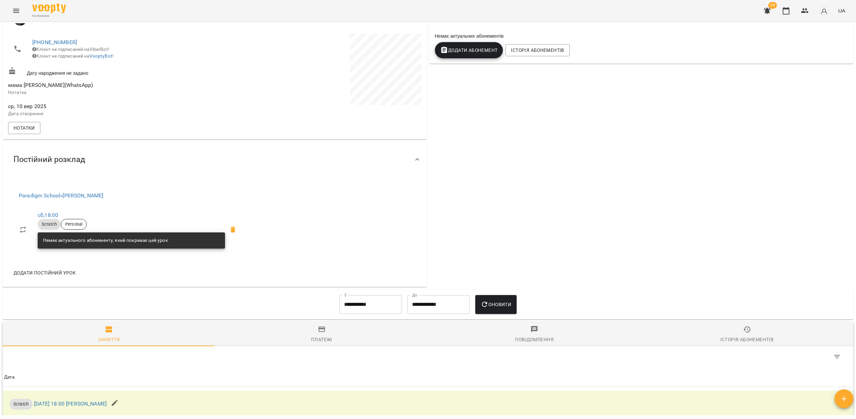
scroll to position [129, 0]
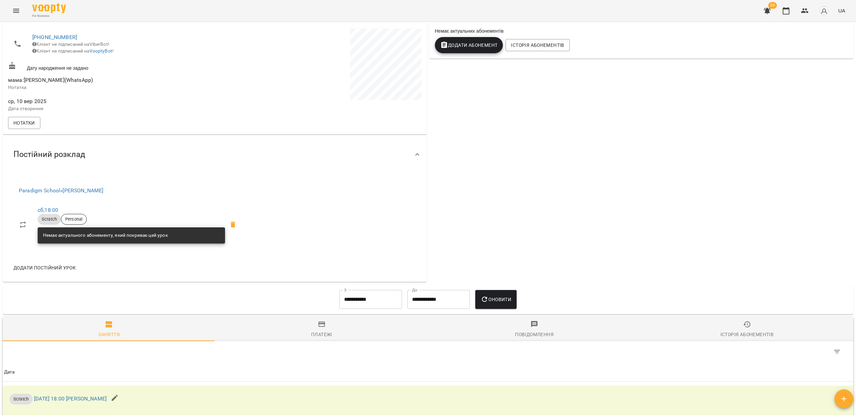
drag, startPoint x: 132, startPoint y: 176, endPoint x: 121, endPoint y: 176, distance: 10.8
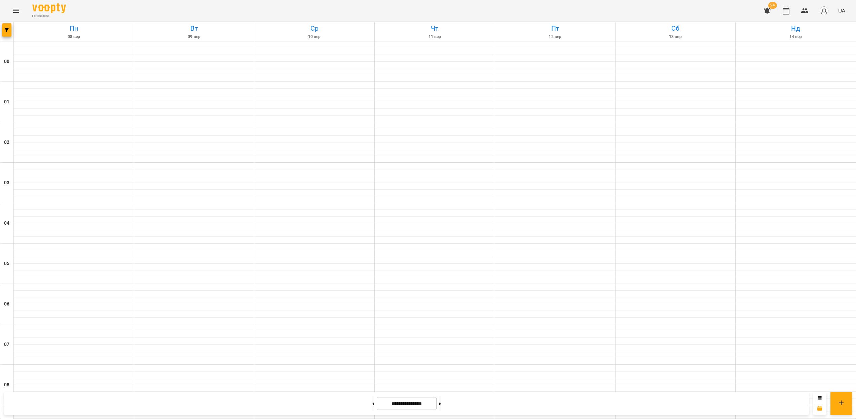
scroll to position [609, 0]
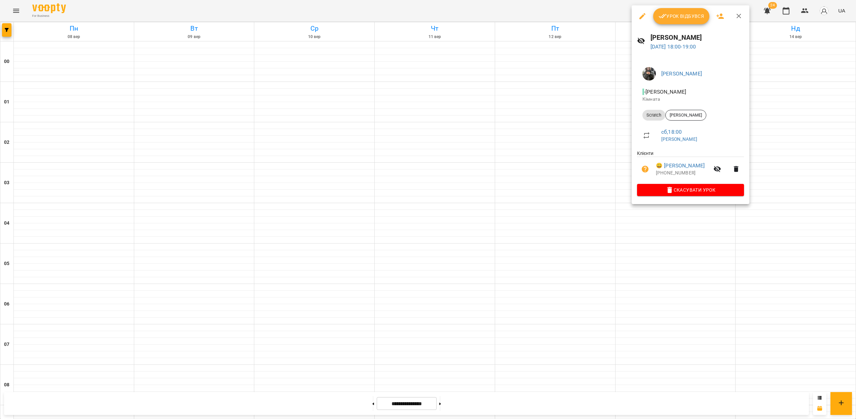
click at [621, 191] on div at bounding box center [428, 209] width 856 height 419
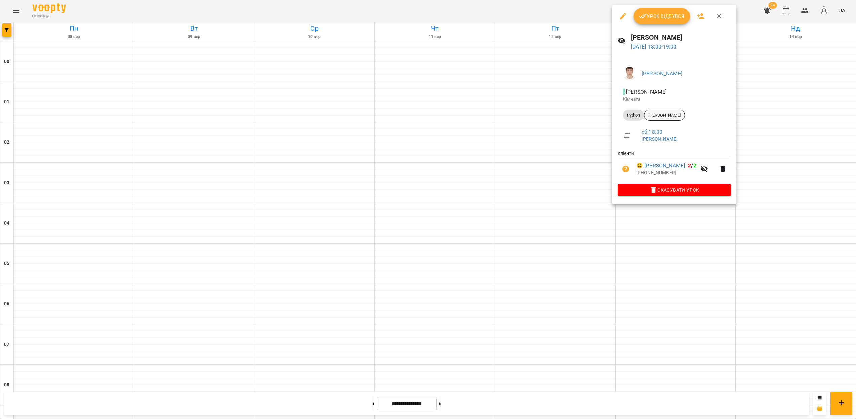
click at [666, 116] on span "Карпенко Володимир" at bounding box center [665, 115] width 40 height 6
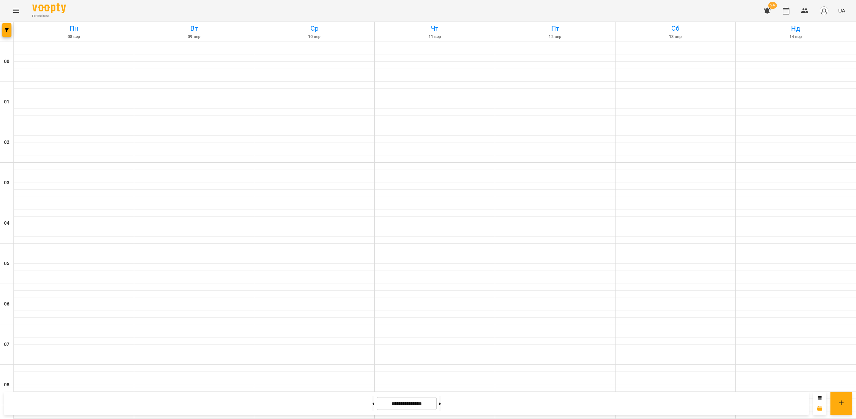
scroll to position [622, 0]
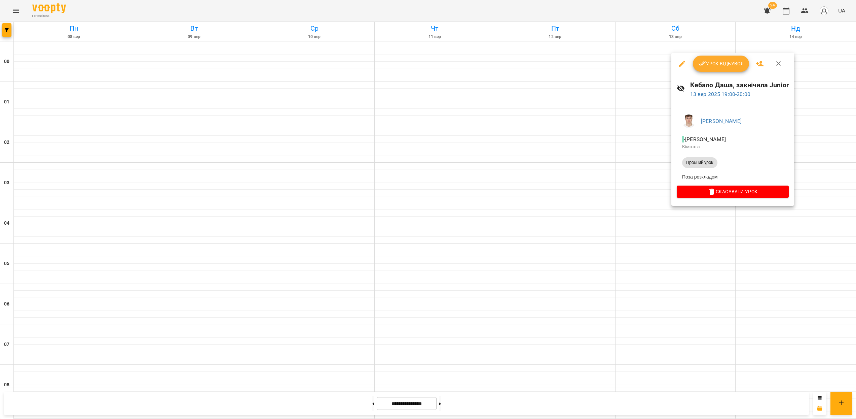
click at [646, 214] on div at bounding box center [428, 209] width 856 height 419
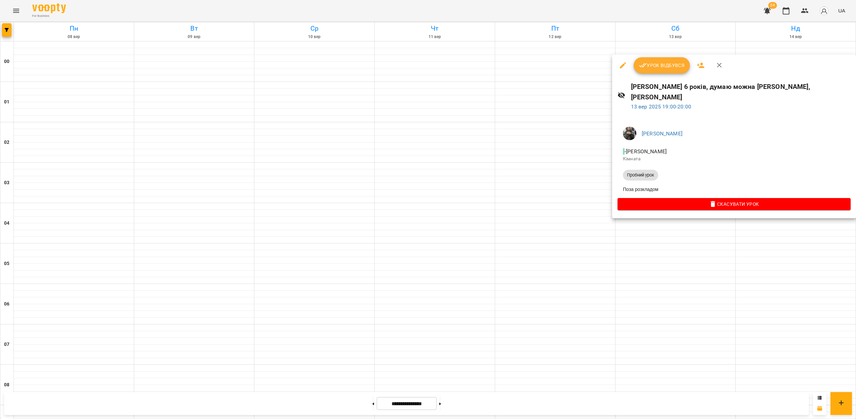
click at [653, 218] on div at bounding box center [428, 209] width 856 height 419
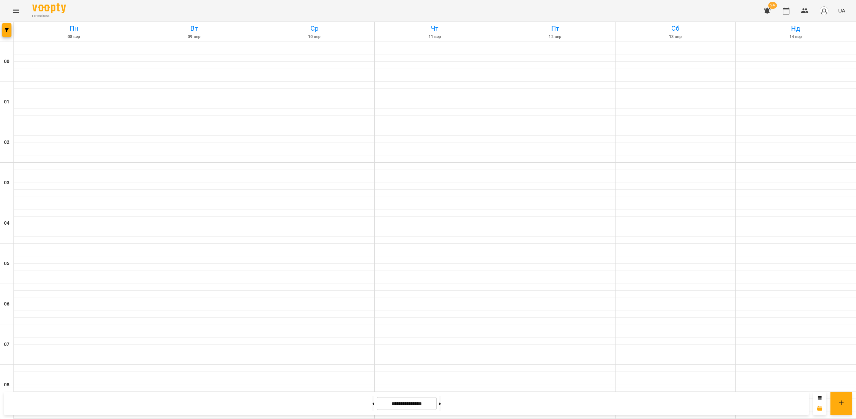
scroll to position [461, 0]
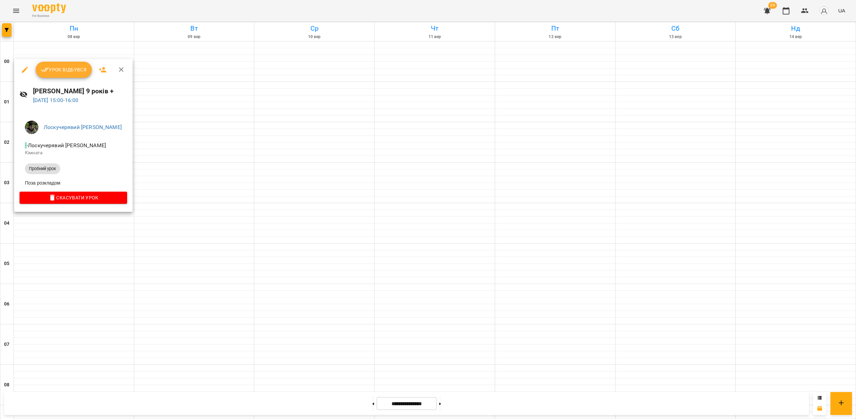
click at [71, 218] on div at bounding box center [428, 209] width 856 height 419
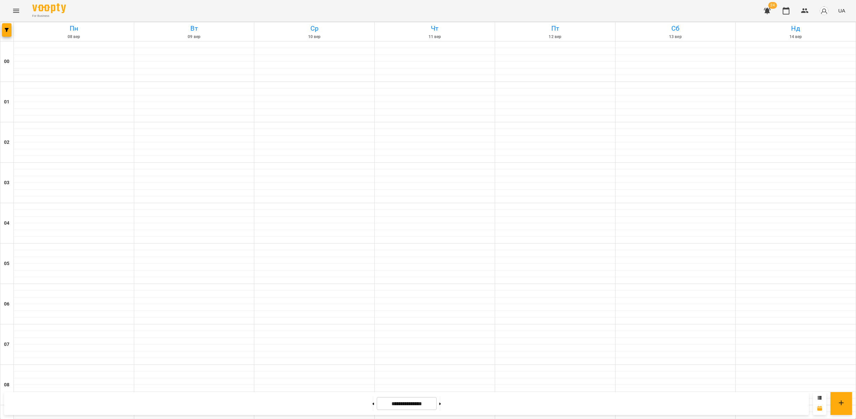
scroll to position [622, 0]
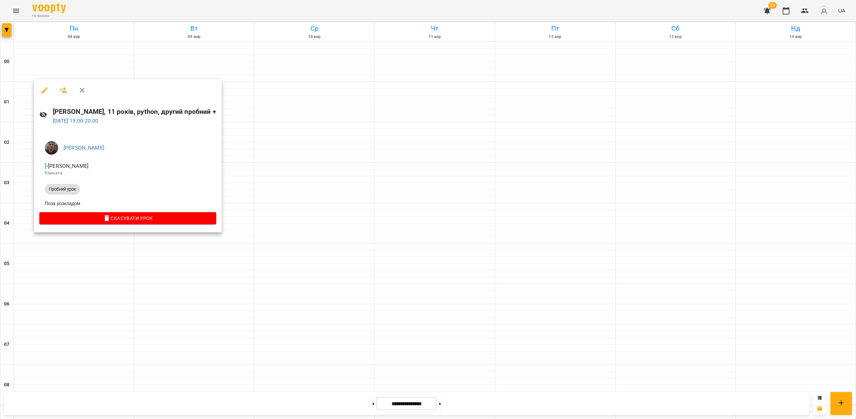
click at [86, 258] on div at bounding box center [428, 209] width 856 height 419
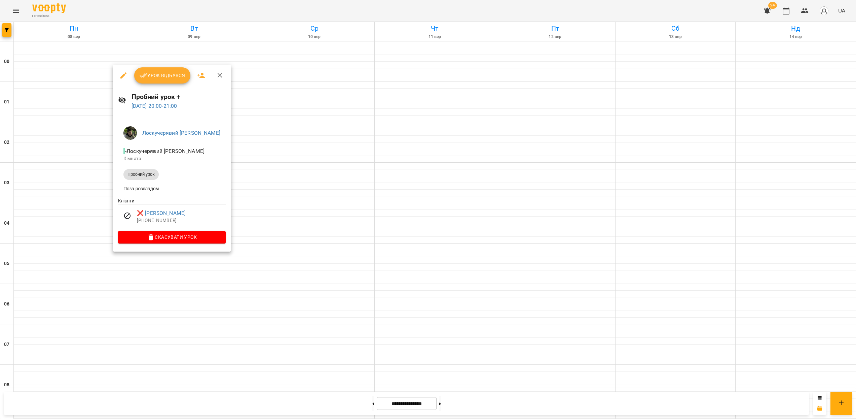
click at [91, 259] on div at bounding box center [428, 209] width 856 height 419
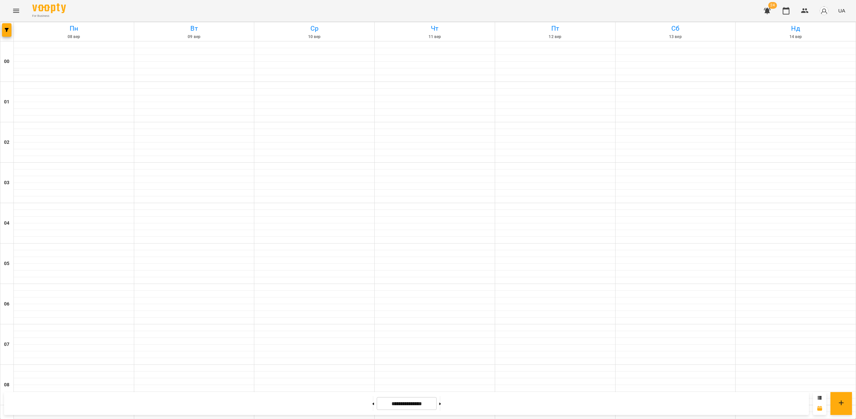
scroll to position [527, 0]
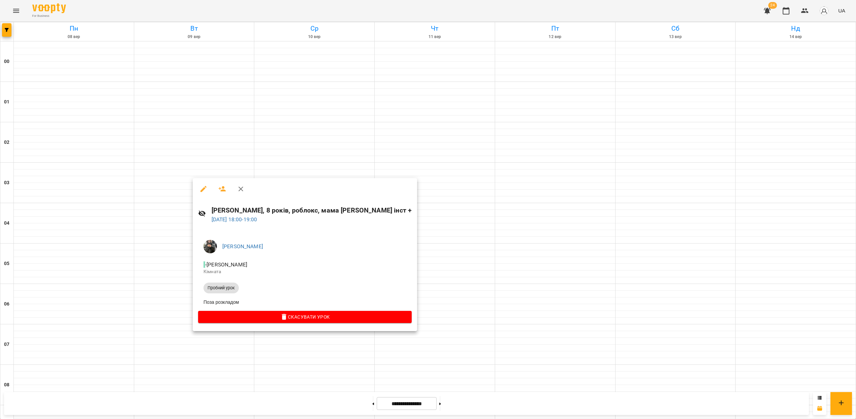
click at [180, 266] on div at bounding box center [428, 209] width 856 height 419
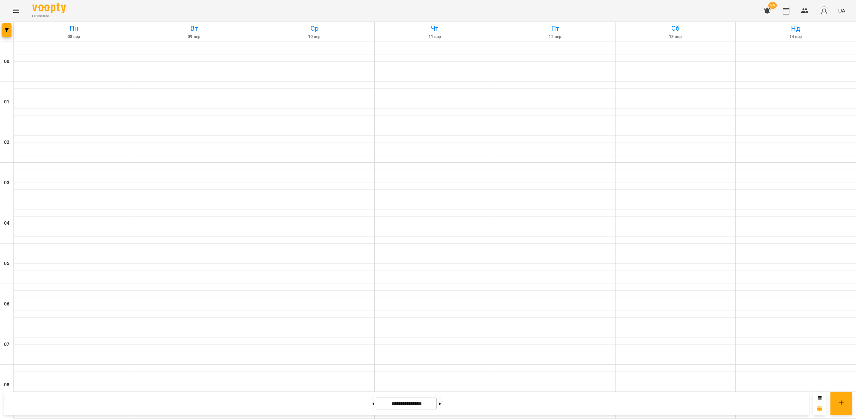
scroll to position [622, 0]
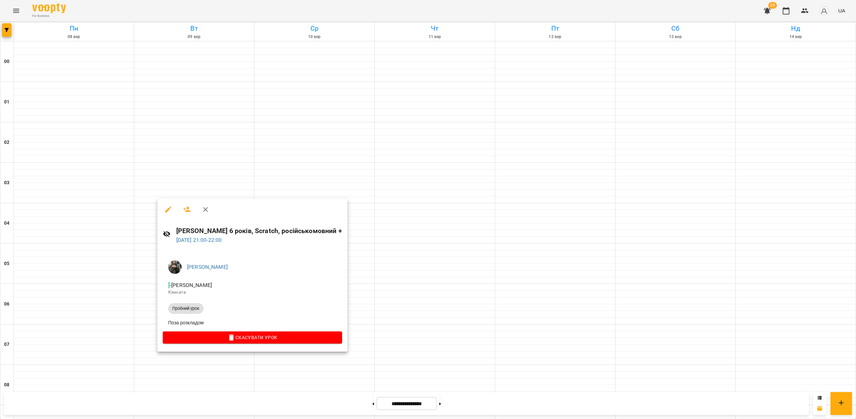
click at [134, 239] on div at bounding box center [428, 209] width 856 height 419
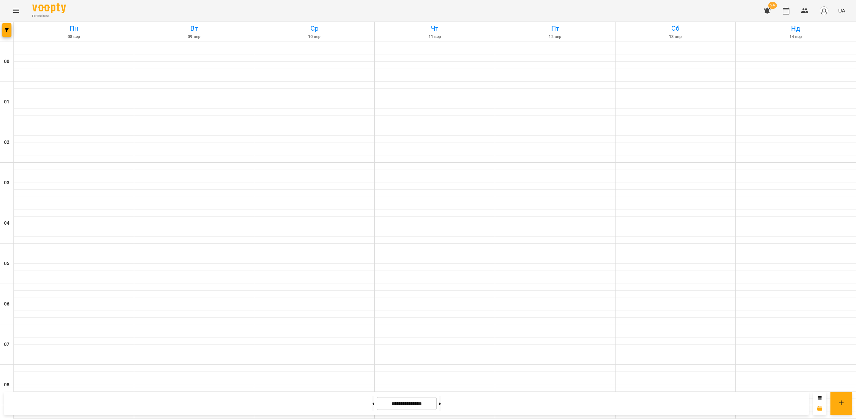
scroll to position [565, 0]
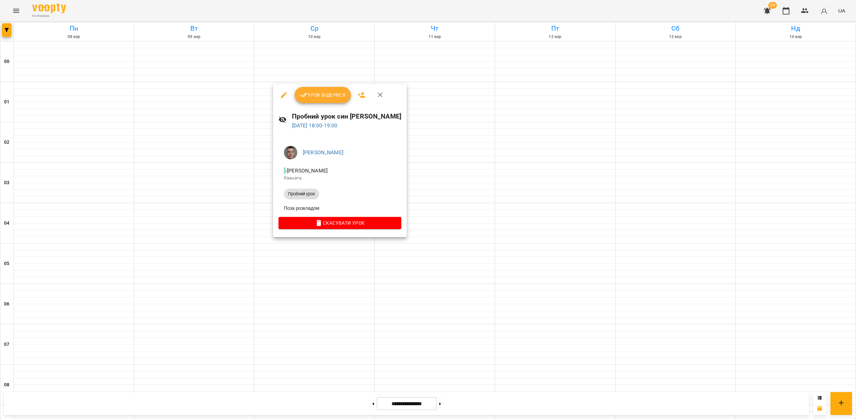
click at [440, 289] on div at bounding box center [428, 209] width 856 height 419
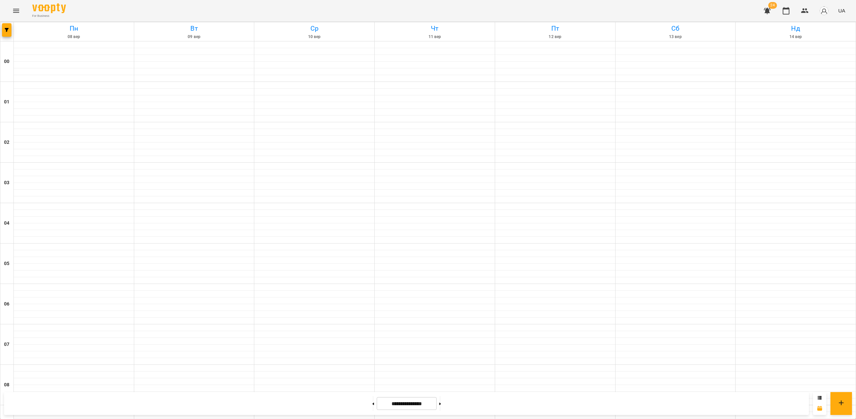
scroll to position [615, 0]
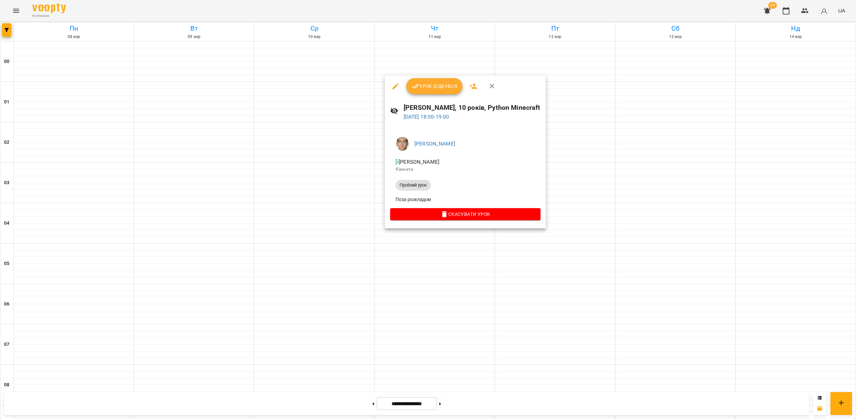
click at [515, 291] on div at bounding box center [428, 209] width 856 height 419
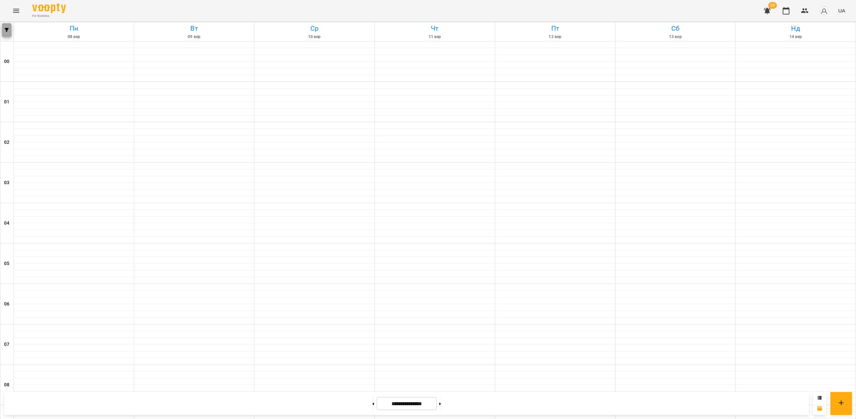
click at [2, 31] on span "button" at bounding box center [6, 30] width 9 height 4
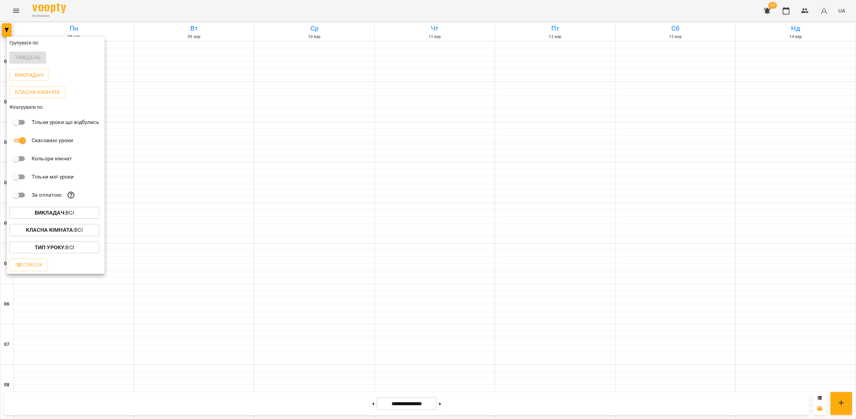
click at [57, 215] on b "Викладач :" at bounding box center [50, 212] width 31 height 6
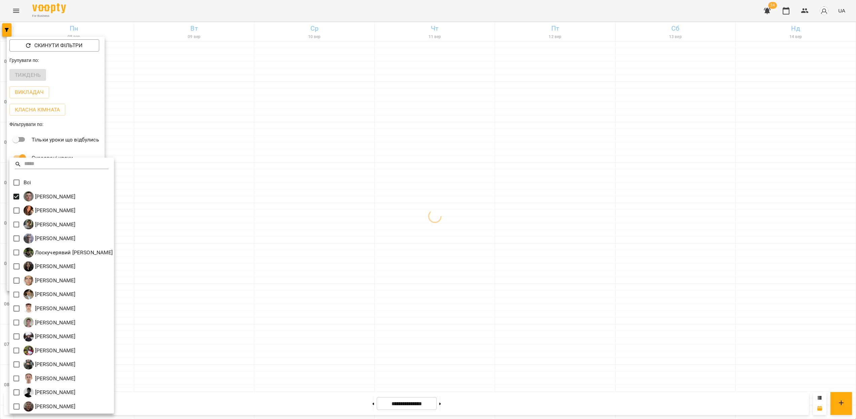
click at [403, 230] on div at bounding box center [428, 209] width 856 height 419
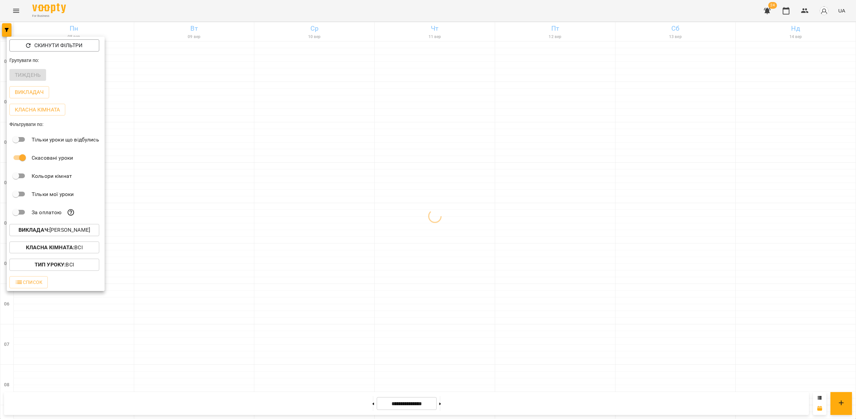
click at [335, 194] on div at bounding box center [428, 209] width 856 height 419
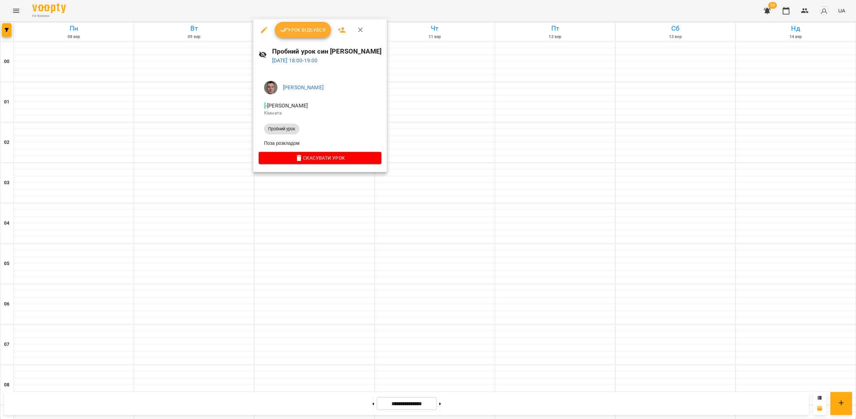
click at [327, 250] on div at bounding box center [428, 209] width 856 height 419
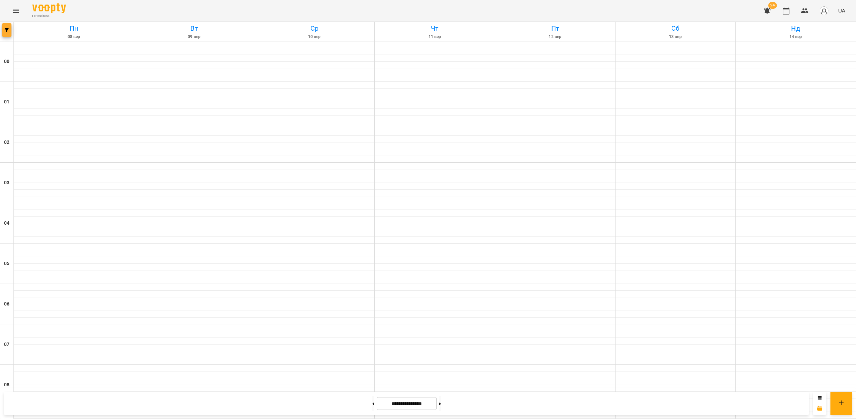
click at [6, 31] on icon "button" at bounding box center [7, 30] width 4 height 4
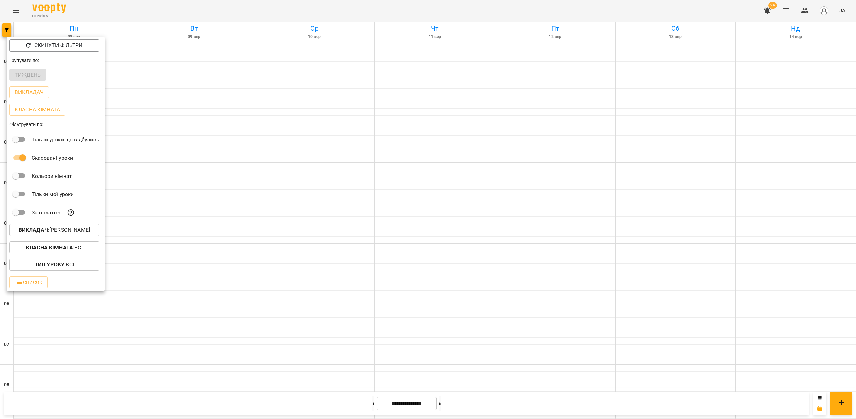
click at [75, 234] on p "Викладач : Альохін Андрій Леонідович" at bounding box center [55, 230] width 72 height 8
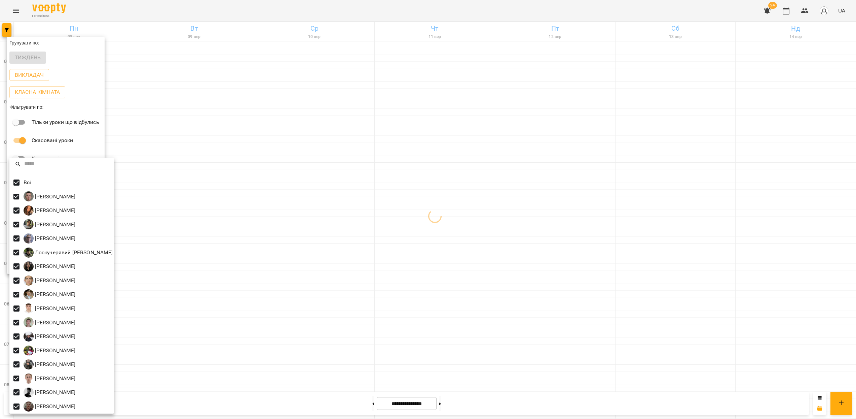
click at [386, 225] on div at bounding box center [428, 209] width 856 height 419
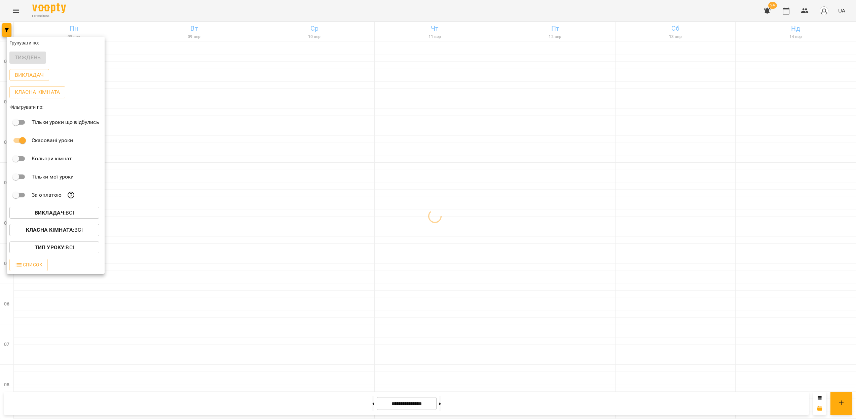
click at [393, 175] on div at bounding box center [428, 209] width 856 height 419
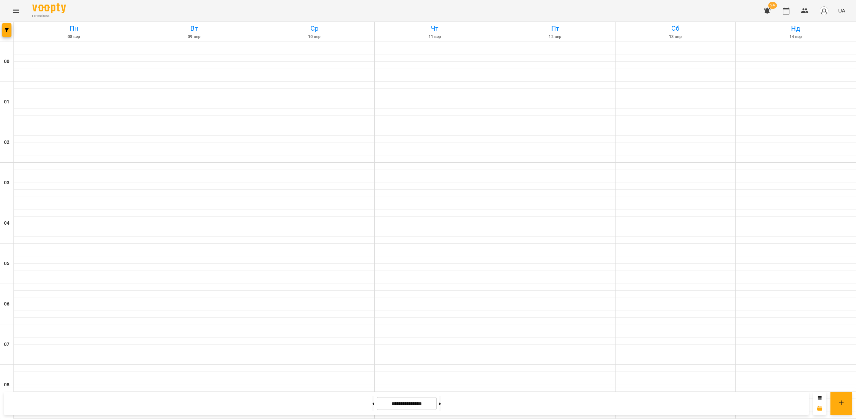
scroll to position [481, 0]
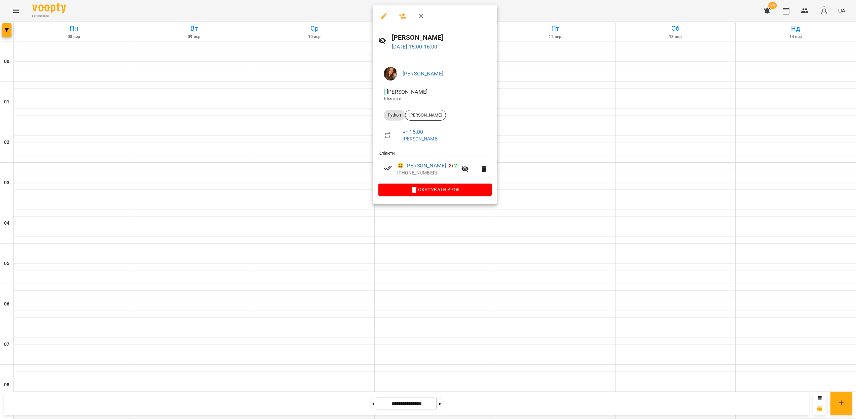
click at [461, 235] on div at bounding box center [428, 209] width 856 height 419
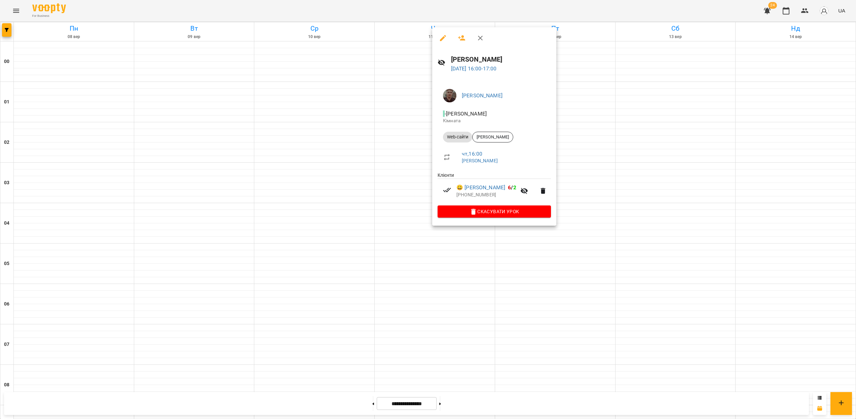
click at [460, 266] on div at bounding box center [428, 209] width 856 height 419
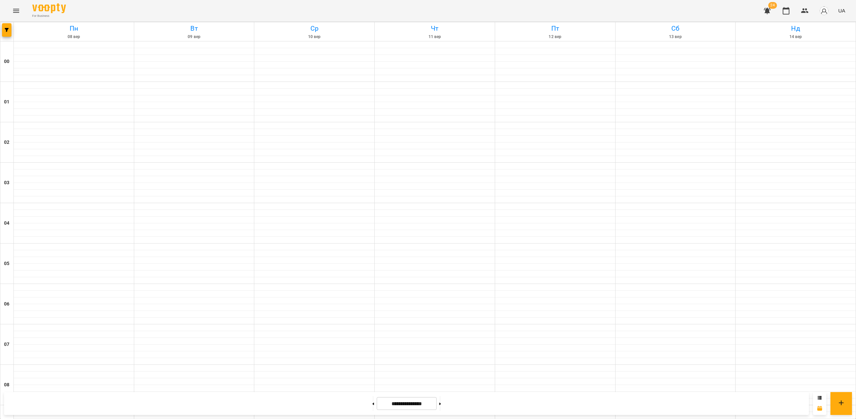
scroll to position [622, 0]
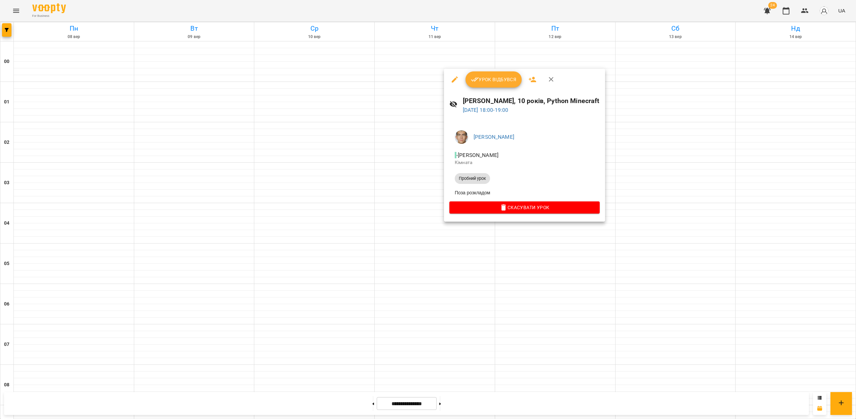
click at [439, 255] on div at bounding box center [428, 209] width 856 height 419
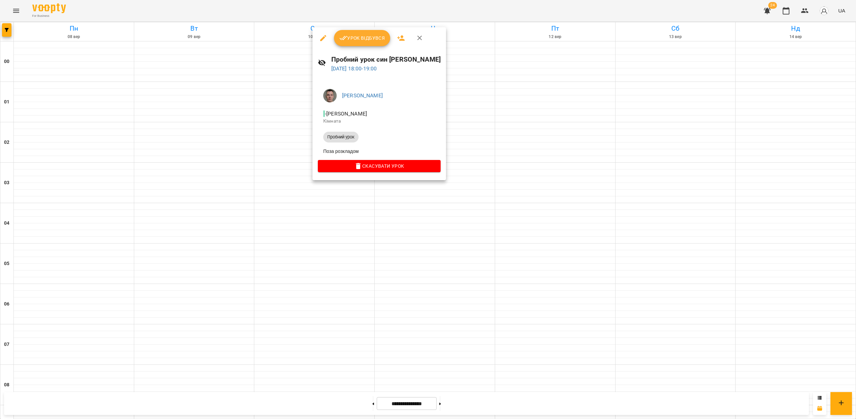
click at [452, 257] on div at bounding box center [428, 209] width 856 height 419
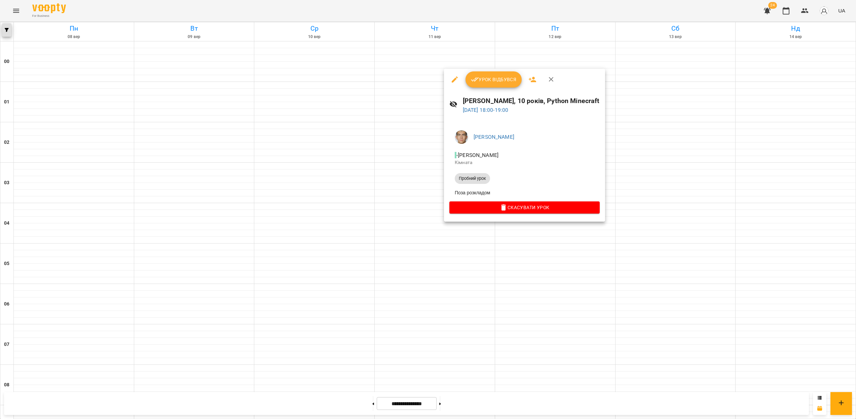
click at [5, 34] on div at bounding box center [428, 209] width 856 height 419
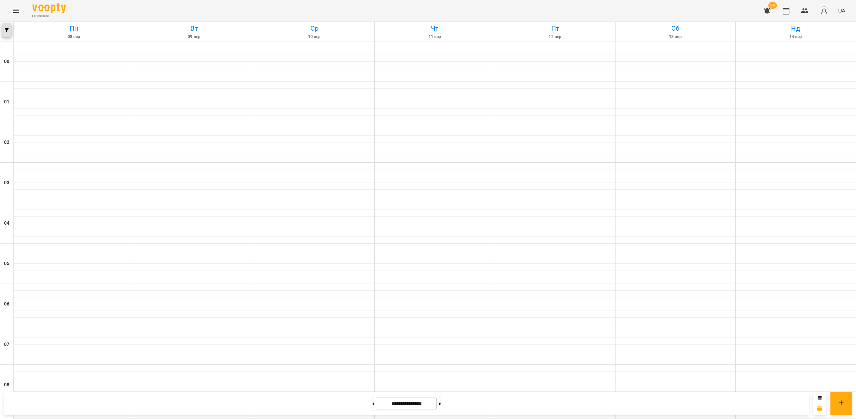
click at [8, 33] on button "button" at bounding box center [6, 29] width 9 height 13
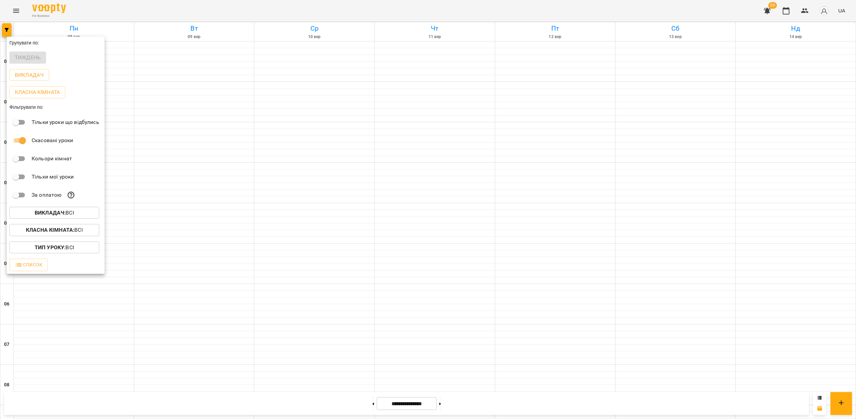
click at [51, 213] on b "Викладач :" at bounding box center [50, 212] width 31 height 6
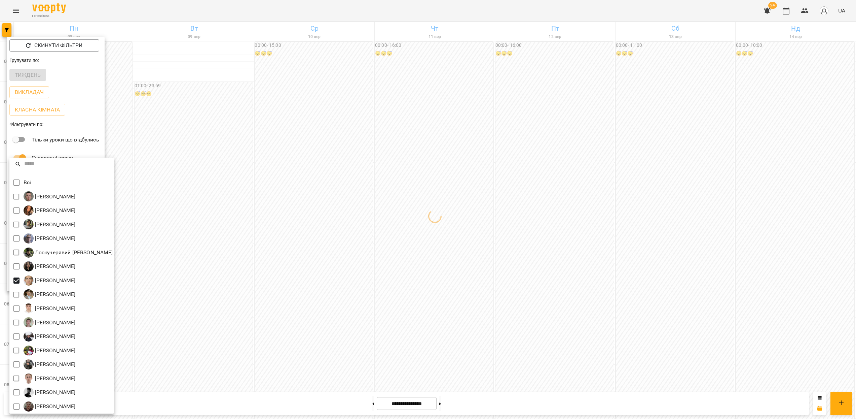
click at [372, 291] on div at bounding box center [428, 209] width 856 height 419
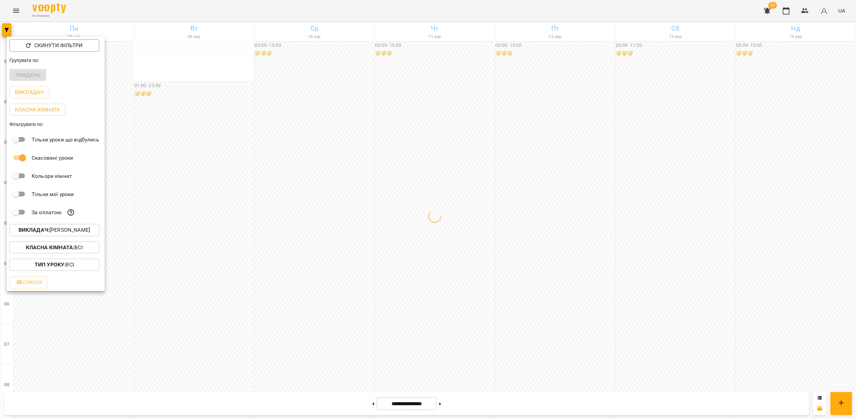
click at [351, 243] on div at bounding box center [428, 209] width 856 height 419
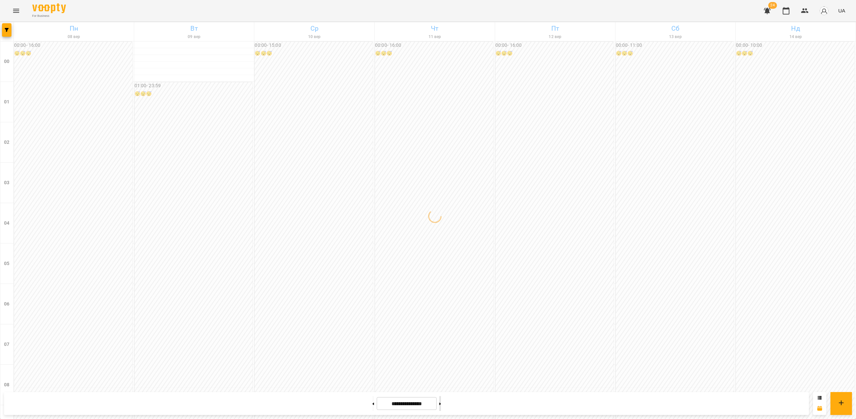
click at [441, 404] on button at bounding box center [440, 403] width 2 height 15
click at [5, 29] on icon "button" at bounding box center [7, 30] width 4 height 4
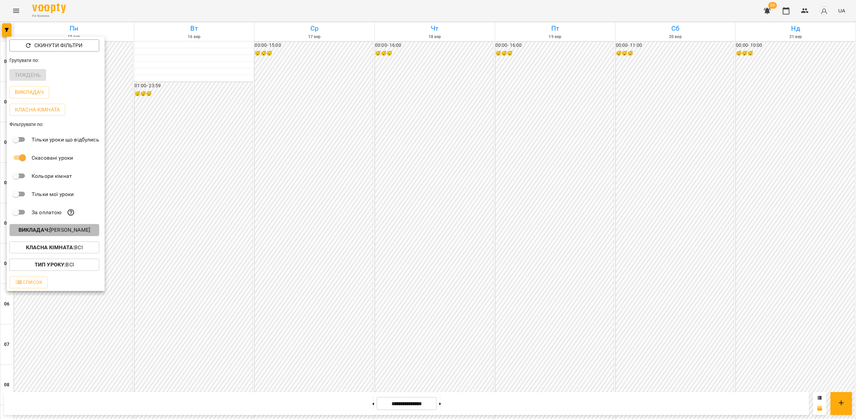
click at [71, 234] on p "Викладач : Недайборщ Андрій Сергійович" at bounding box center [55, 230] width 72 height 8
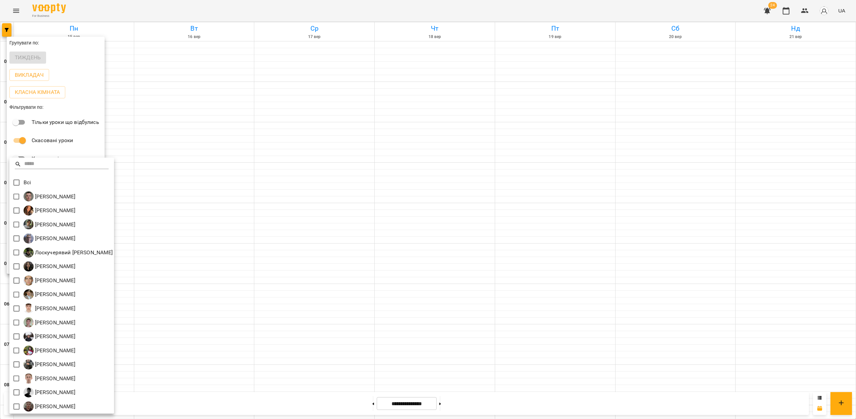
click at [683, 179] on div at bounding box center [428, 209] width 856 height 419
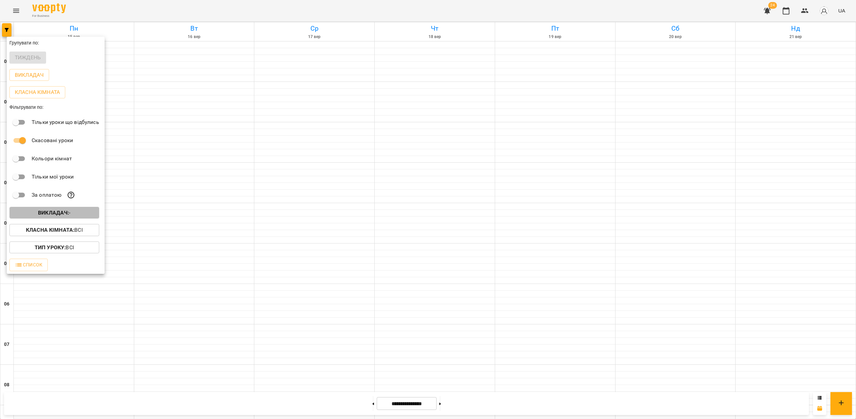
click at [80, 215] on span "Викладач : -" at bounding box center [54, 213] width 79 height 8
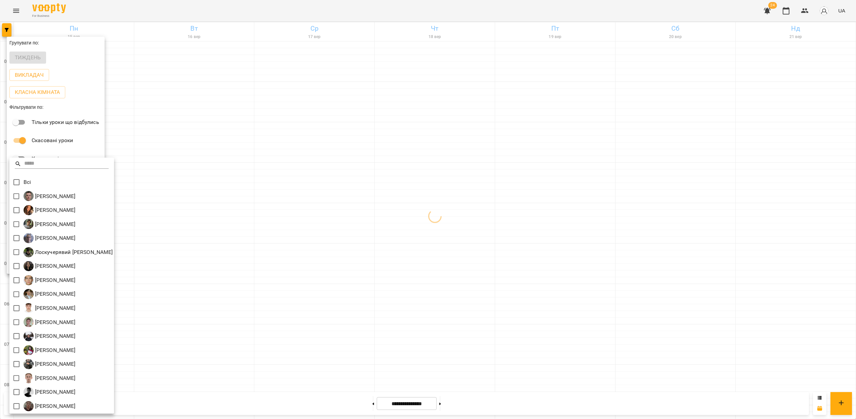
scroll to position [0, 0]
click at [532, 252] on div at bounding box center [428, 209] width 856 height 419
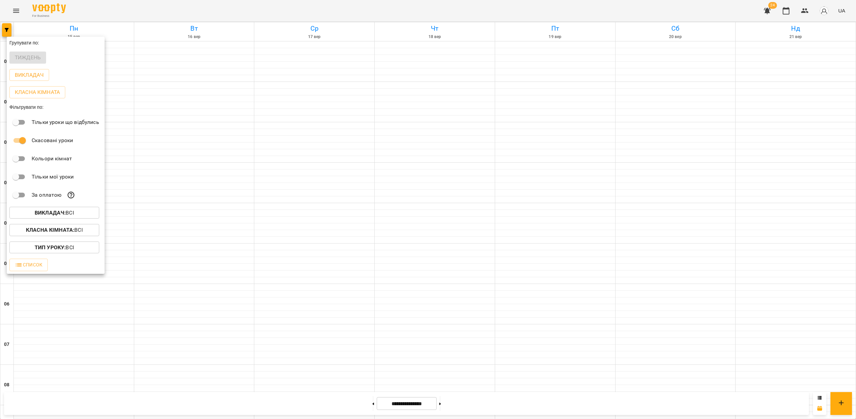
click at [374, 408] on div at bounding box center [428, 209] width 856 height 419
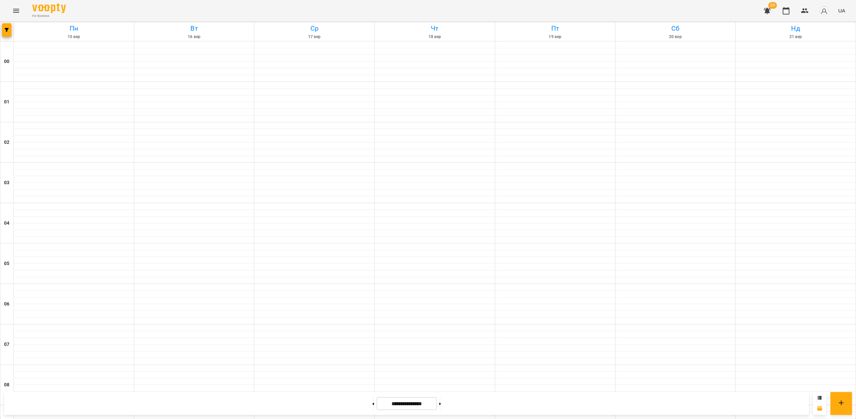
click at [365, 405] on div "Групувати по: Тиждень Викладач Класна кімната Фільтрувати по: Тільки уроки що в…" at bounding box center [428, 209] width 856 height 419
click at [372, 405] on button at bounding box center [373, 403] width 2 height 15
type input "**********"
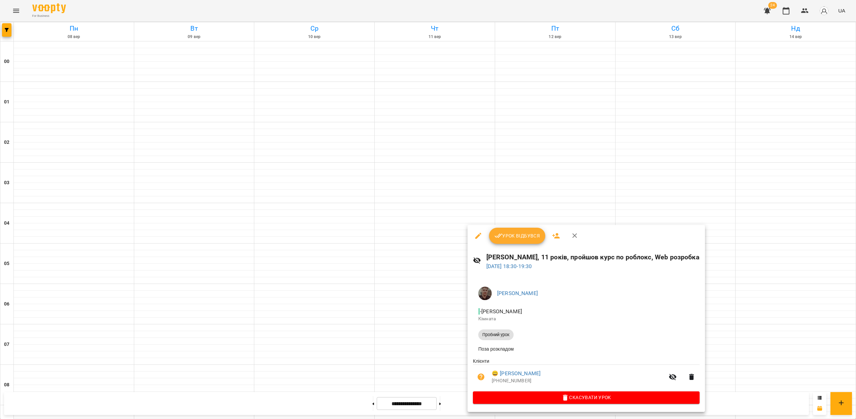
click at [436, 362] on div at bounding box center [428, 209] width 856 height 419
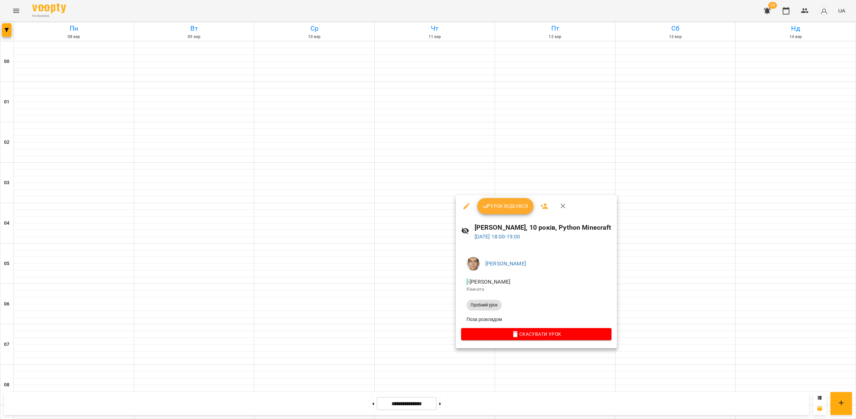
click at [677, 313] on div at bounding box center [428, 209] width 856 height 419
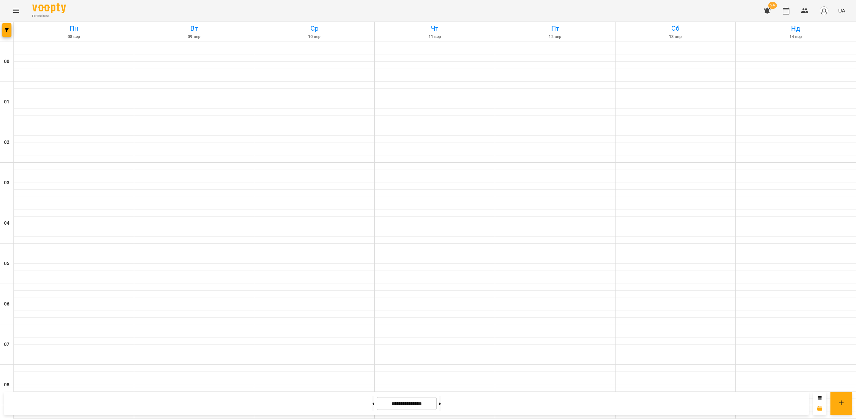
scroll to position [563, 0]
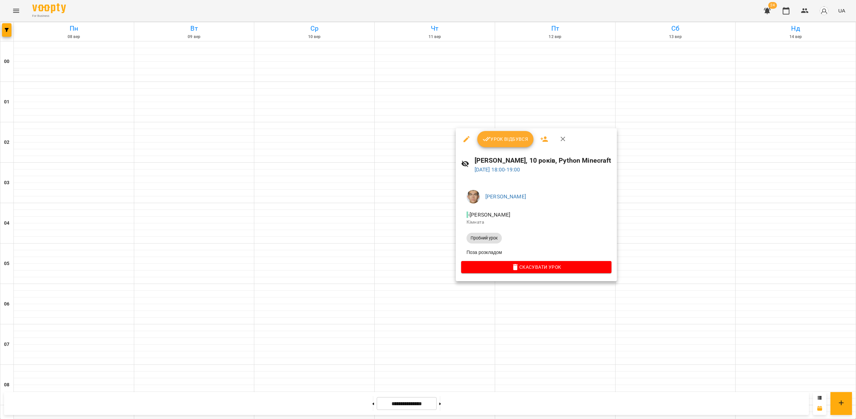
click at [419, 265] on div at bounding box center [428, 209] width 856 height 419
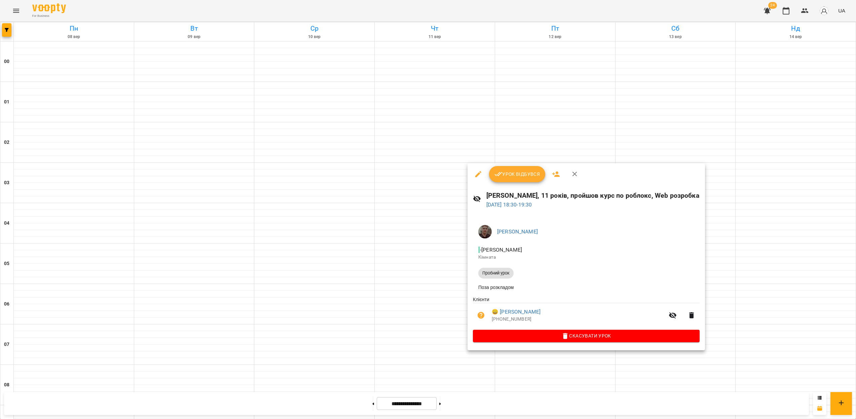
click at [434, 289] on div at bounding box center [428, 209] width 856 height 419
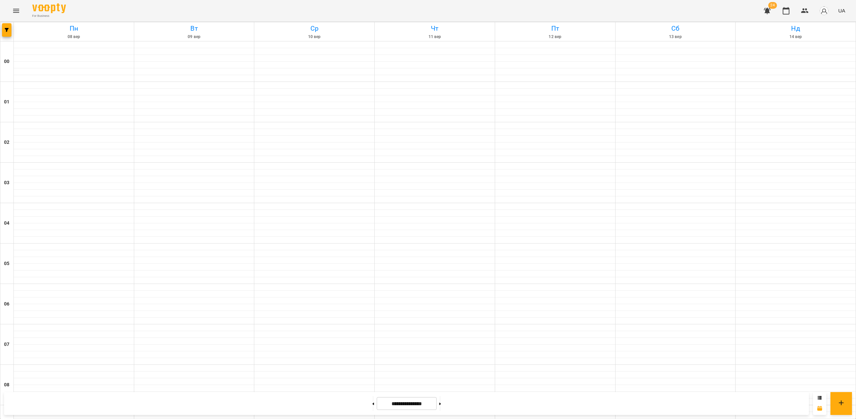
scroll to position [509, 0]
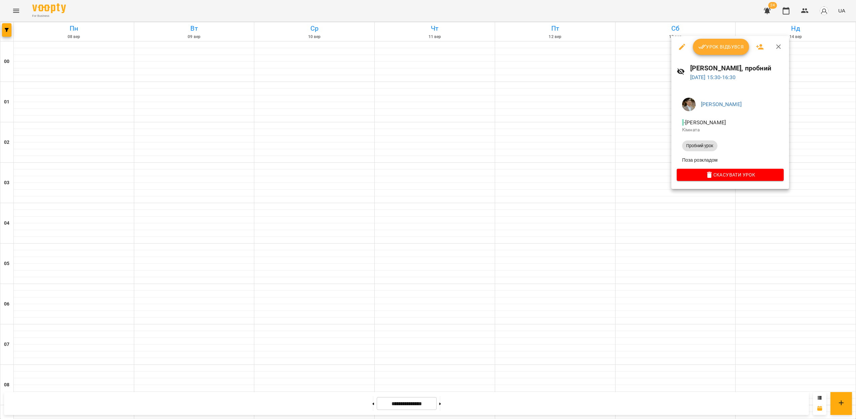
click at [708, 231] on div at bounding box center [428, 209] width 856 height 419
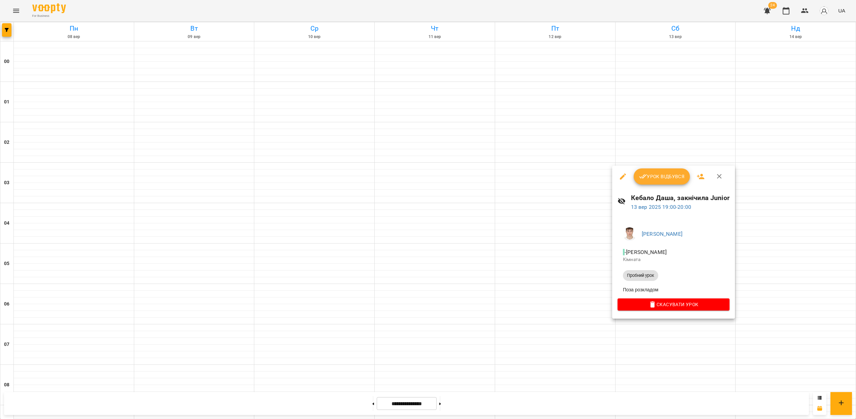
click at [703, 331] on div at bounding box center [428, 209] width 856 height 419
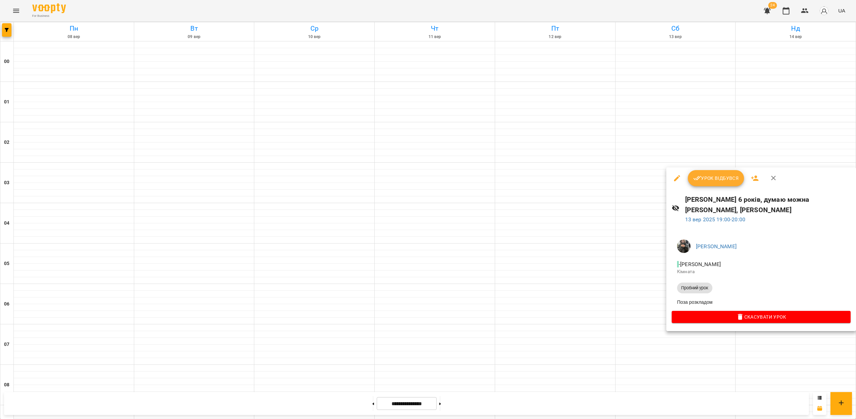
click at [657, 323] on div at bounding box center [428, 209] width 856 height 419
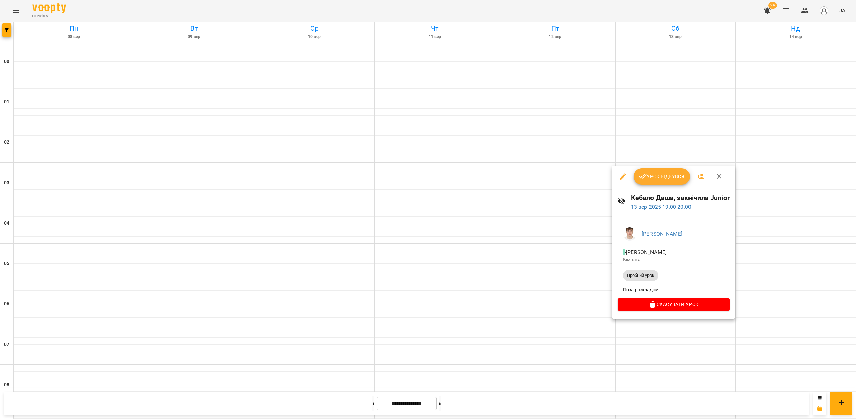
click at [642, 333] on div at bounding box center [428, 209] width 856 height 419
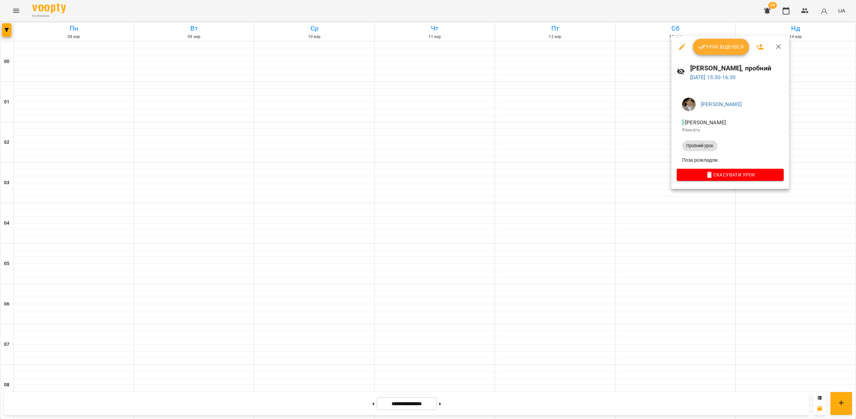
click at [704, 263] on div at bounding box center [428, 209] width 856 height 419
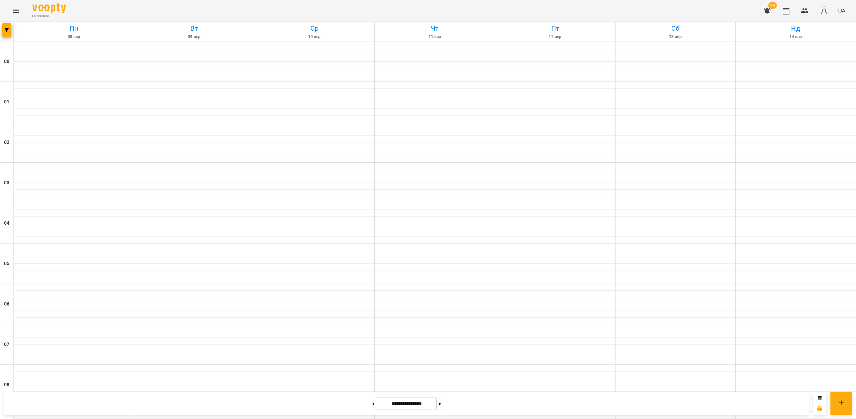
scroll to position [549, 0]
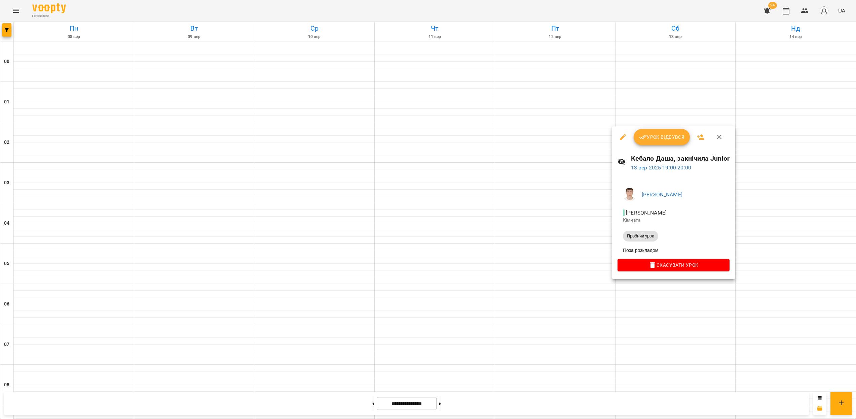
click at [670, 312] on div at bounding box center [428, 209] width 856 height 419
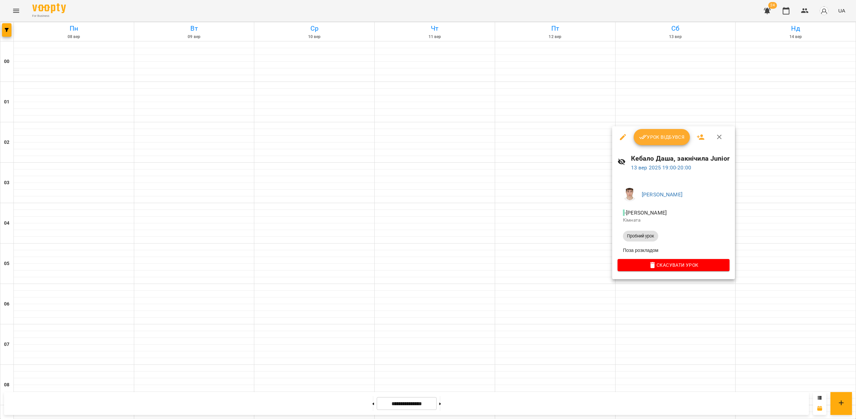
click at [705, 328] on div at bounding box center [428, 209] width 856 height 419
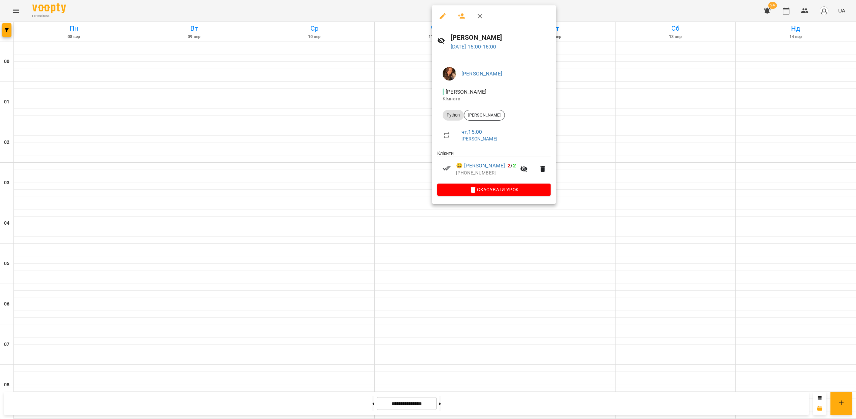
drag, startPoint x: 390, startPoint y: 154, endPoint x: 398, endPoint y: 157, distance: 7.9
click at [390, 154] on div at bounding box center [428, 209] width 856 height 419
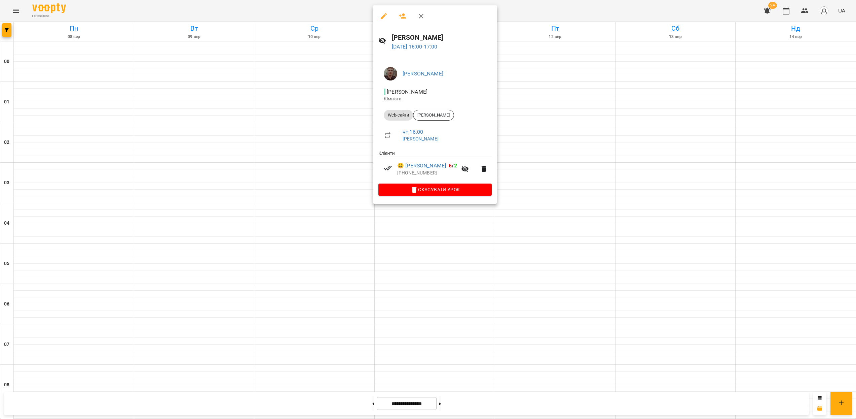
click at [485, 240] on div at bounding box center [428, 209] width 856 height 419
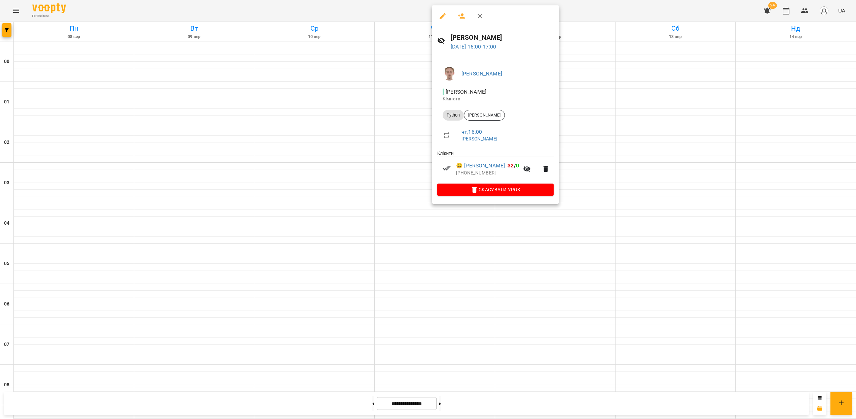
drag, startPoint x: 471, startPoint y: 233, endPoint x: 470, endPoint y: 227, distance: 5.4
click at [471, 233] on div at bounding box center [428, 209] width 856 height 419
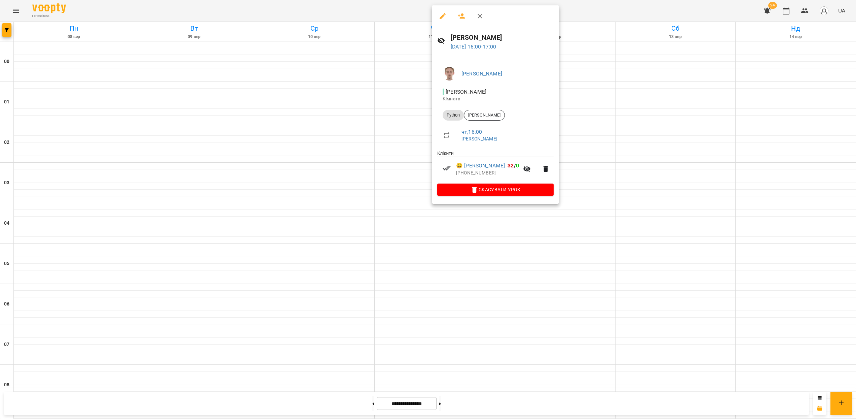
click at [477, 210] on div at bounding box center [428, 209] width 856 height 419
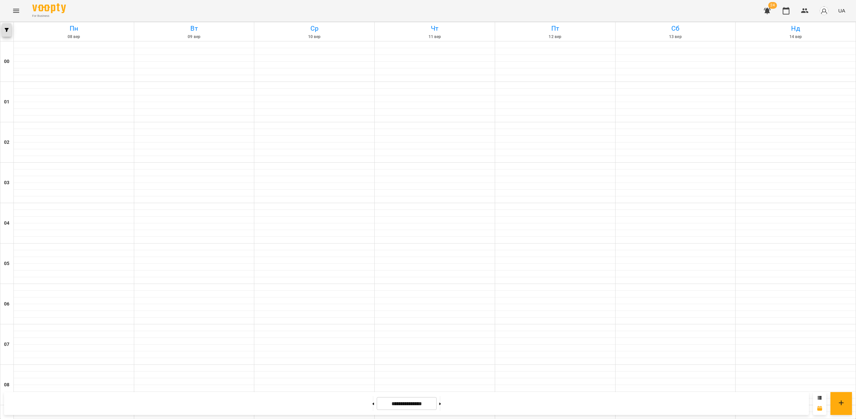
click at [10, 34] on button "button" at bounding box center [6, 29] width 9 height 13
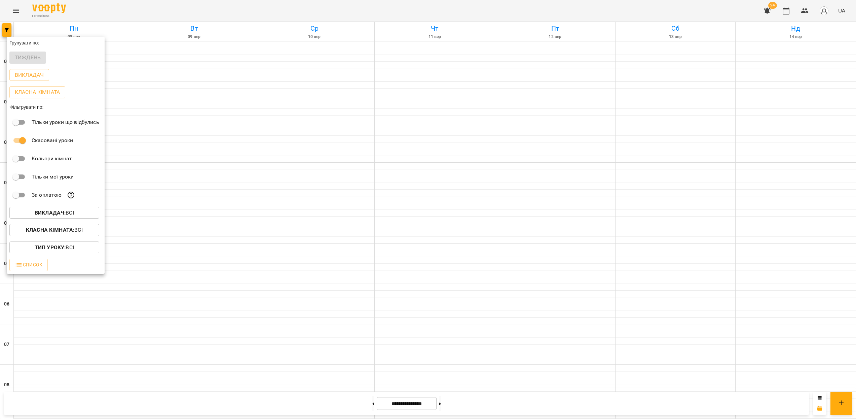
click at [63, 209] on button "Викладач : Всі" at bounding box center [54, 213] width 90 height 12
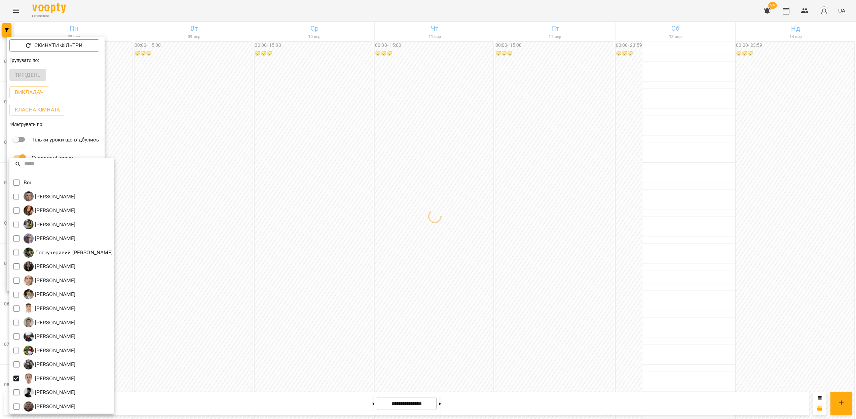
click at [580, 236] on div at bounding box center [428, 209] width 856 height 419
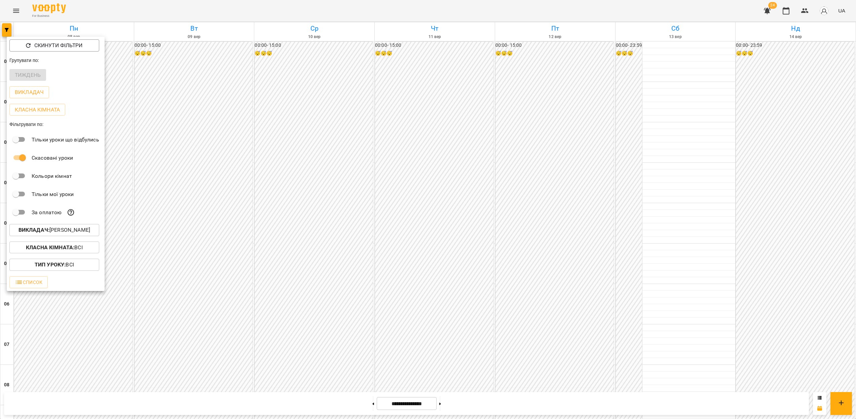
click at [542, 238] on div at bounding box center [428, 209] width 856 height 419
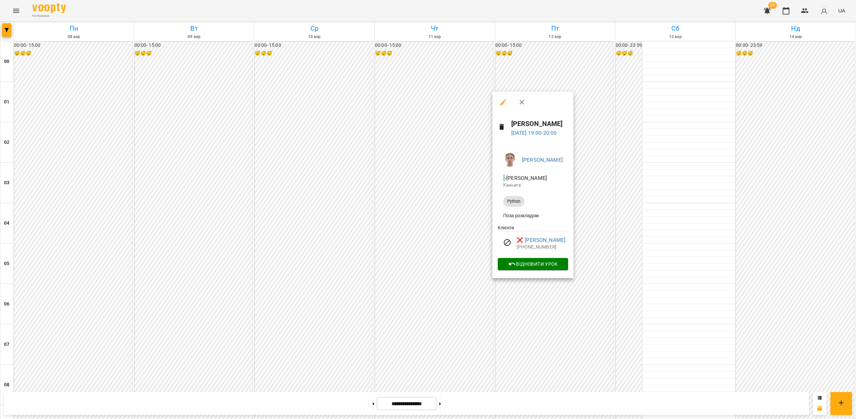
click at [553, 327] on div at bounding box center [428, 209] width 856 height 419
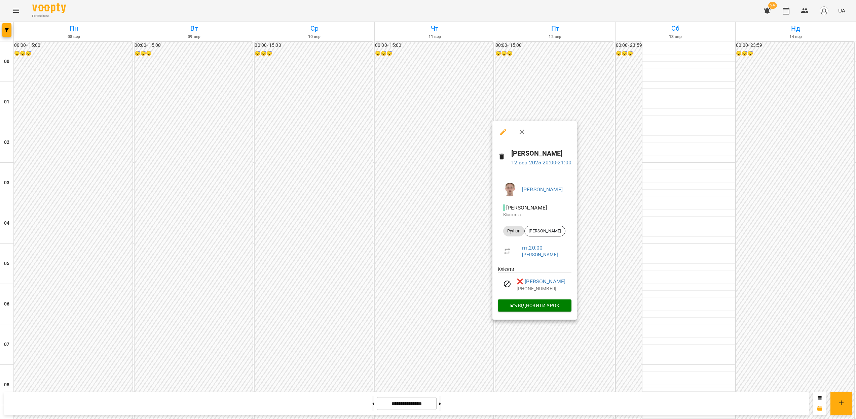
click at [553, 327] on div at bounding box center [428, 209] width 856 height 419
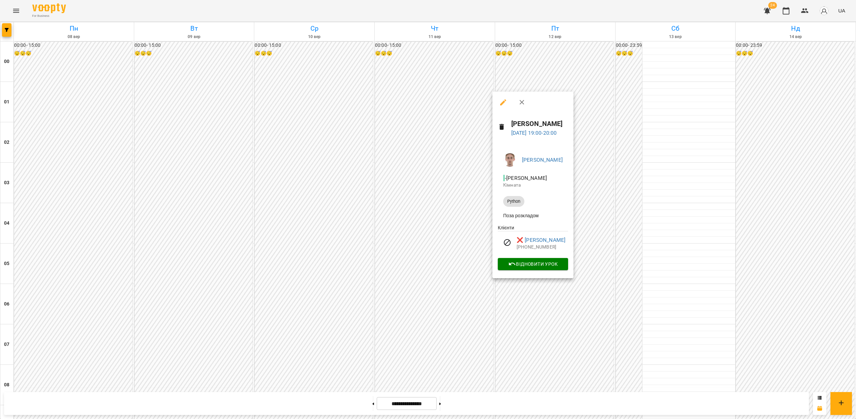
click at [549, 303] on div at bounding box center [428, 209] width 856 height 419
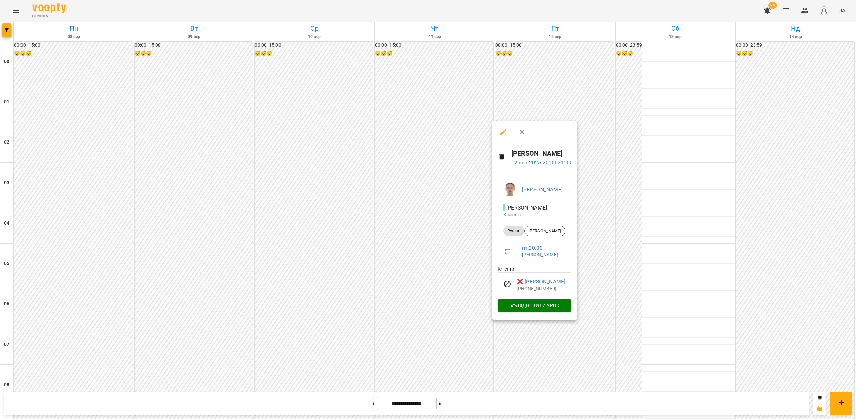
click at [549, 316] on div "Цомпель Олександр Ігорович - Цомпель Олександр Ігорович Кімната Python Безпалий…" at bounding box center [535, 246] width 84 height 148
click at [551, 320] on div at bounding box center [428, 209] width 856 height 419
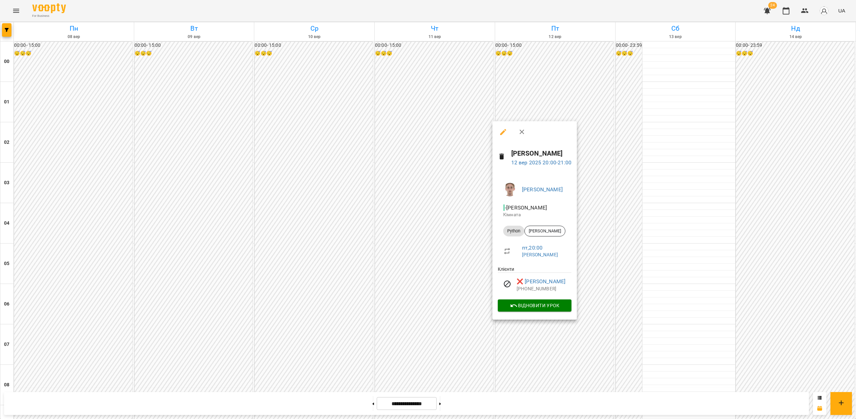
click at [562, 331] on div at bounding box center [428, 209] width 856 height 419
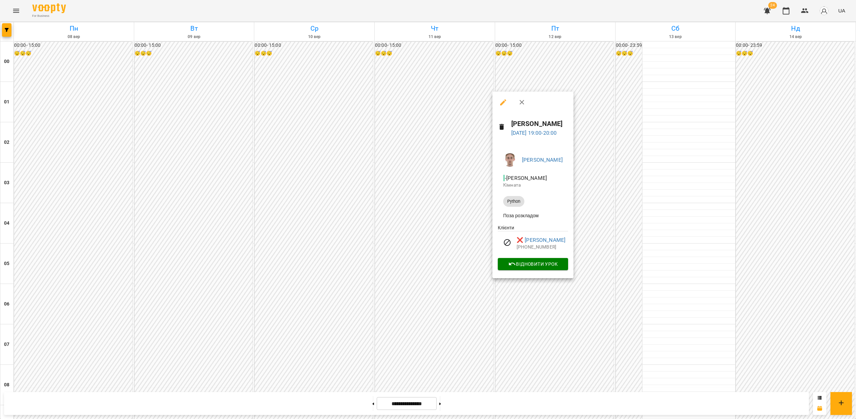
click at [565, 330] on div at bounding box center [428, 209] width 856 height 419
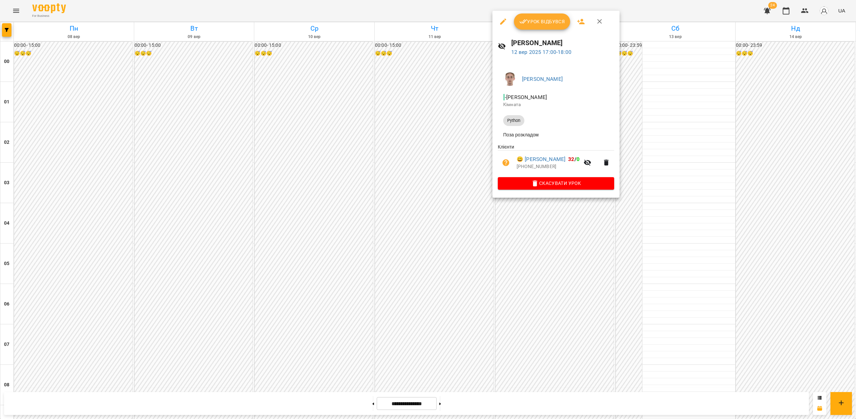
click at [562, 334] on div at bounding box center [428, 209] width 856 height 419
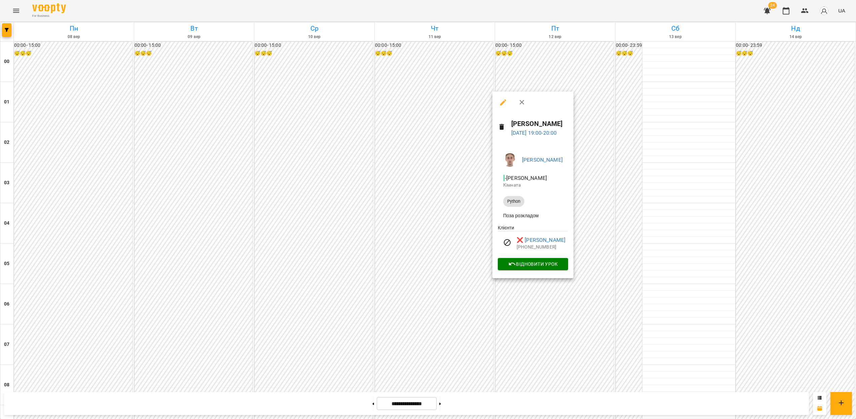
click at [547, 322] on div at bounding box center [428, 209] width 856 height 419
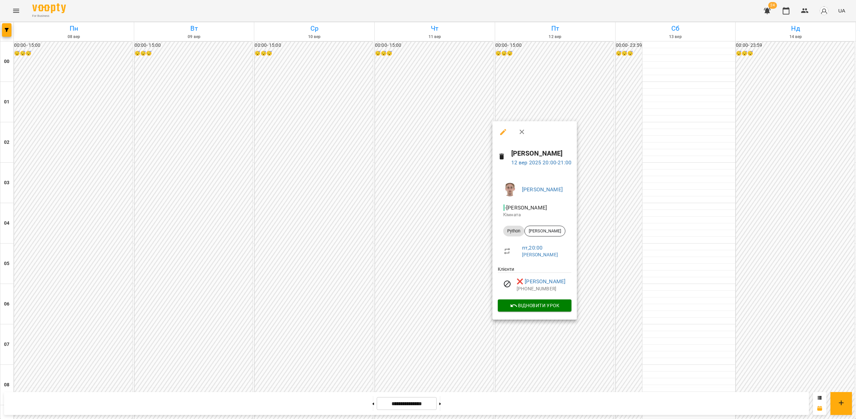
click at [580, 331] on div at bounding box center [428, 209] width 856 height 419
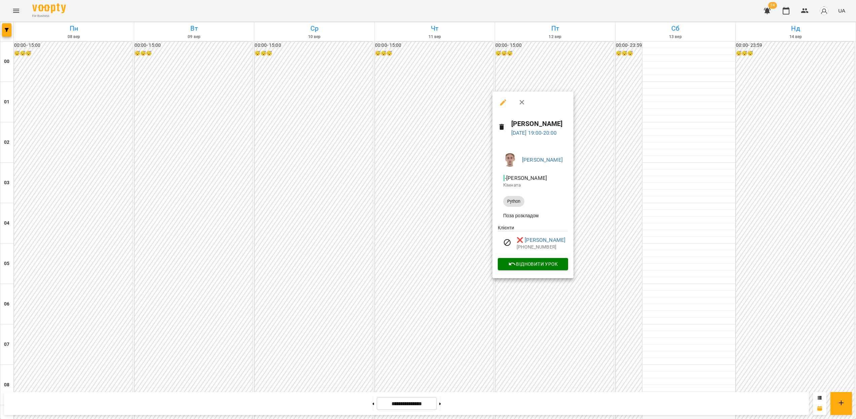
click at [575, 338] on div at bounding box center [428, 209] width 856 height 419
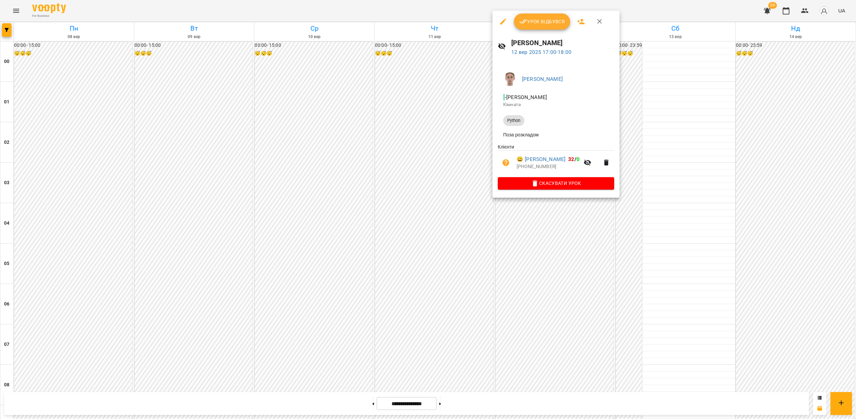
click at [602, 321] on div at bounding box center [428, 209] width 856 height 419
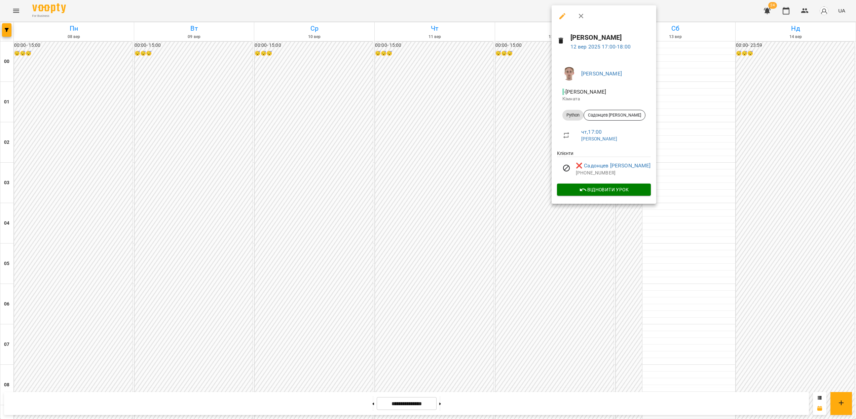
drag, startPoint x: 512, startPoint y: 314, endPoint x: 517, endPoint y: 286, distance: 28.4
click at [512, 314] on div at bounding box center [428, 209] width 856 height 419
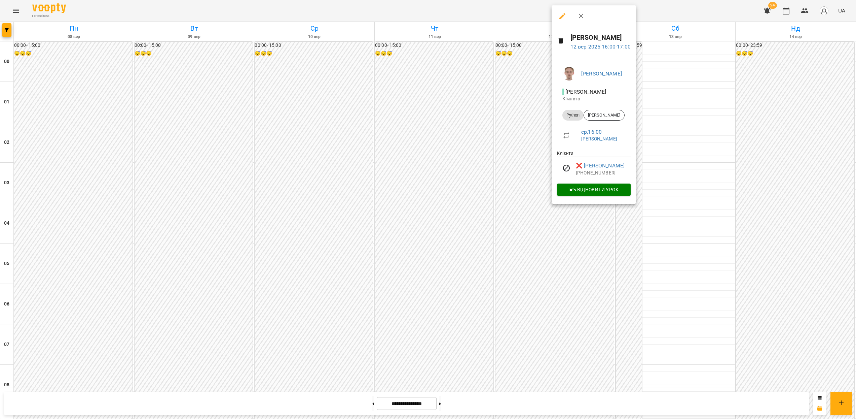
click at [537, 307] on div at bounding box center [428, 209] width 856 height 419
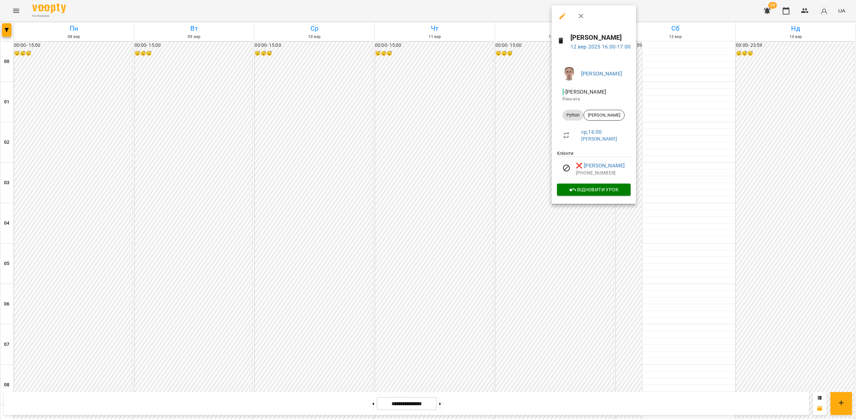
click at [578, 199] on div "Цомпель Олександр Ігорович - Цомпель Олександр Ігорович Кімната Python Білоус В…" at bounding box center [594, 130] width 84 height 148
click at [583, 215] on div at bounding box center [428, 209] width 856 height 419
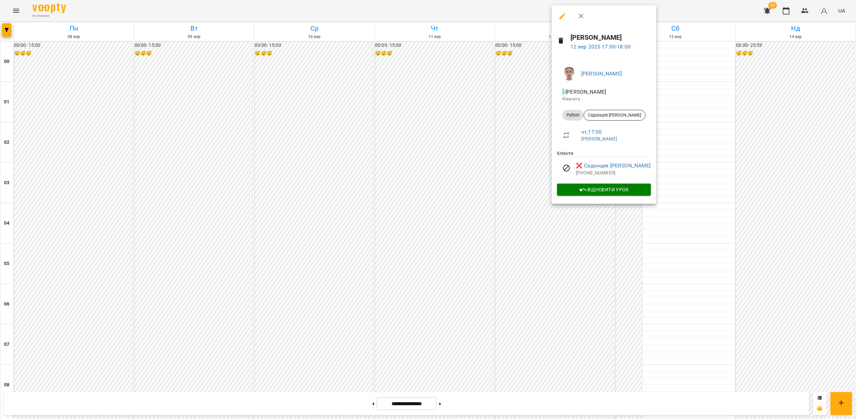
drag, startPoint x: 546, startPoint y: 279, endPoint x: 542, endPoint y: 281, distance: 3.8
click at [546, 279] on div at bounding box center [428, 209] width 856 height 419
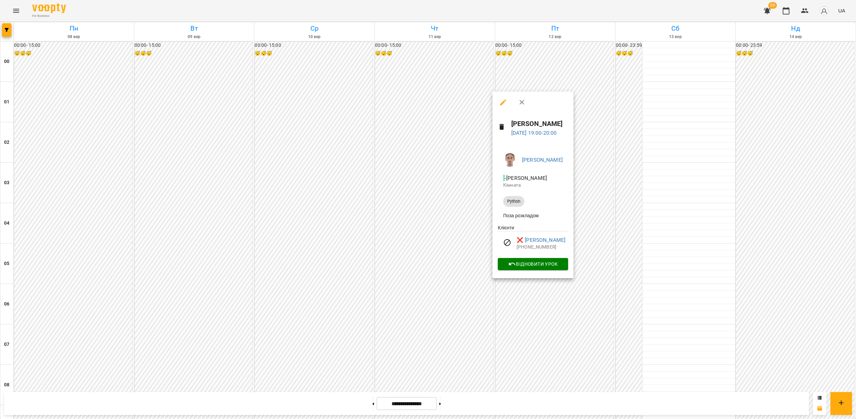
click at [553, 328] on div at bounding box center [428, 209] width 856 height 419
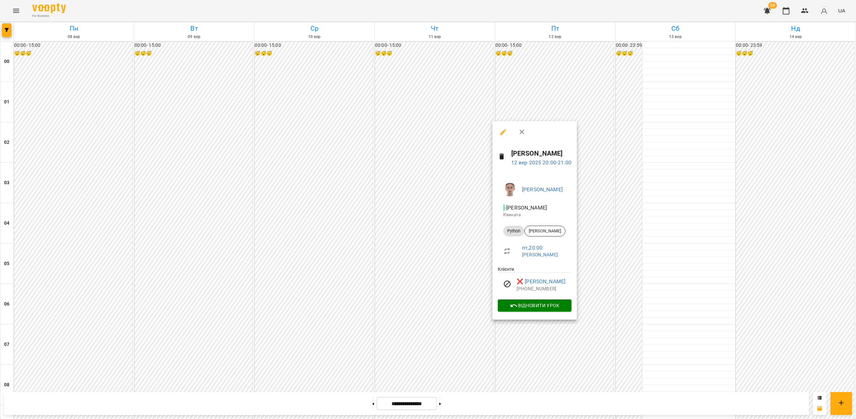
click at [612, 341] on div at bounding box center [428, 209] width 856 height 419
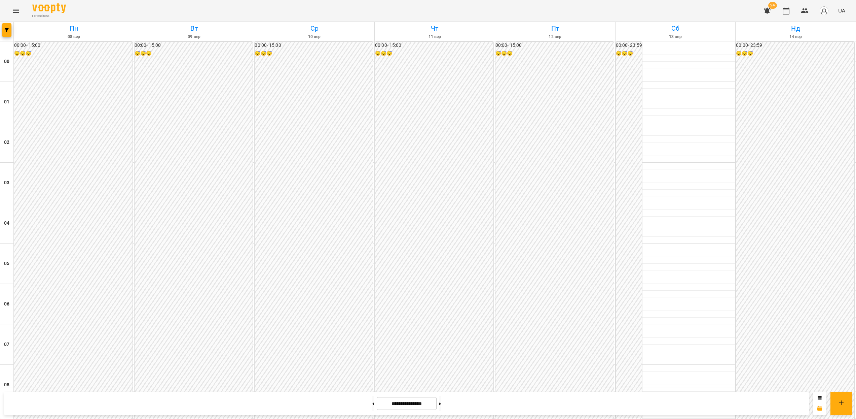
scroll to position [610, 0]
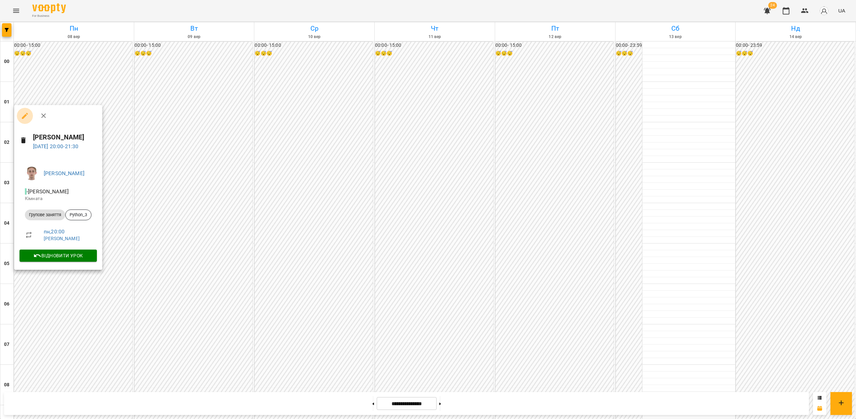
click at [24, 115] on icon "button" at bounding box center [25, 116] width 6 height 6
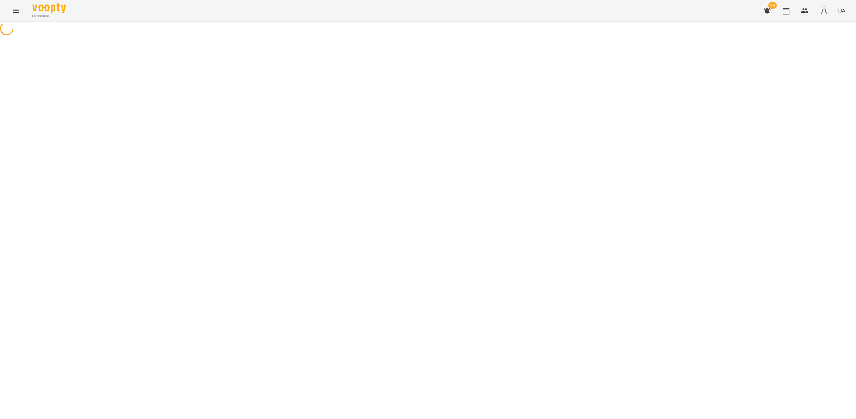
select select "**********"
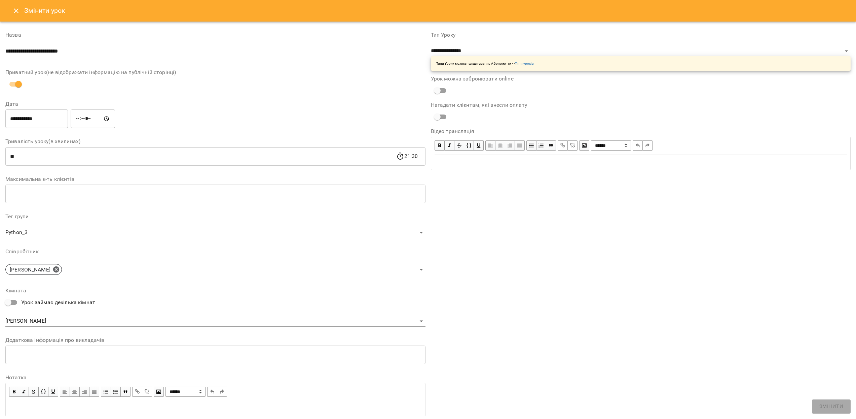
click at [41, 121] on input "**********" at bounding box center [36, 118] width 63 height 19
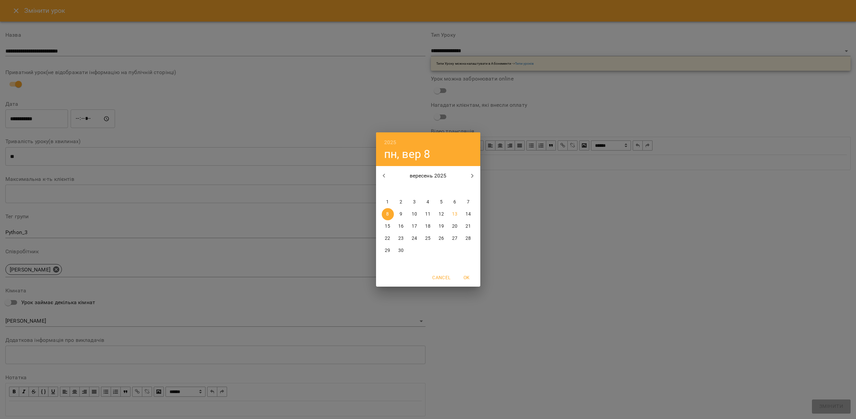
click at [457, 215] on p "13" at bounding box center [454, 214] width 5 height 7
type input "**********"
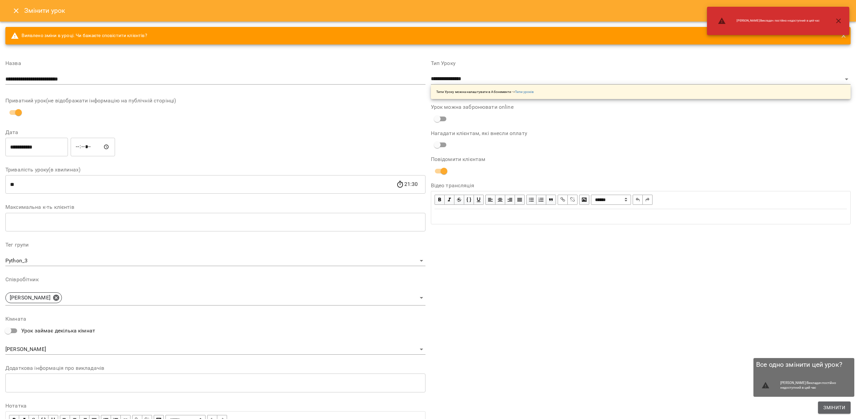
click at [839, 407] on span "Змінити" at bounding box center [835, 407] width 22 height 8
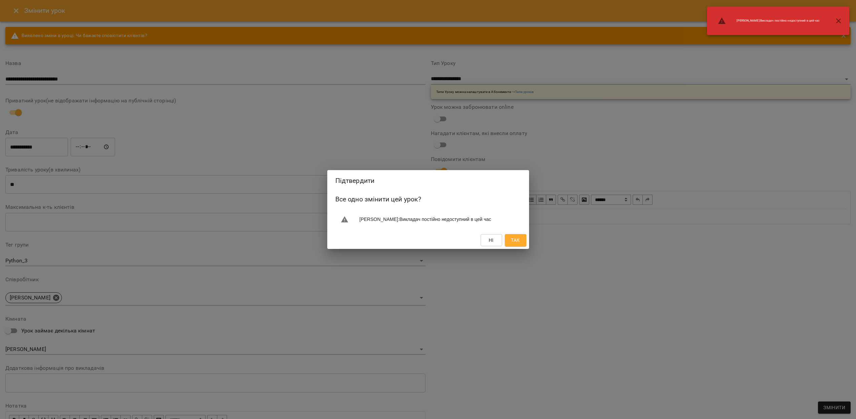
click at [521, 238] on button "Так" at bounding box center [516, 240] width 22 height 12
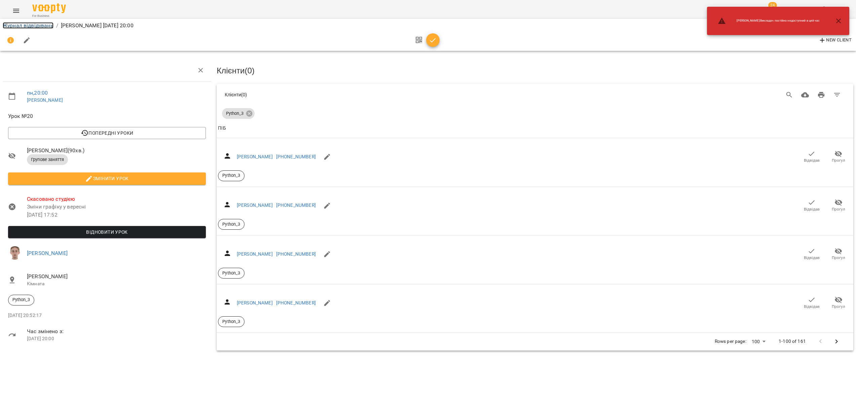
click at [40, 23] on link "Журнал відвідувань" at bounding box center [28, 25] width 51 height 6
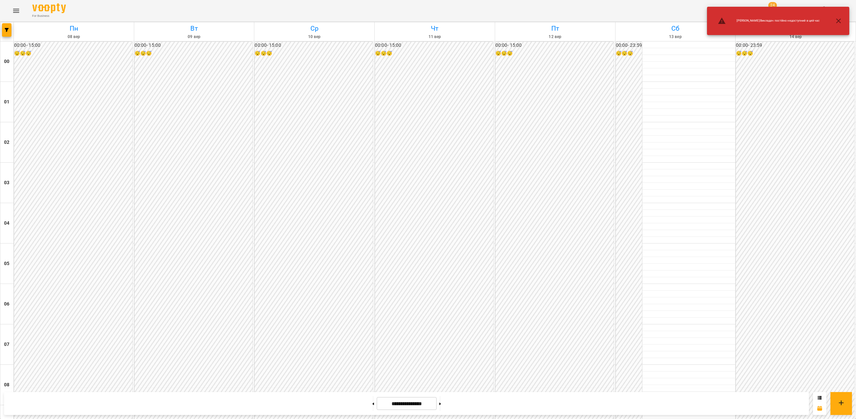
scroll to position [622, 0]
click at [838, 21] on icon "button" at bounding box center [838, 21] width 5 height 5
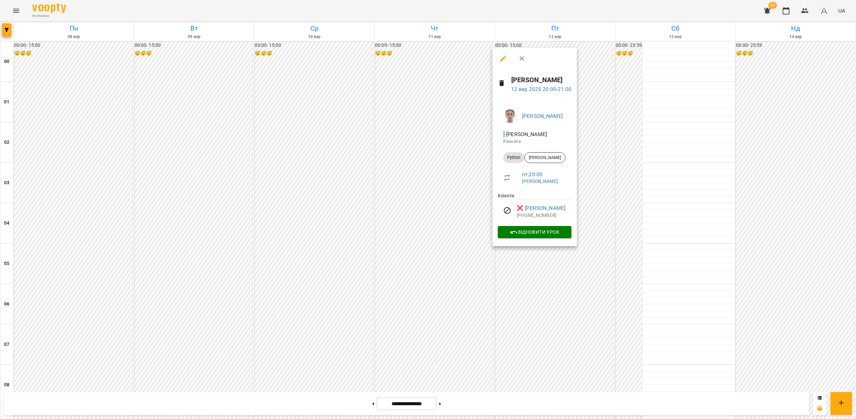
click at [573, 294] on div at bounding box center [428, 209] width 856 height 419
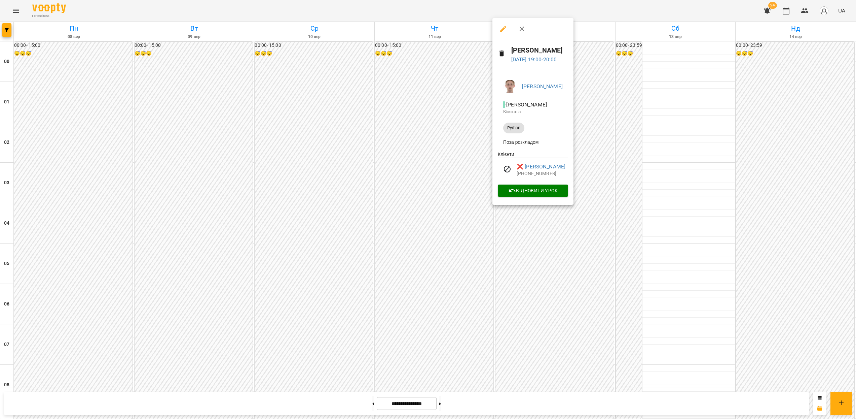
click at [579, 255] on div at bounding box center [428, 209] width 856 height 419
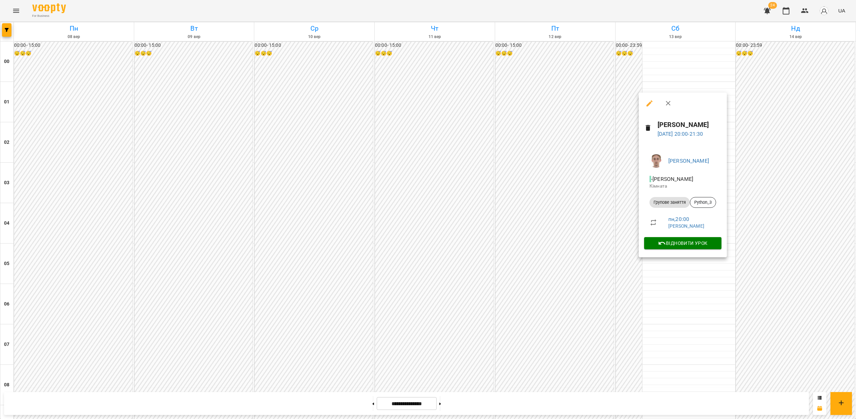
click at [647, 102] on icon "button" at bounding box center [650, 103] width 8 height 8
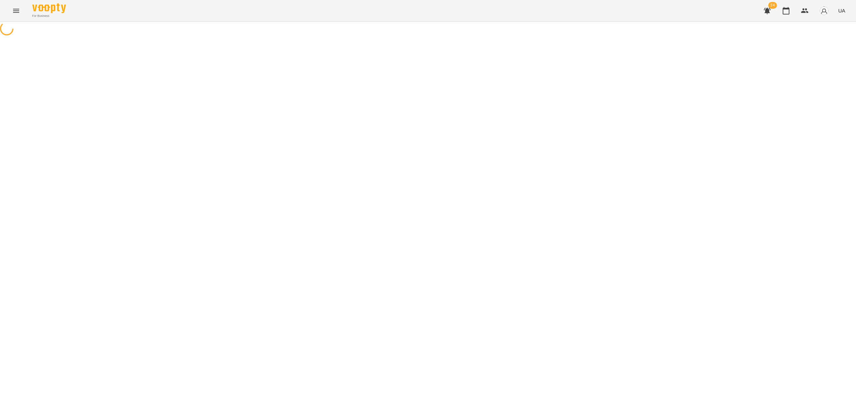
select select "**********"
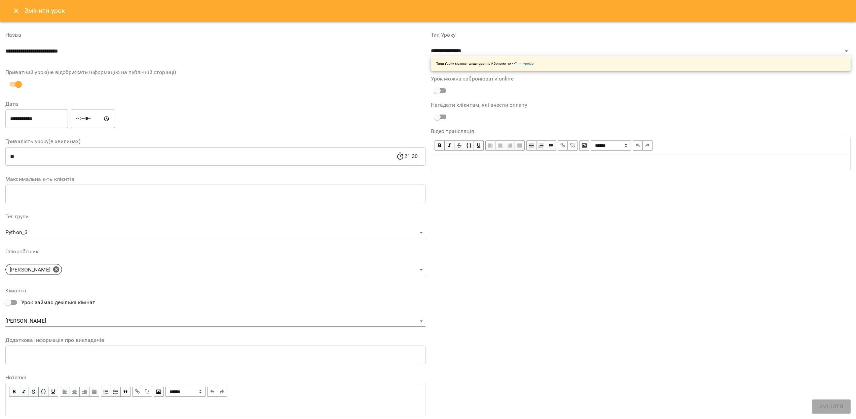
click at [39, 114] on input "**********" at bounding box center [36, 118] width 63 height 19
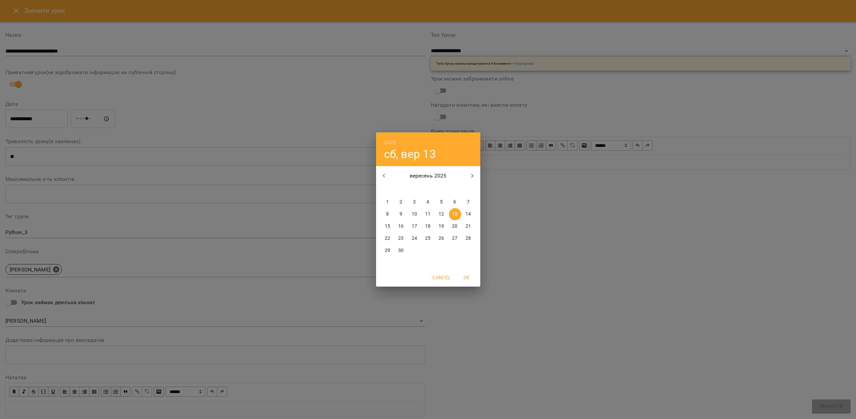
click at [444, 215] on span "12" at bounding box center [442, 214] width 12 height 7
type input "**********"
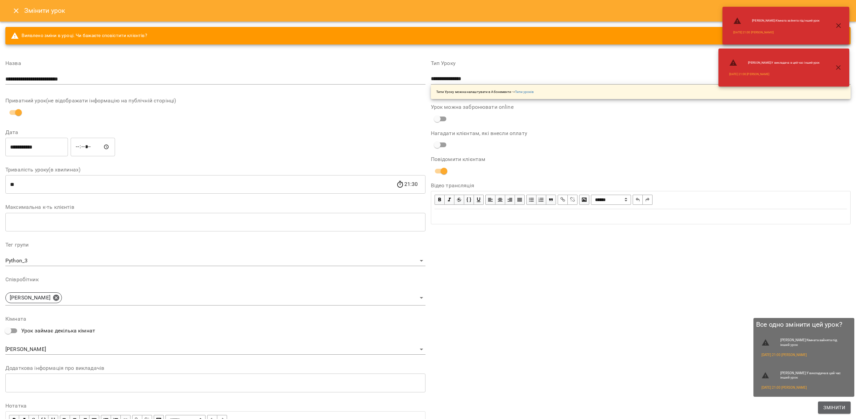
click at [832, 403] on span "Змінити" at bounding box center [835, 407] width 22 height 8
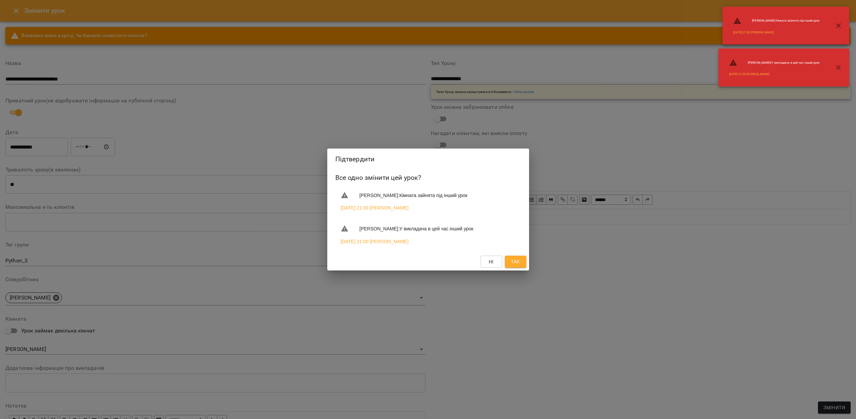
click at [521, 265] on span "Так" at bounding box center [515, 261] width 11 height 8
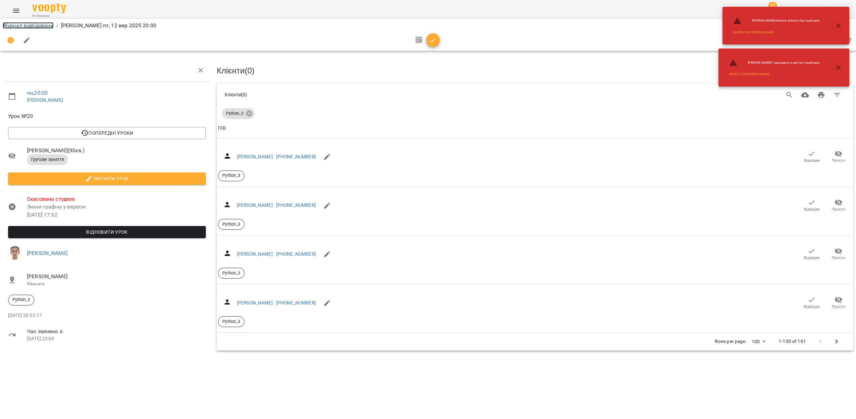
drag, startPoint x: 39, startPoint y: 24, endPoint x: 263, endPoint y: 127, distance: 247.0
click at [39, 24] on link "Журнал відвідувань" at bounding box center [28, 25] width 51 height 6
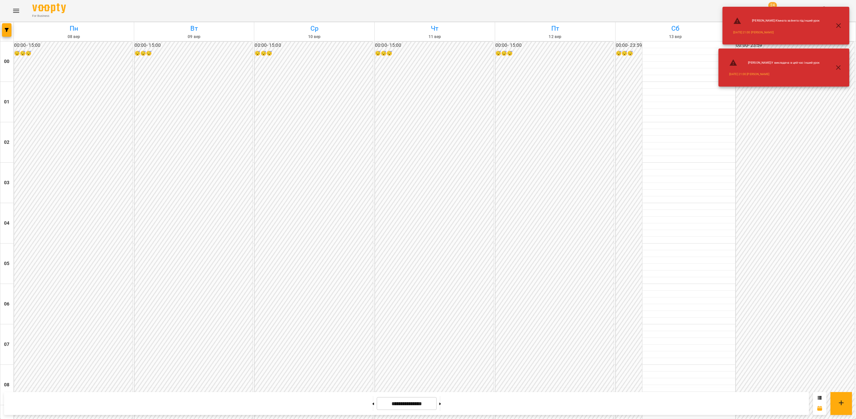
scroll to position [622, 0]
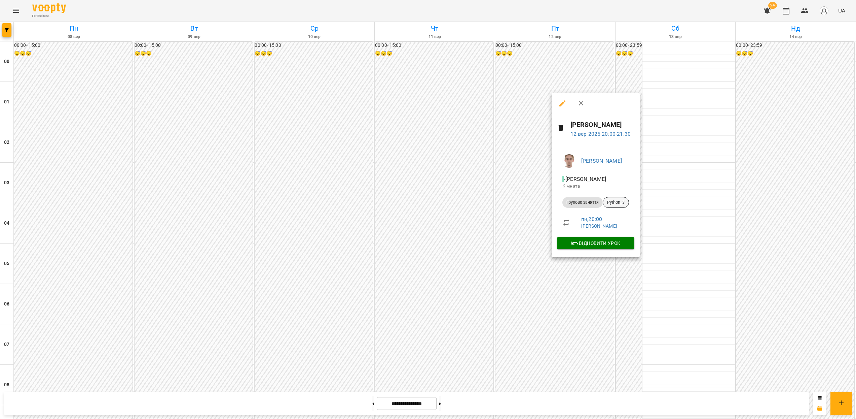
click at [614, 199] on div "Python_3" at bounding box center [616, 202] width 26 height 11
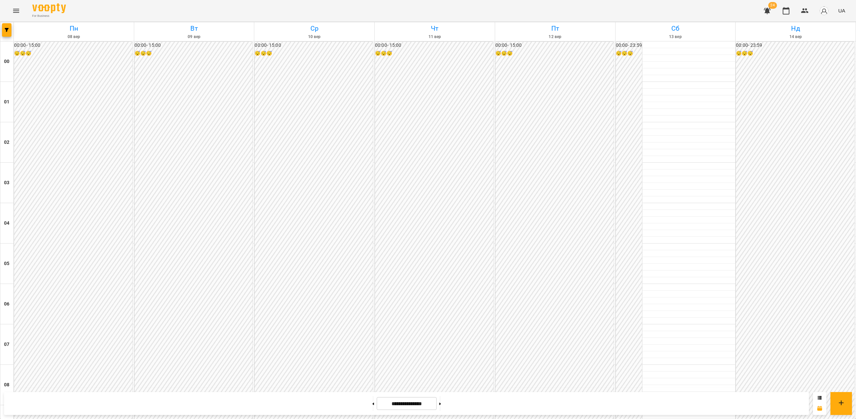
scroll to position [622, 0]
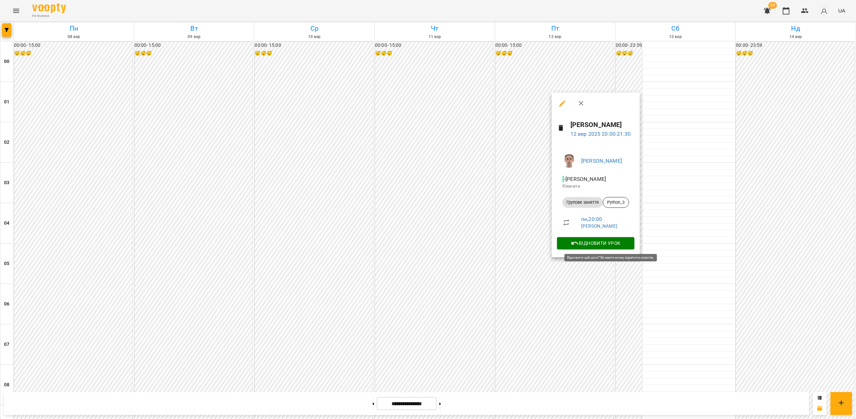
click at [601, 243] on span "Відновити урок" at bounding box center [596, 243] width 67 height 8
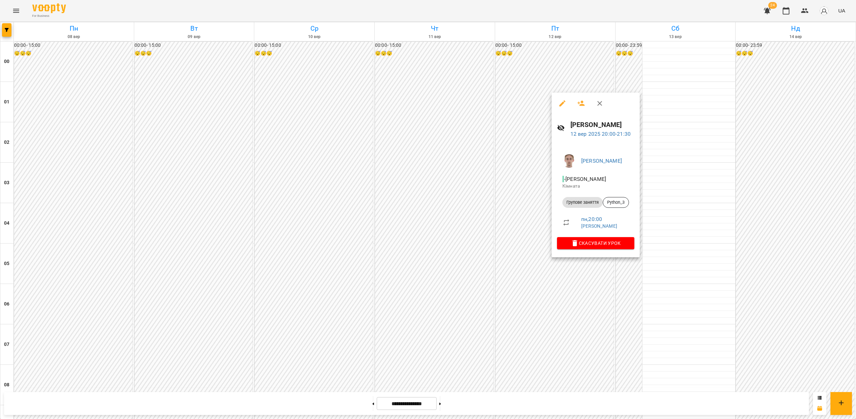
click at [561, 103] on icon "button" at bounding box center [562, 103] width 8 height 8
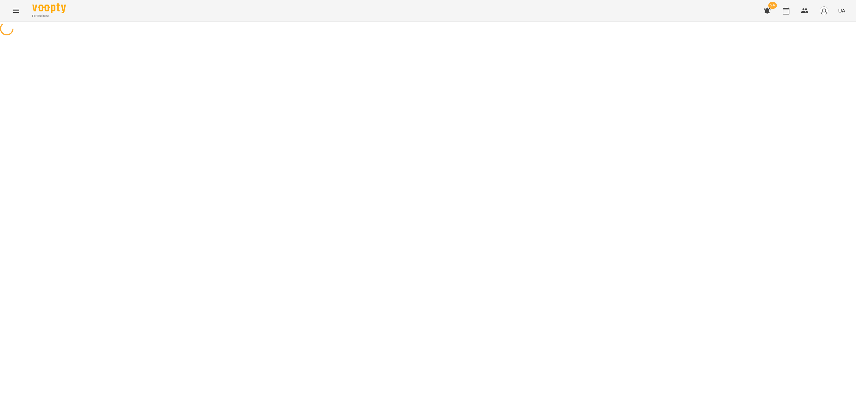
select select "**********"
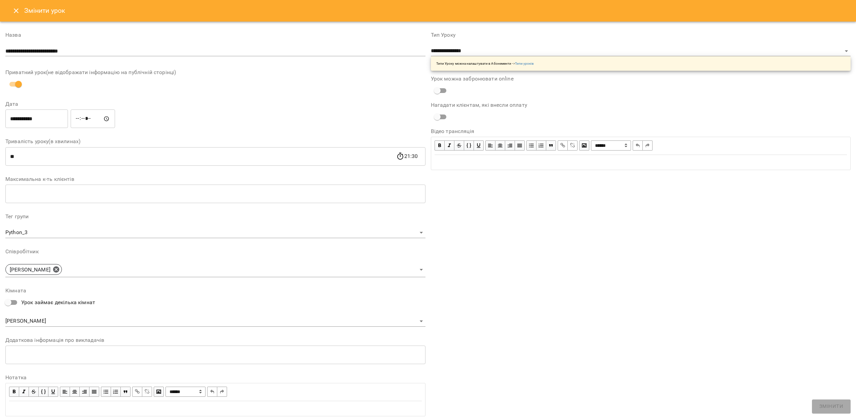
click at [9, 9] on button "Close" at bounding box center [16, 11] width 16 height 16
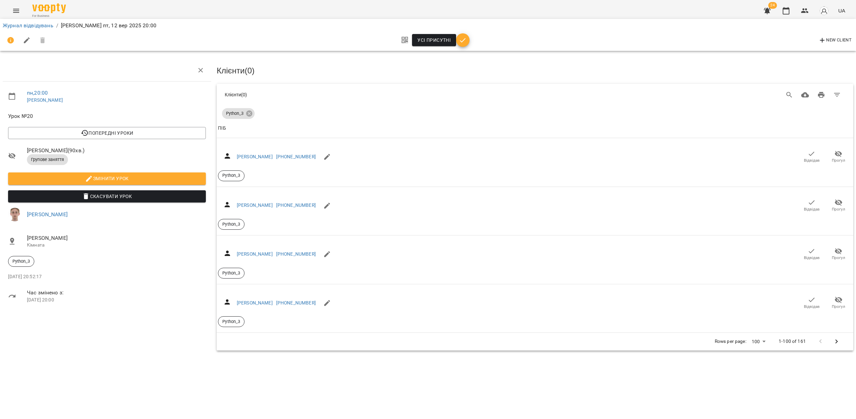
click at [465, 42] on icon "button" at bounding box center [463, 40] width 8 height 8
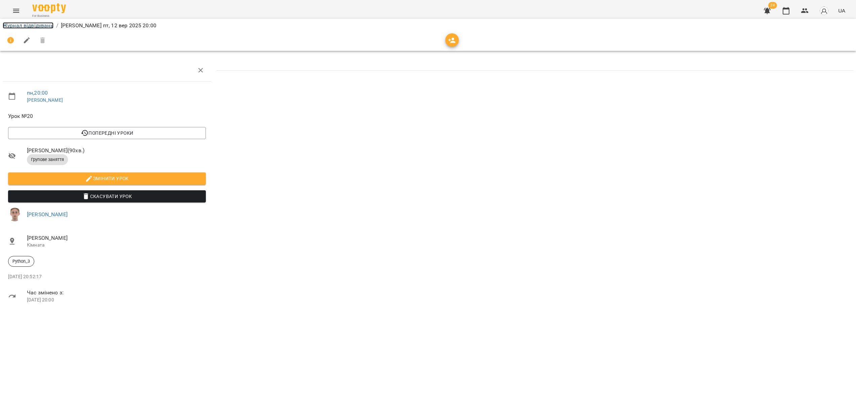
click at [28, 26] on link "Журнал відвідувань" at bounding box center [28, 25] width 51 height 6
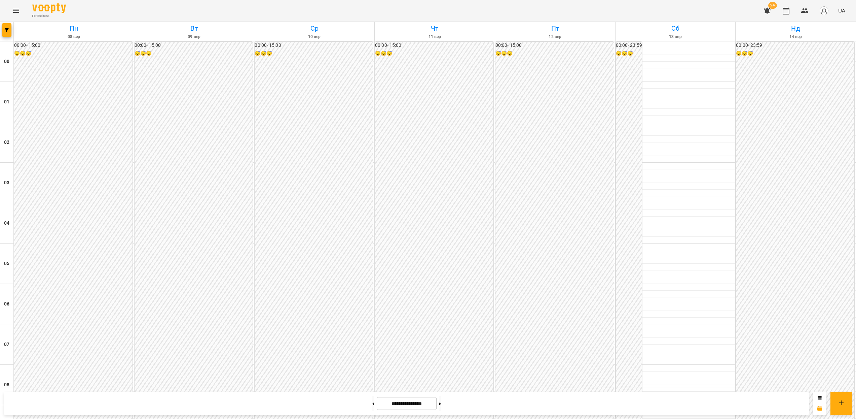
scroll to position [622, 0]
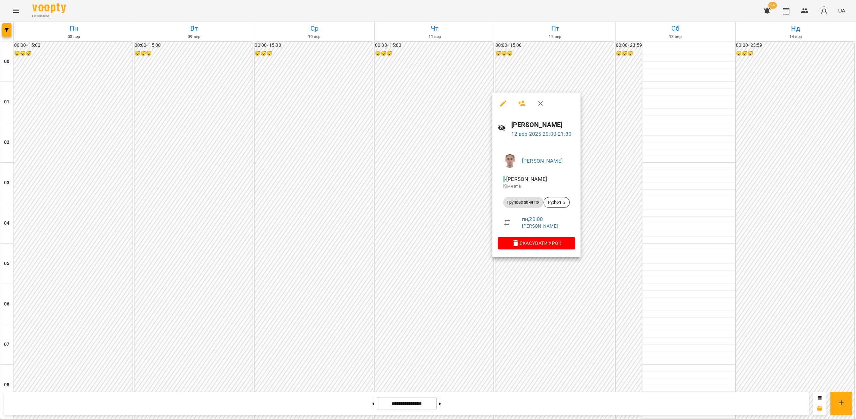
click at [506, 105] on icon "button" at bounding box center [503, 103] width 8 height 8
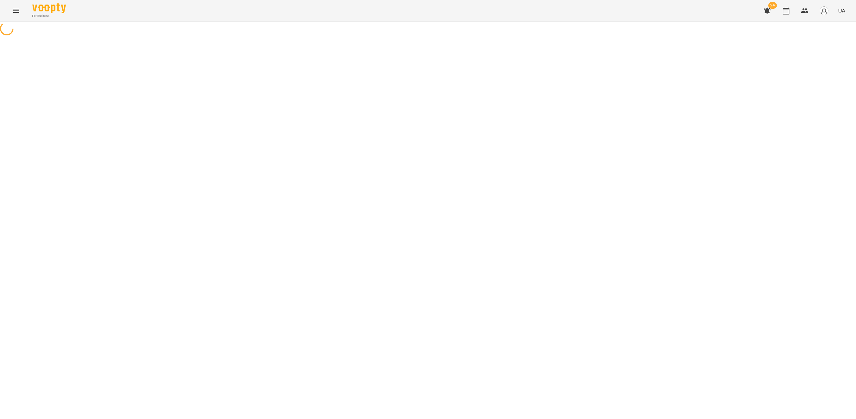
select select "**********"
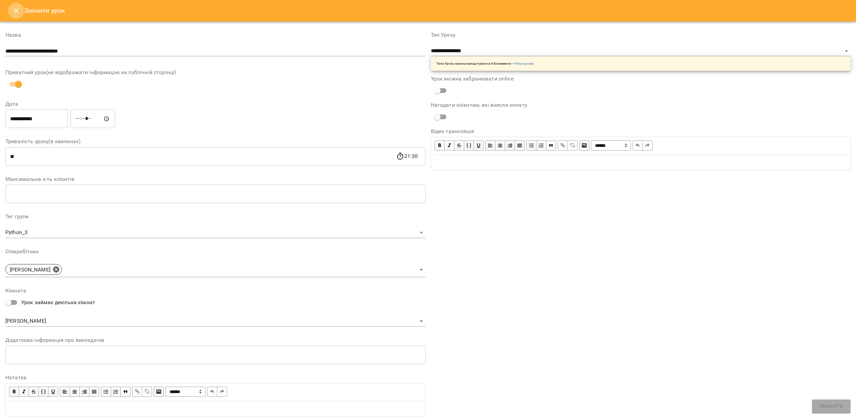
click at [20, 11] on button "Close" at bounding box center [16, 11] width 16 height 16
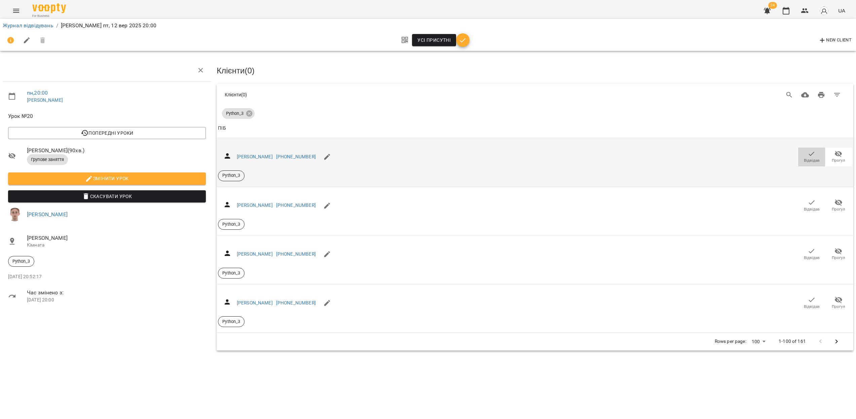
click at [810, 155] on icon "button" at bounding box center [812, 154] width 8 height 8
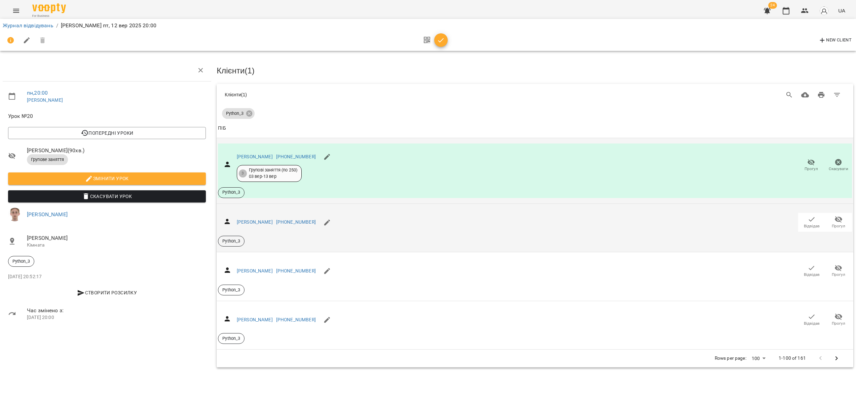
click at [814, 223] on span "Відвідав" at bounding box center [812, 226] width 16 height 6
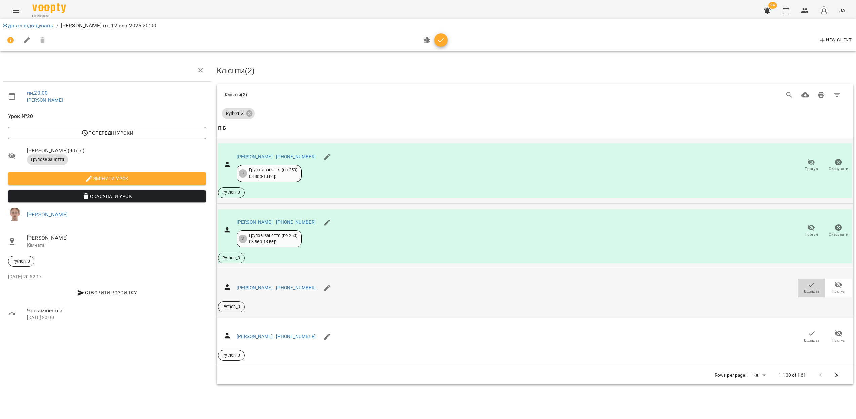
click at [813, 290] on span "Відвідав" at bounding box center [812, 291] width 16 height 6
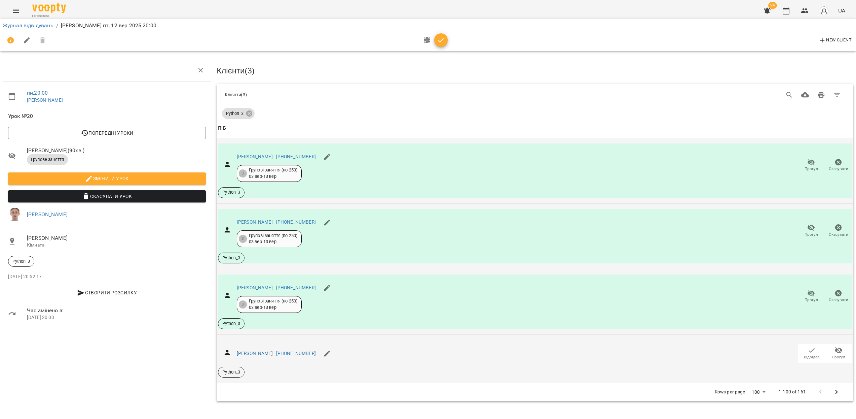
click at [813, 354] on span "Відвідав" at bounding box center [812, 357] width 16 height 6
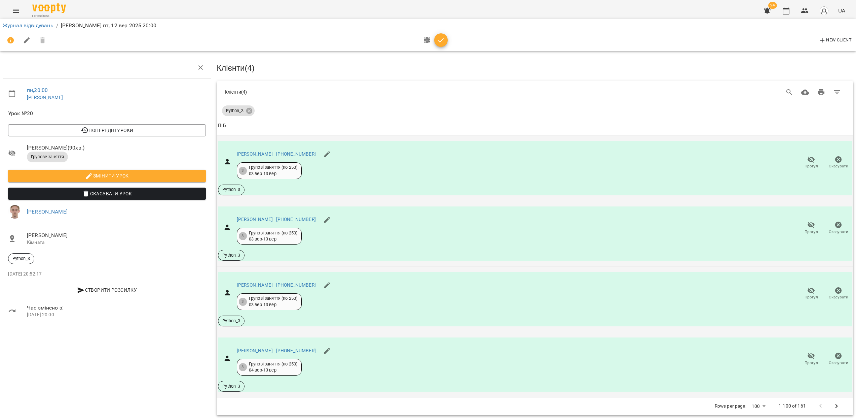
scroll to position [8, 0]
click at [16, 27] on link "Журнал відвідувань" at bounding box center [28, 25] width 51 height 6
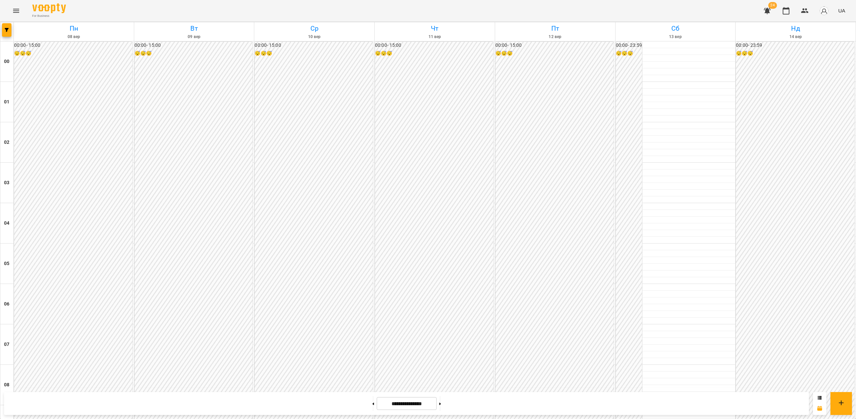
scroll to position [430, 0]
click at [7, 30] on icon "button" at bounding box center [7, 30] width 4 height 4
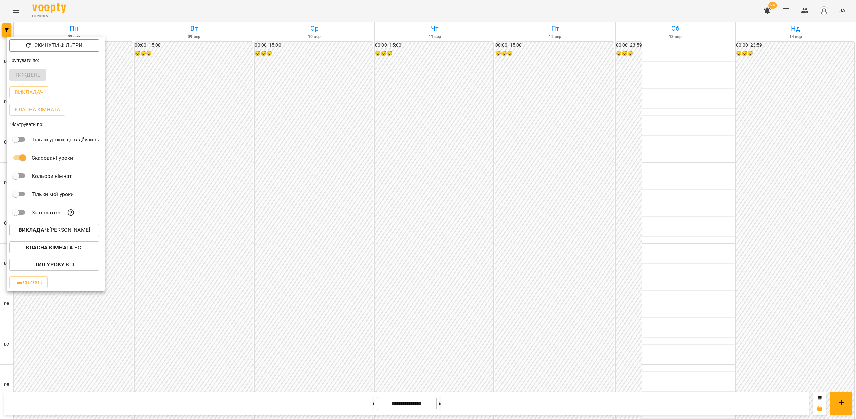
click at [76, 234] on p "Викладач : Цомпель Олександр Ігорович" at bounding box center [55, 230] width 72 height 8
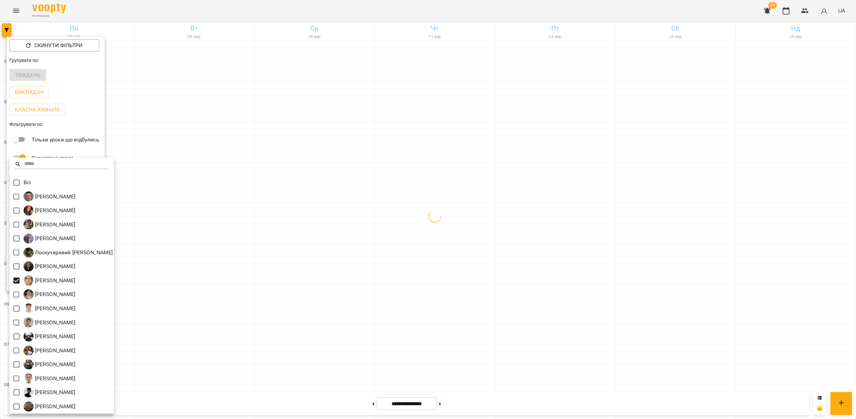
click at [524, 227] on div at bounding box center [428, 209] width 856 height 419
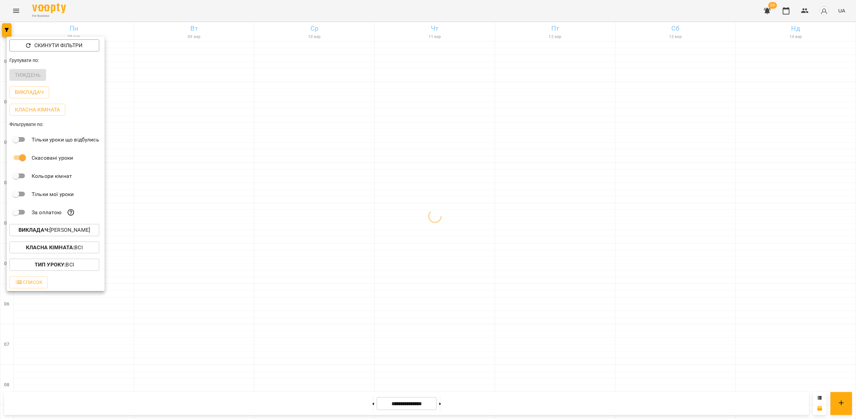
click at [694, 183] on div at bounding box center [428, 209] width 856 height 419
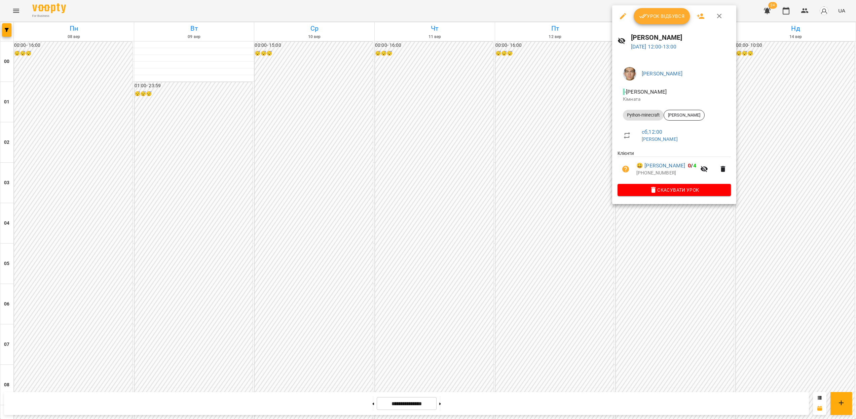
drag, startPoint x: 575, startPoint y: 211, endPoint x: 618, endPoint y: 175, distance: 55.6
click at [575, 212] on div at bounding box center [428, 209] width 856 height 419
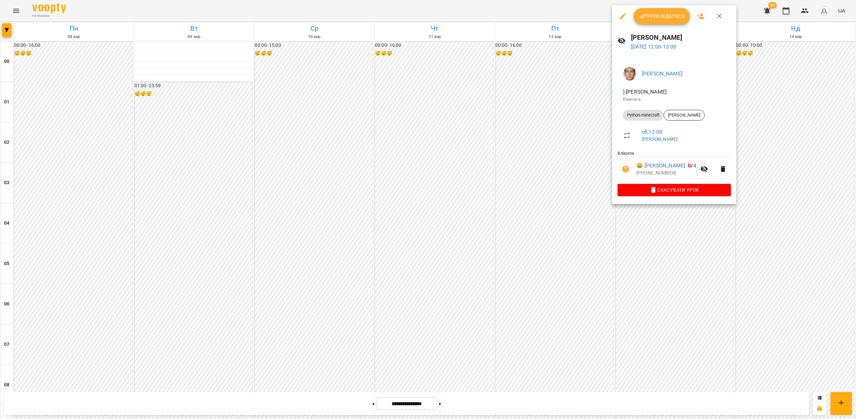
click at [686, 234] on div at bounding box center [428, 209] width 856 height 419
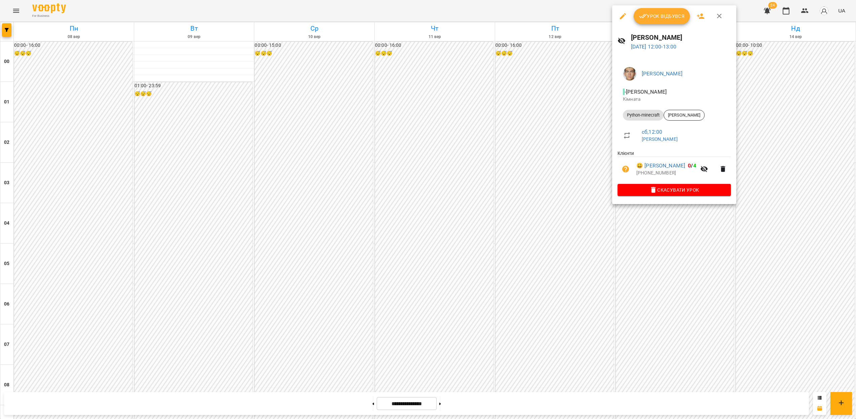
click at [522, 169] on div at bounding box center [428, 209] width 856 height 419
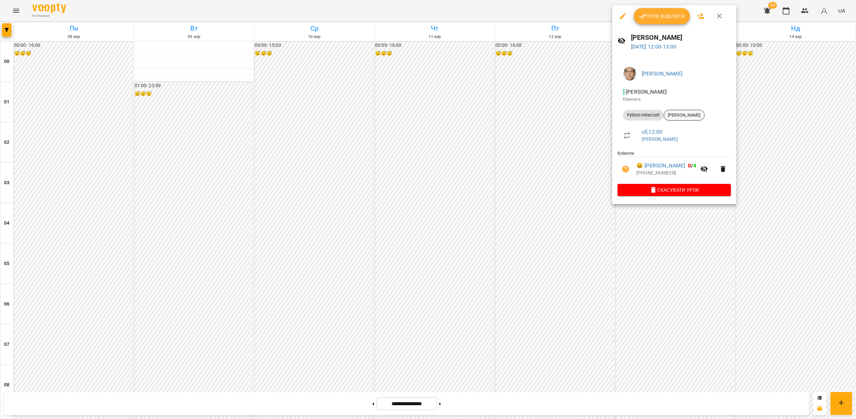
click at [691, 118] on span "Хоменко Марк" at bounding box center [684, 115] width 40 height 6
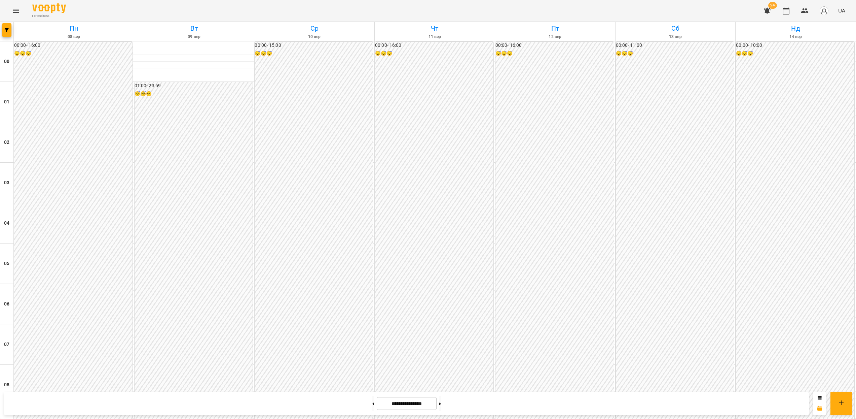
scroll to position [393, 0]
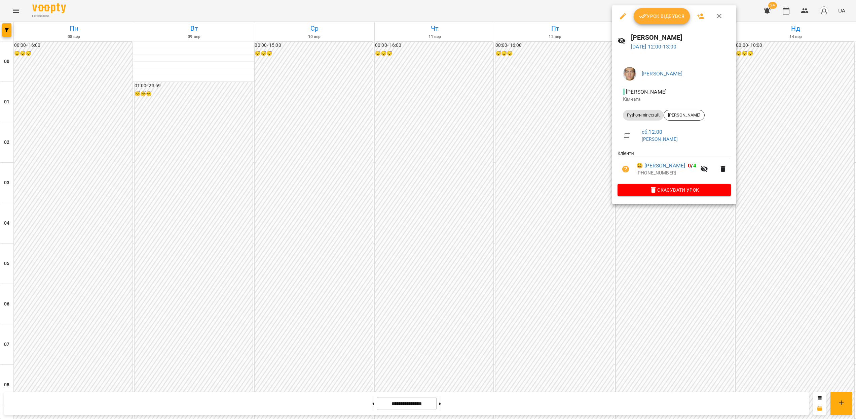
click at [619, 267] on div at bounding box center [428, 209] width 856 height 419
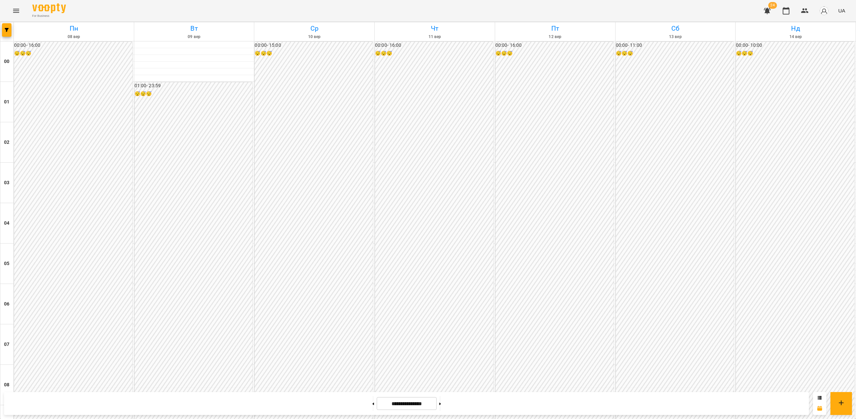
click at [15, 13] on icon "Menu" at bounding box center [16, 11] width 8 height 8
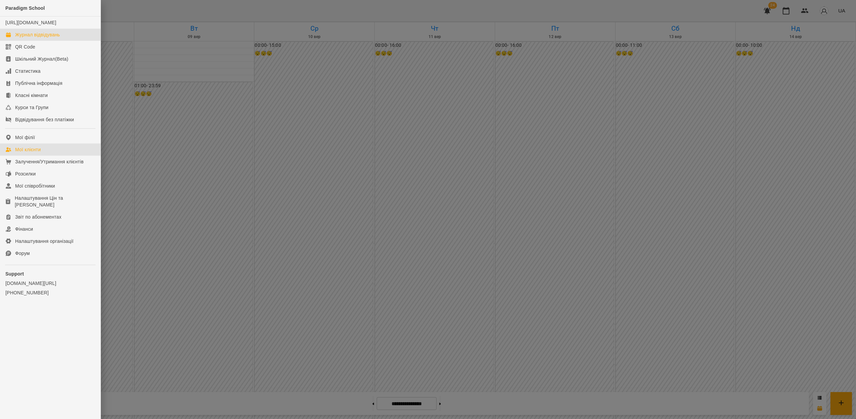
click at [41, 153] on div "Мої клієнти" at bounding box center [28, 149] width 26 height 7
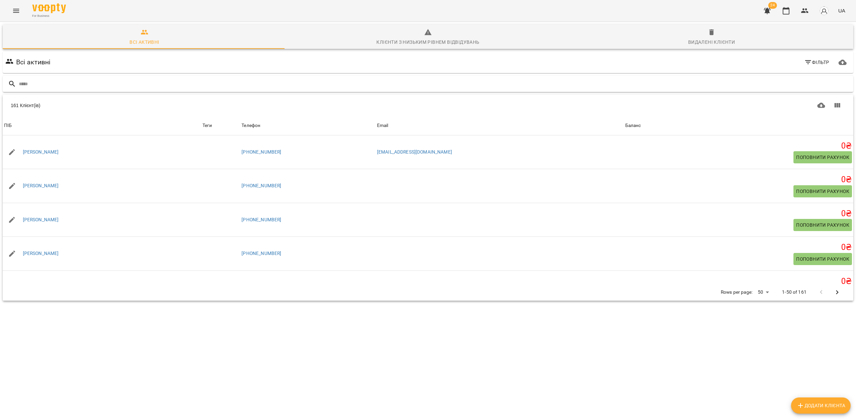
click at [43, 88] on input "text" at bounding box center [435, 83] width 832 height 11
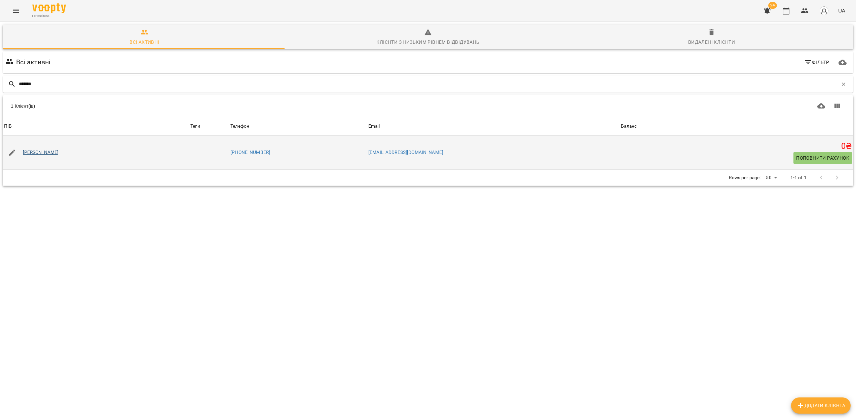
type input "*******"
click at [47, 152] on link "[PERSON_NAME]" at bounding box center [41, 152] width 36 height 7
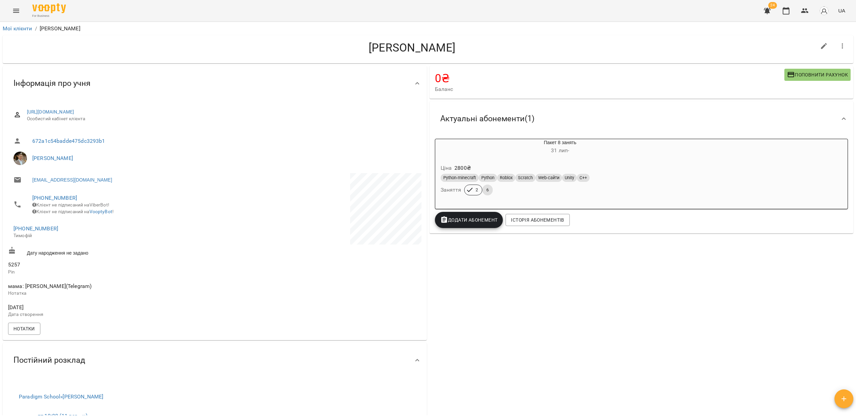
click at [486, 301] on div "0 ₴ Баланс Поповнити рахунок Актуальні абонементи ( 1 ) Пакет 8 занять 31 лип -…" at bounding box center [641, 301] width 427 height 472
drag, startPoint x: 458, startPoint y: 46, endPoint x: 363, endPoint y: 52, distance: 95.1
click at [363, 52] on h4 "[PERSON_NAME]" at bounding box center [412, 48] width 808 height 14
click at [408, 50] on h4 "[PERSON_NAME]" at bounding box center [412, 48] width 808 height 14
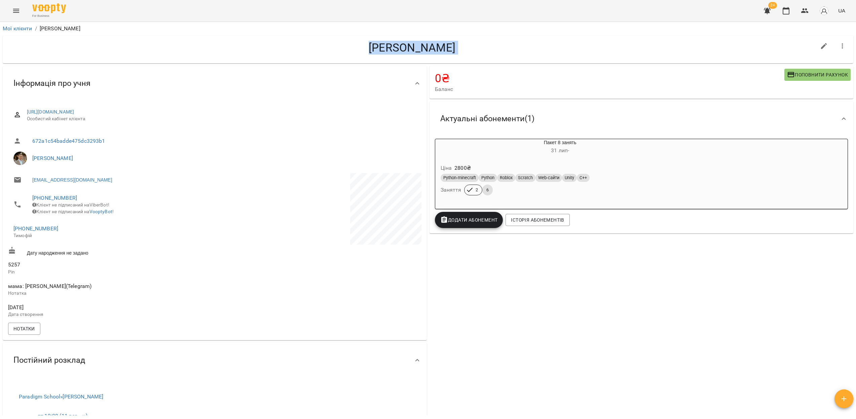
click at [408, 50] on h4 "[PERSON_NAME]" at bounding box center [412, 48] width 808 height 14
click at [433, 49] on h4 "[PERSON_NAME]" at bounding box center [412, 48] width 808 height 14
click at [410, 49] on h4 "[PERSON_NAME]" at bounding box center [412, 48] width 808 height 14
click at [406, 49] on h4 "[PERSON_NAME]" at bounding box center [412, 48] width 808 height 14
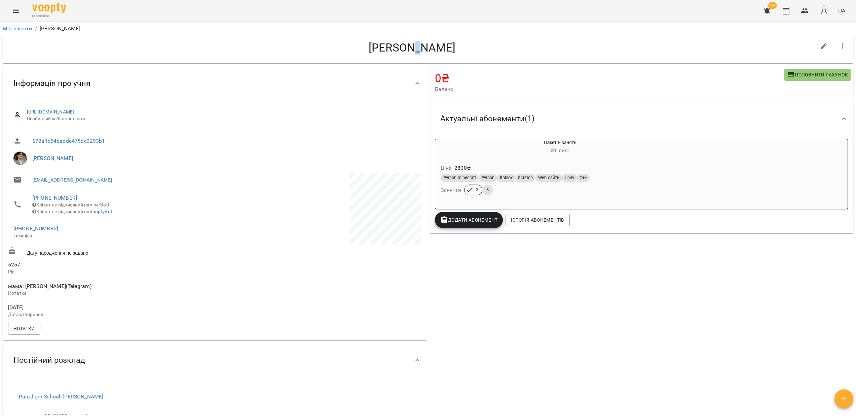
click at [406, 49] on h4 "[PERSON_NAME]" at bounding box center [412, 48] width 808 height 14
click at [409, 49] on h4 "[PERSON_NAME]" at bounding box center [412, 48] width 808 height 14
click at [408, 48] on h4 "[PERSON_NAME]" at bounding box center [412, 48] width 808 height 14
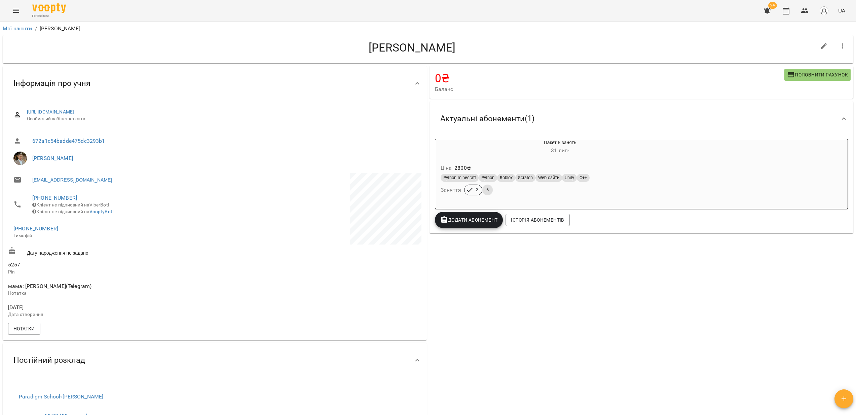
click at [426, 49] on h4 "[PERSON_NAME]" at bounding box center [412, 48] width 808 height 14
click at [408, 49] on h4 "[PERSON_NAME]" at bounding box center [412, 48] width 808 height 14
click at [429, 49] on h4 "[PERSON_NAME]" at bounding box center [412, 48] width 808 height 14
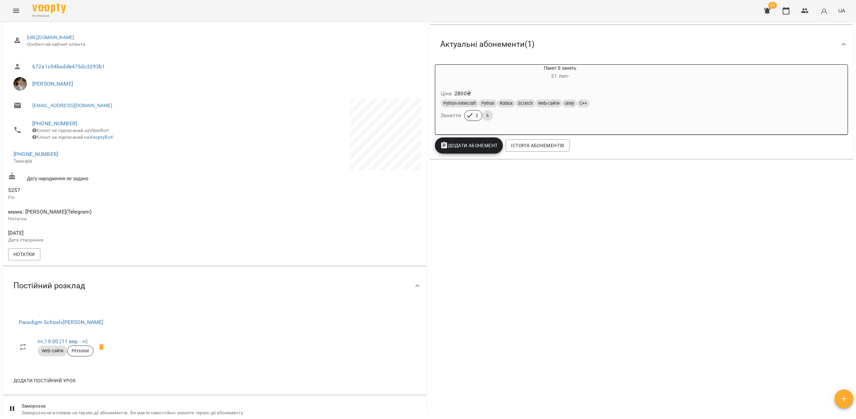
scroll to position [76, 0]
click at [11, 10] on button "Menu" at bounding box center [16, 11] width 16 height 16
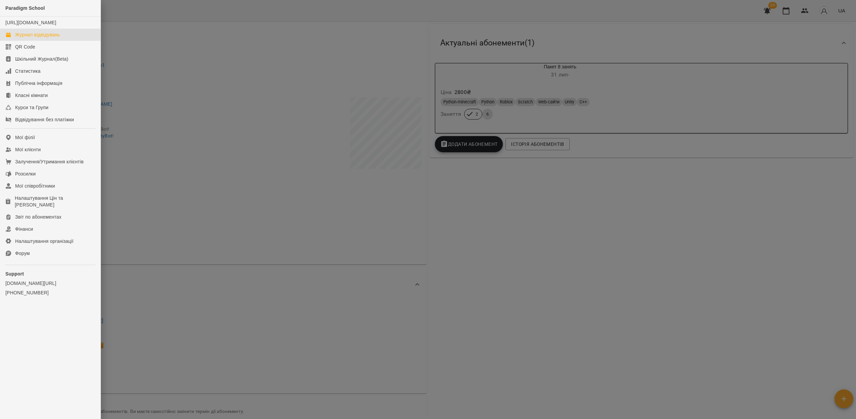
click at [46, 41] on link "Журнал відвідувань" at bounding box center [50, 35] width 101 height 12
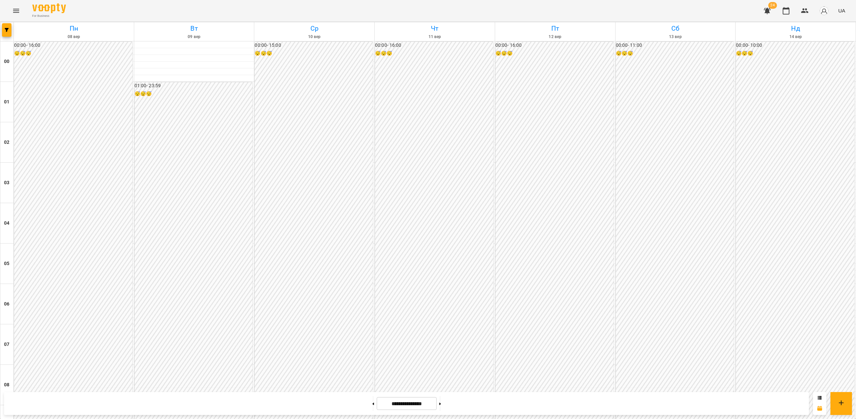
scroll to position [557, 0]
click at [6, 31] on icon "button" at bounding box center [7, 30] width 4 height 4
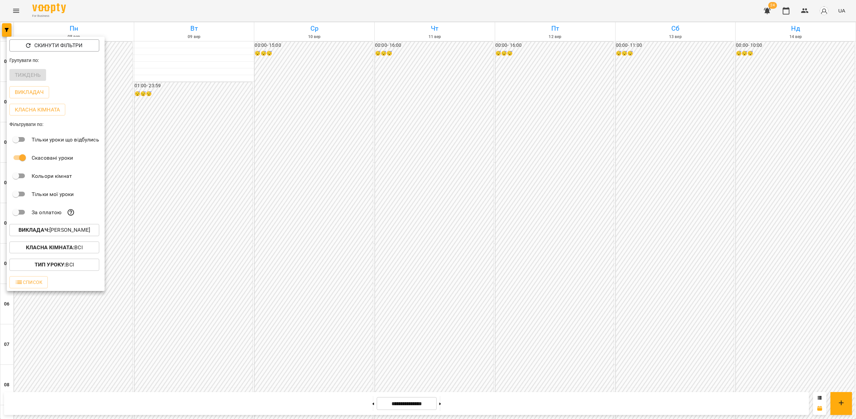
click at [64, 231] on p "Викладач : Недайборщ Андрій Сергійович" at bounding box center [55, 230] width 72 height 8
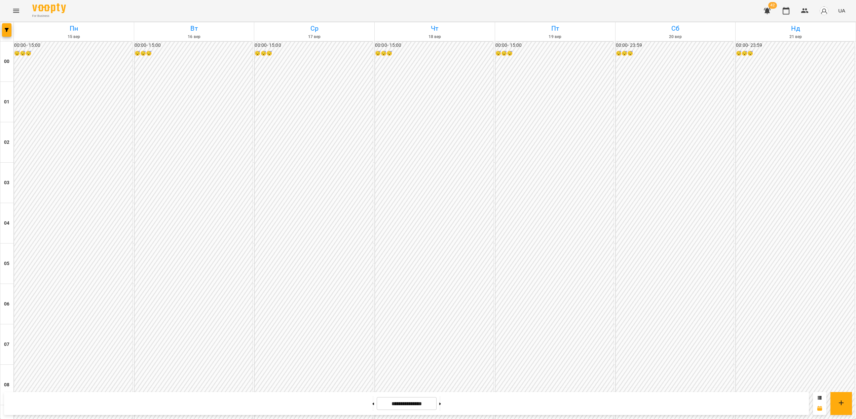
scroll to position [622, 0]
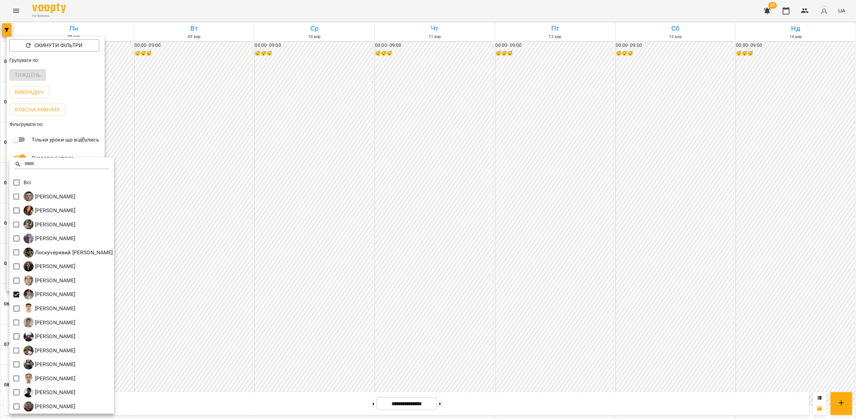
click at [560, 227] on div at bounding box center [428, 209] width 856 height 419
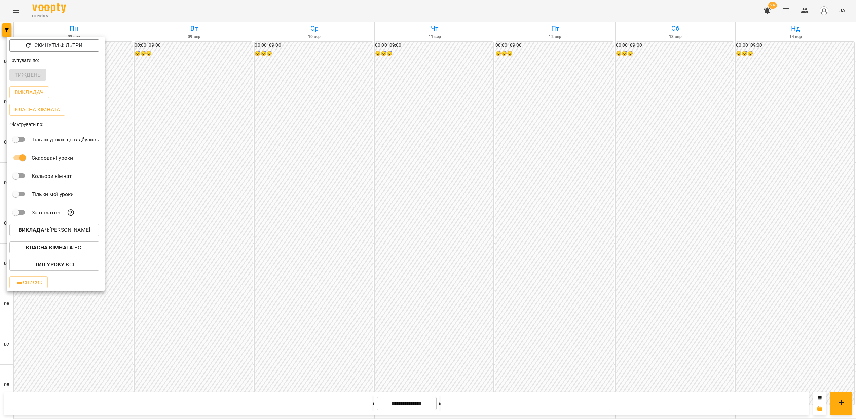
click at [652, 247] on div at bounding box center [428, 209] width 856 height 419
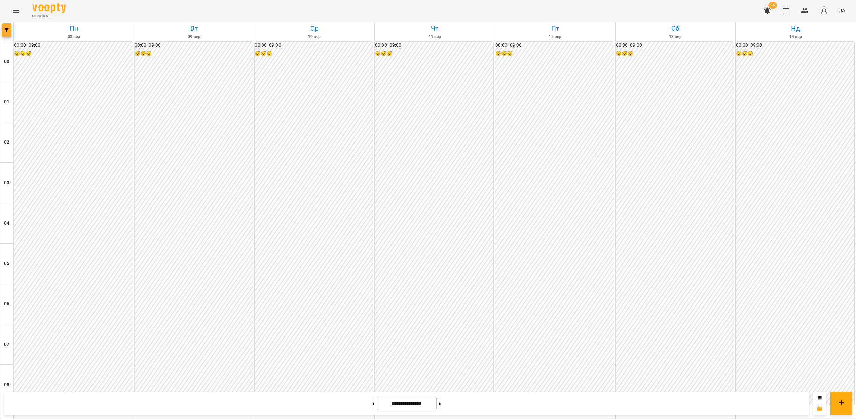
click at [7, 31] on icon "button" at bounding box center [7, 30] width 4 height 4
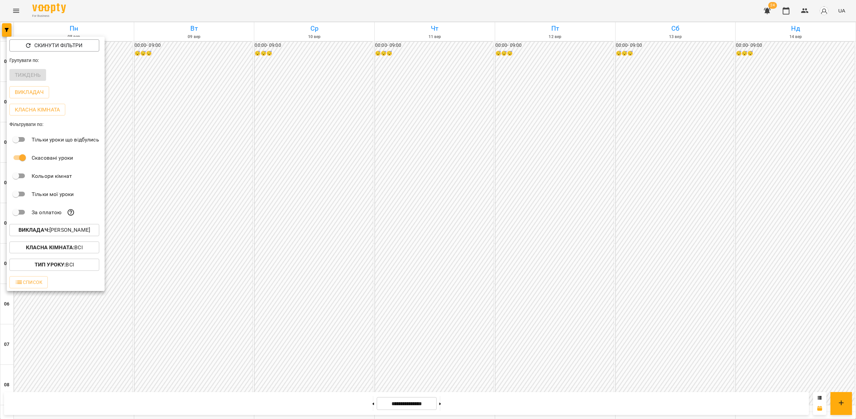
drag, startPoint x: 78, startPoint y: 221, endPoint x: 80, endPoint y: 226, distance: 5.6
click at [78, 221] on div "За оплатою" at bounding box center [56, 212] width 98 height 18
click at [80, 228] on p "Викладач : [PERSON_NAME]" at bounding box center [55, 230] width 72 height 8
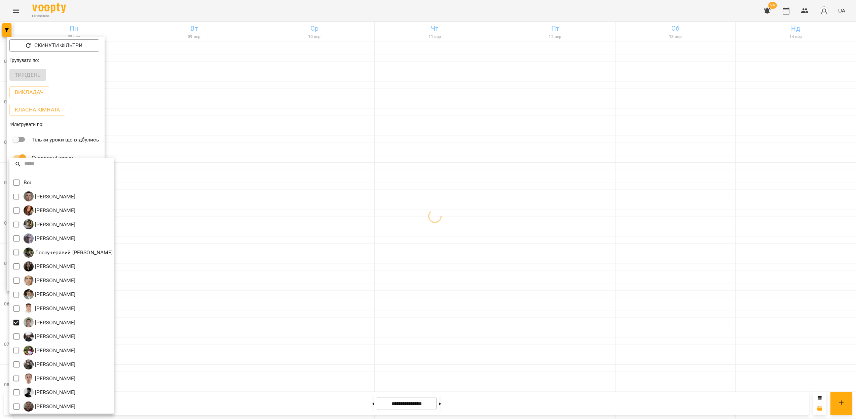
click at [588, 256] on div at bounding box center [428, 209] width 856 height 419
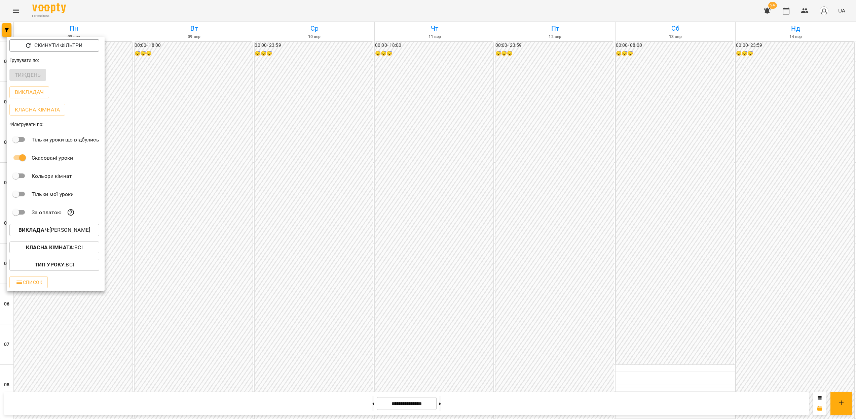
click at [709, 228] on div at bounding box center [428, 209] width 856 height 419
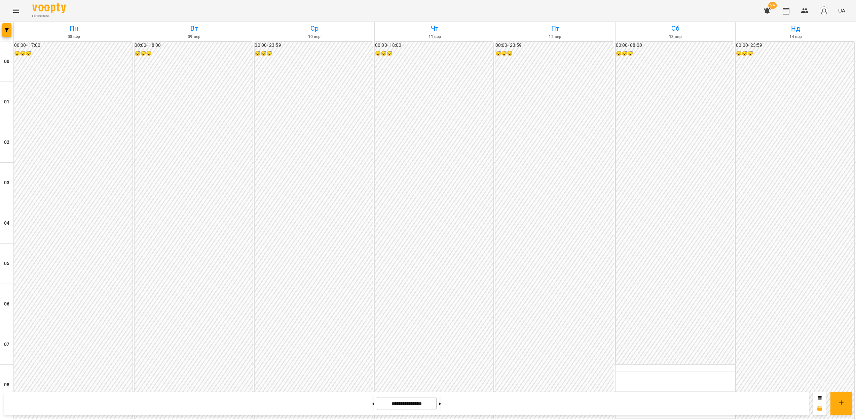
scroll to position [411, 0]
